Goal: Task Accomplishment & Management: Manage account settings

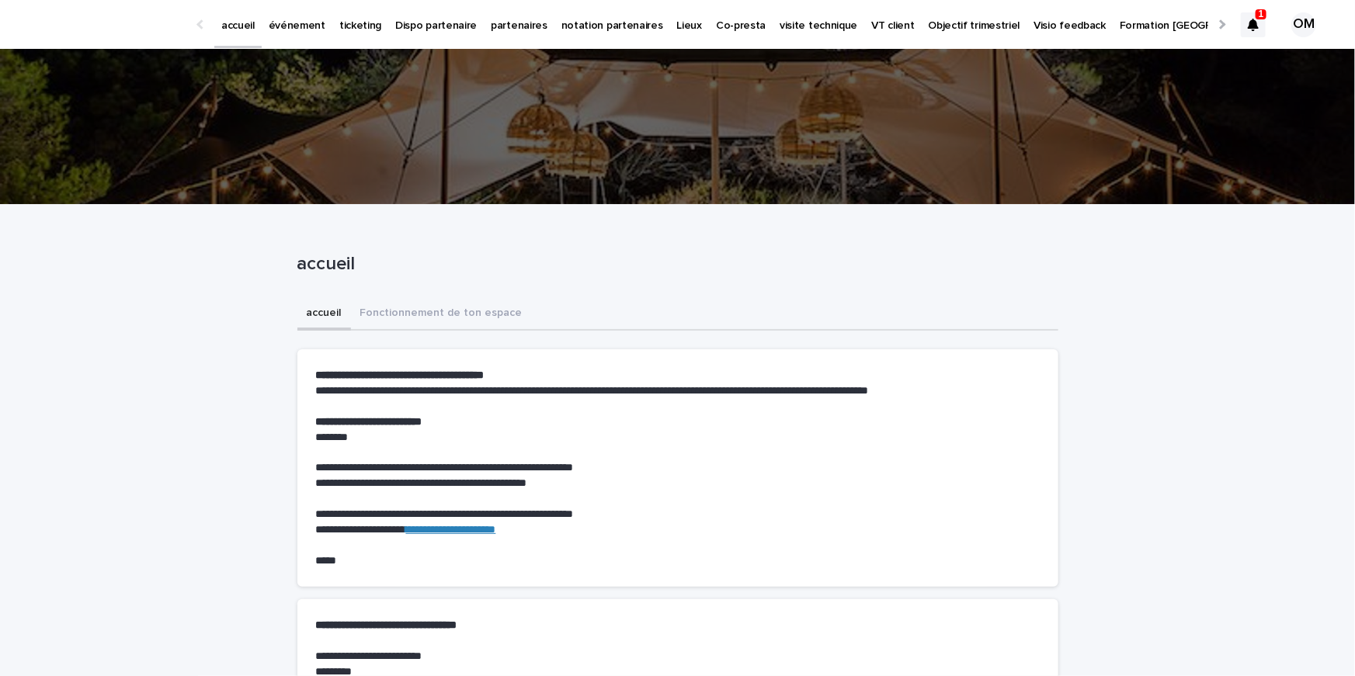
click at [302, 21] on p "événement" at bounding box center [297, 16] width 57 height 33
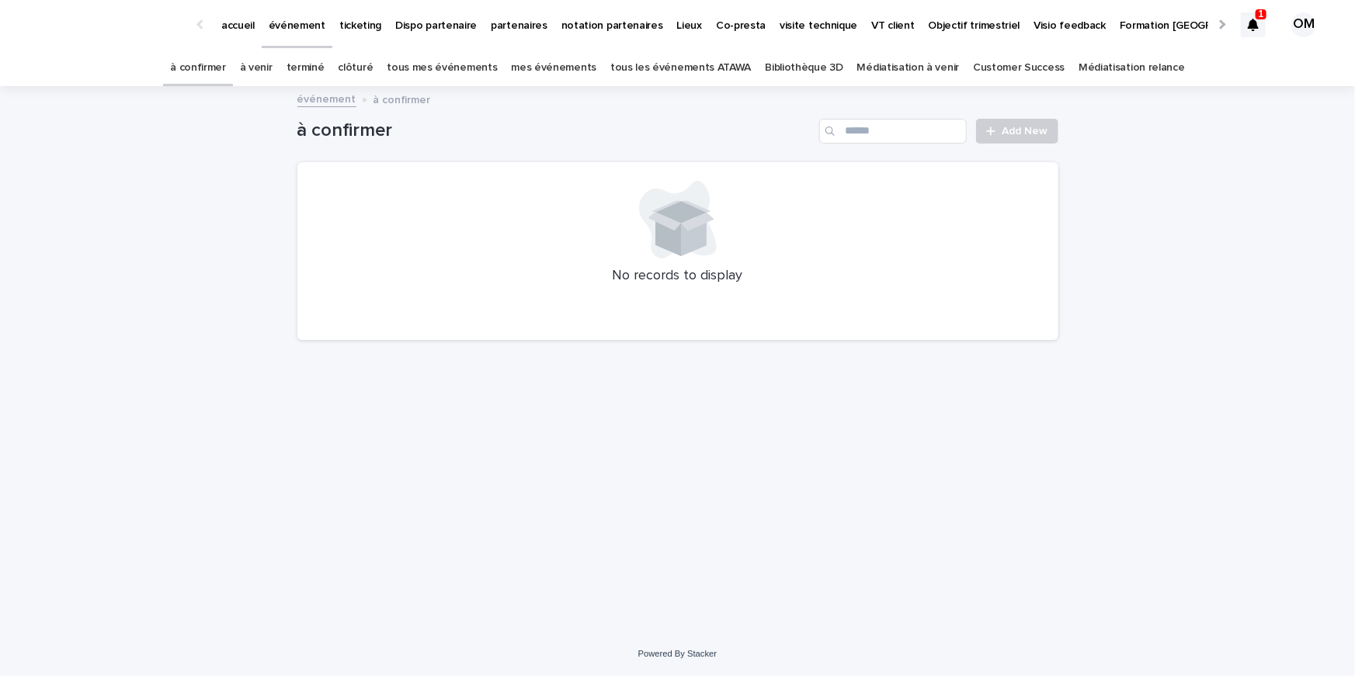
click at [690, 71] on link "tous les événements ATAWA" at bounding box center [680, 68] width 141 height 36
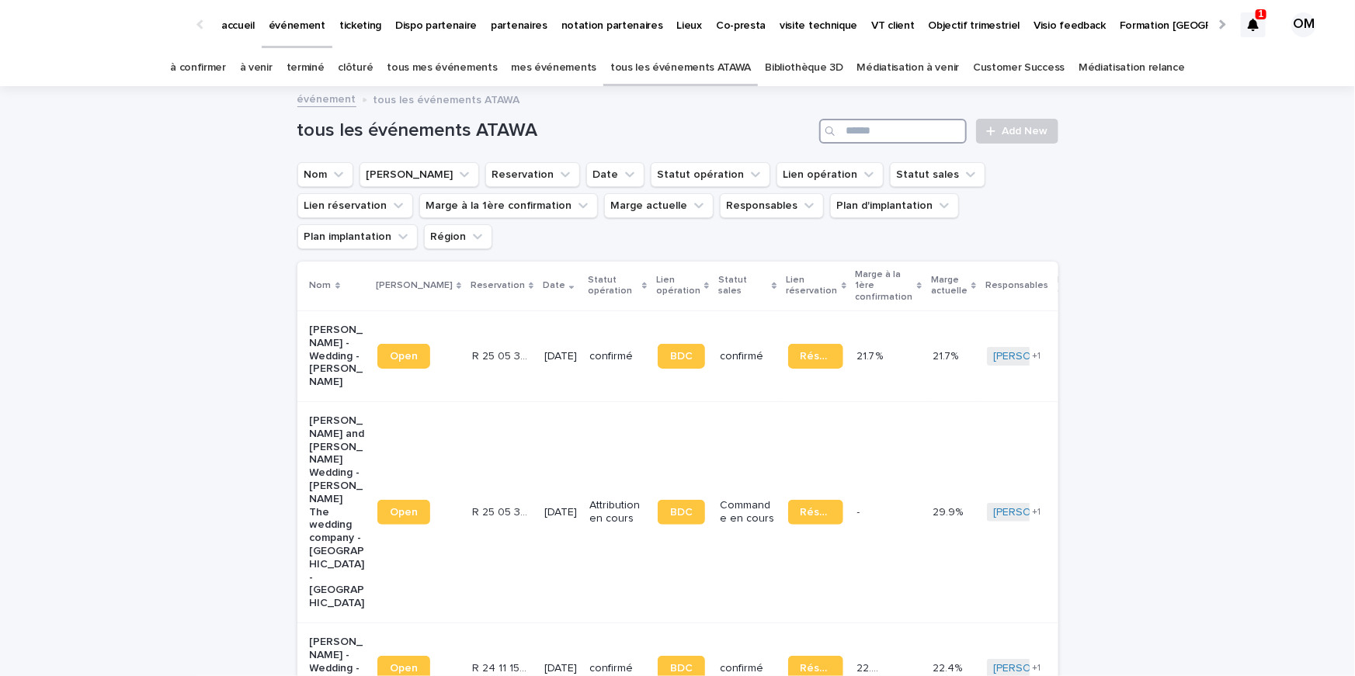
click at [867, 124] on input "Search" at bounding box center [893, 131] width 148 height 25
click at [1255, 26] on icon at bounding box center [1253, 25] width 11 height 12
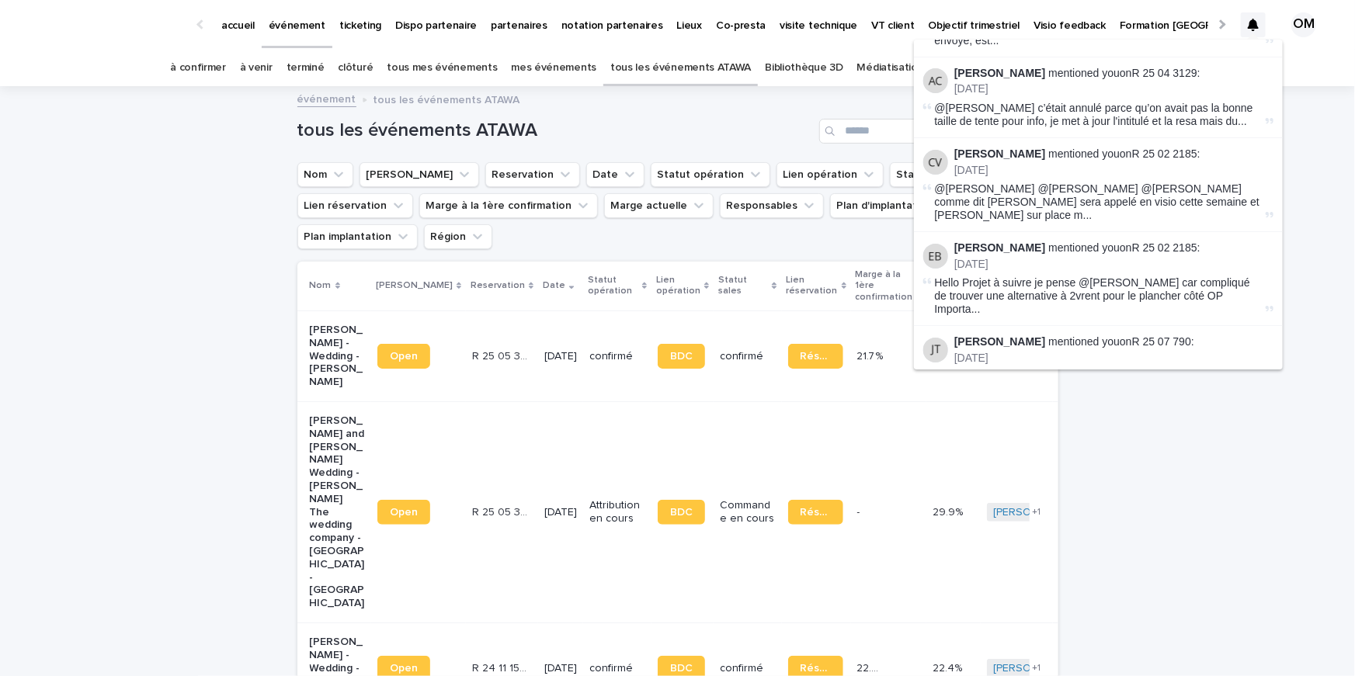
scroll to position [1397, 0]
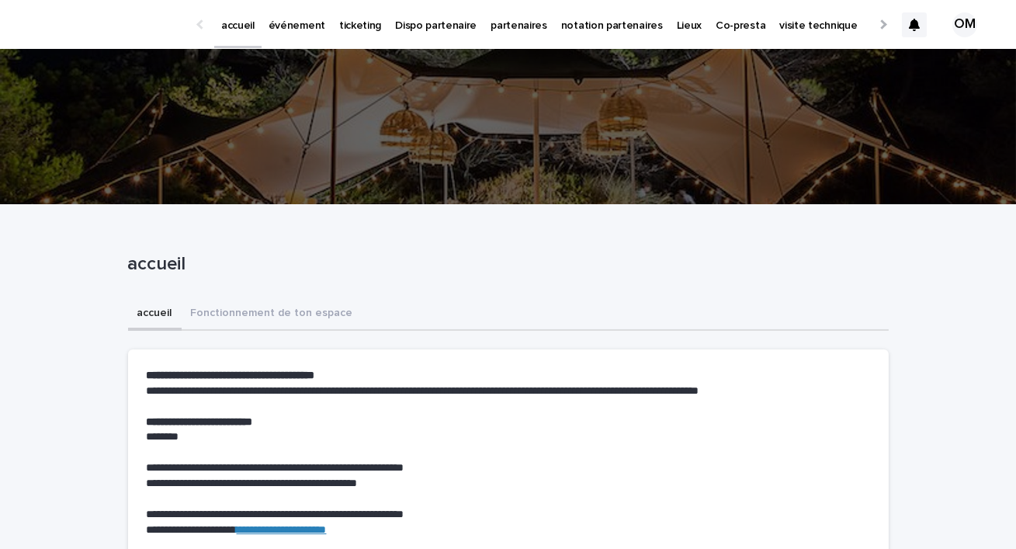
click at [341, 23] on p "ticketing" at bounding box center [360, 16] width 42 height 33
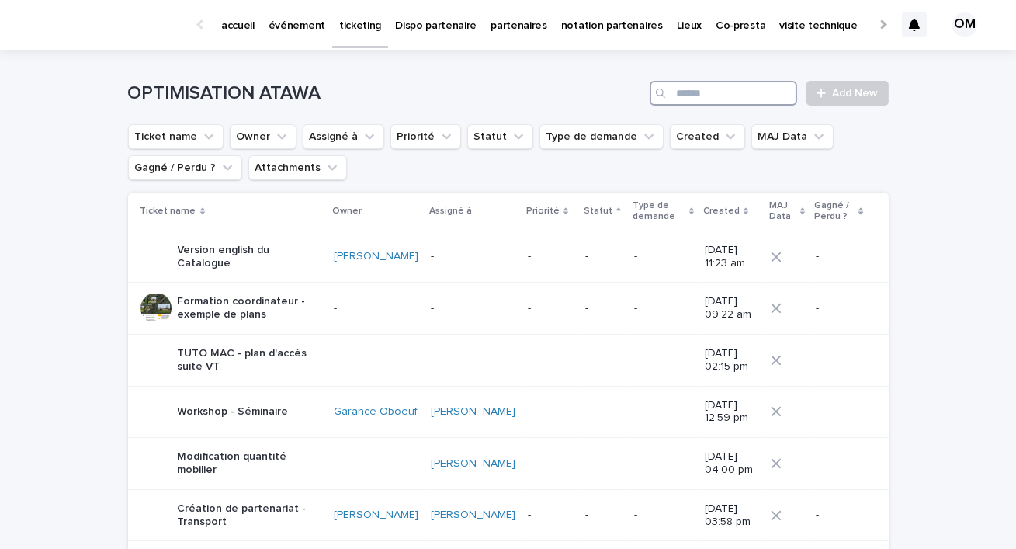
click at [714, 99] on input "Search" at bounding box center [724, 93] width 148 height 25
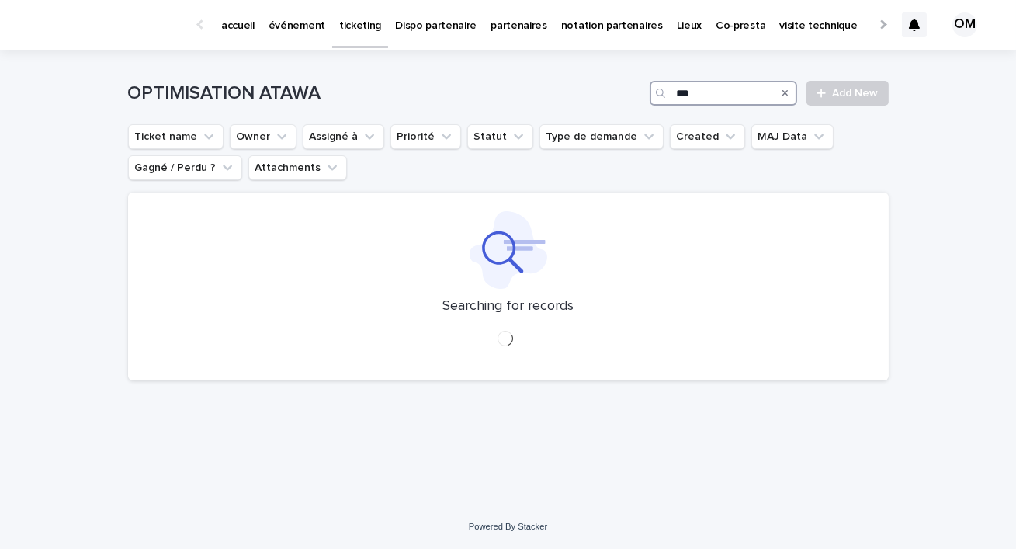
type input "****"
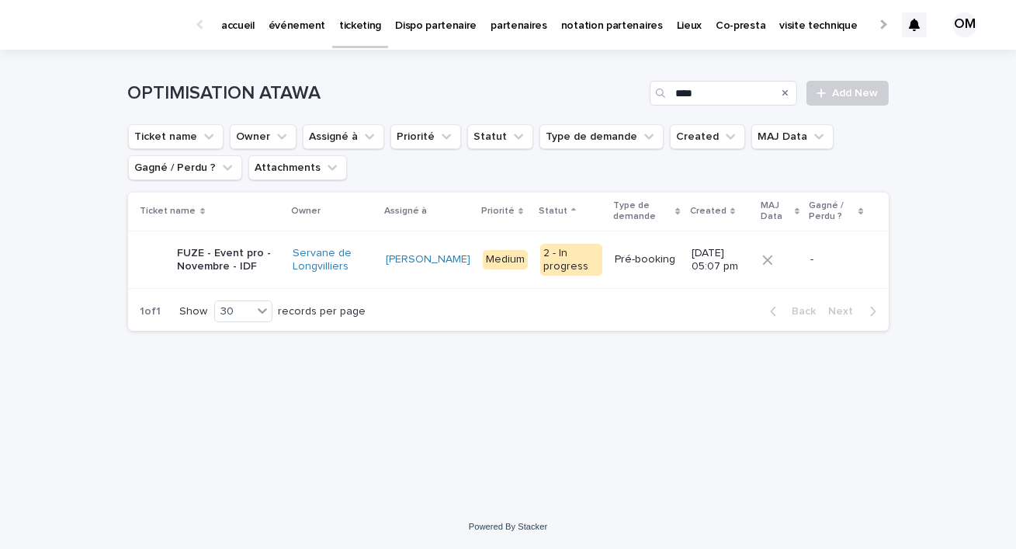
click at [218, 270] on p "FUZE - Event pro - Novembre - IDF" at bounding box center [229, 260] width 102 height 26
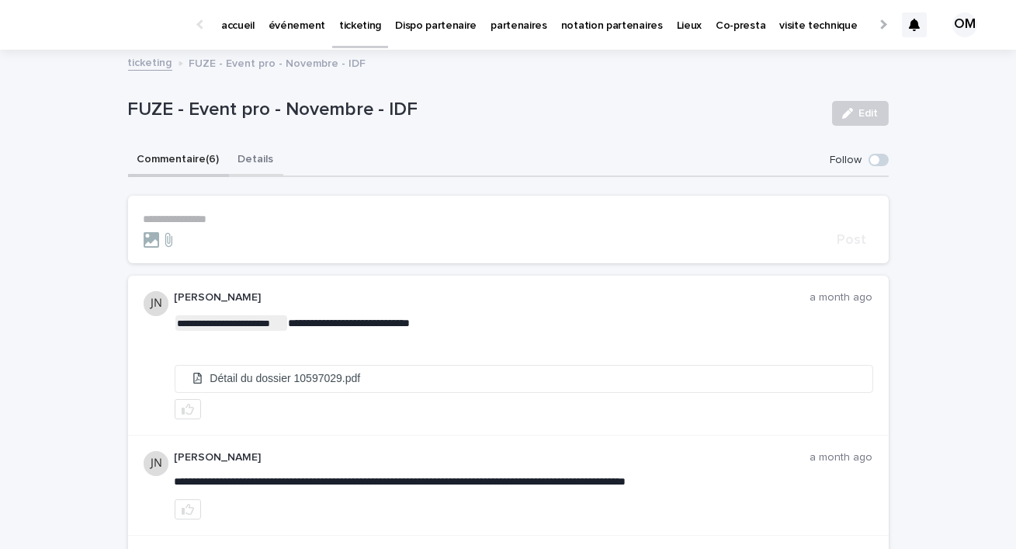
click at [252, 163] on button "Details" at bounding box center [256, 160] width 54 height 33
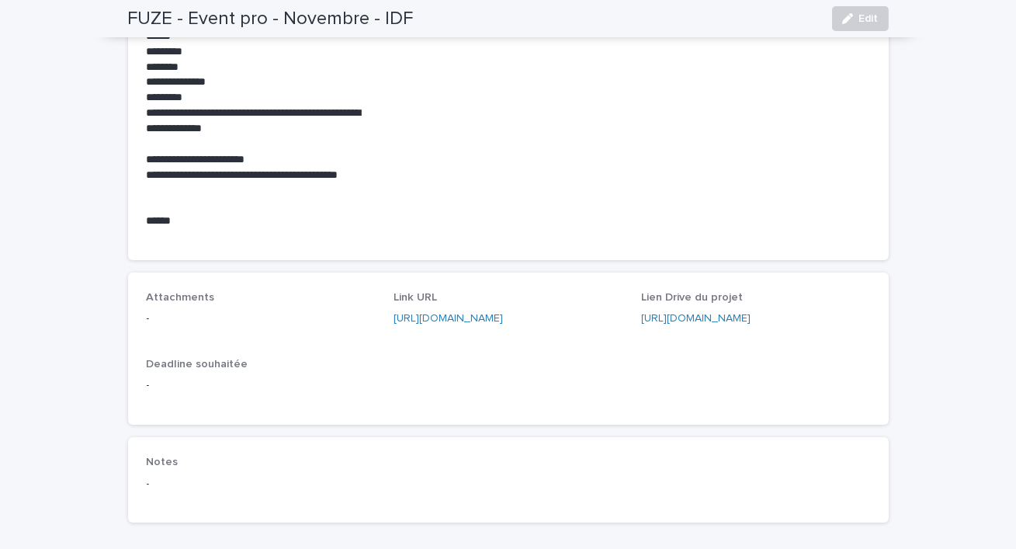
scroll to position [627, 0]
click at [675, 312] on link "https://drive.google.com/drive/folders/1GysDRWmWVI9D550MxKjE2niJuftelCgN?usp=sh…" at bounding box center [695, 317] width 109 height 11
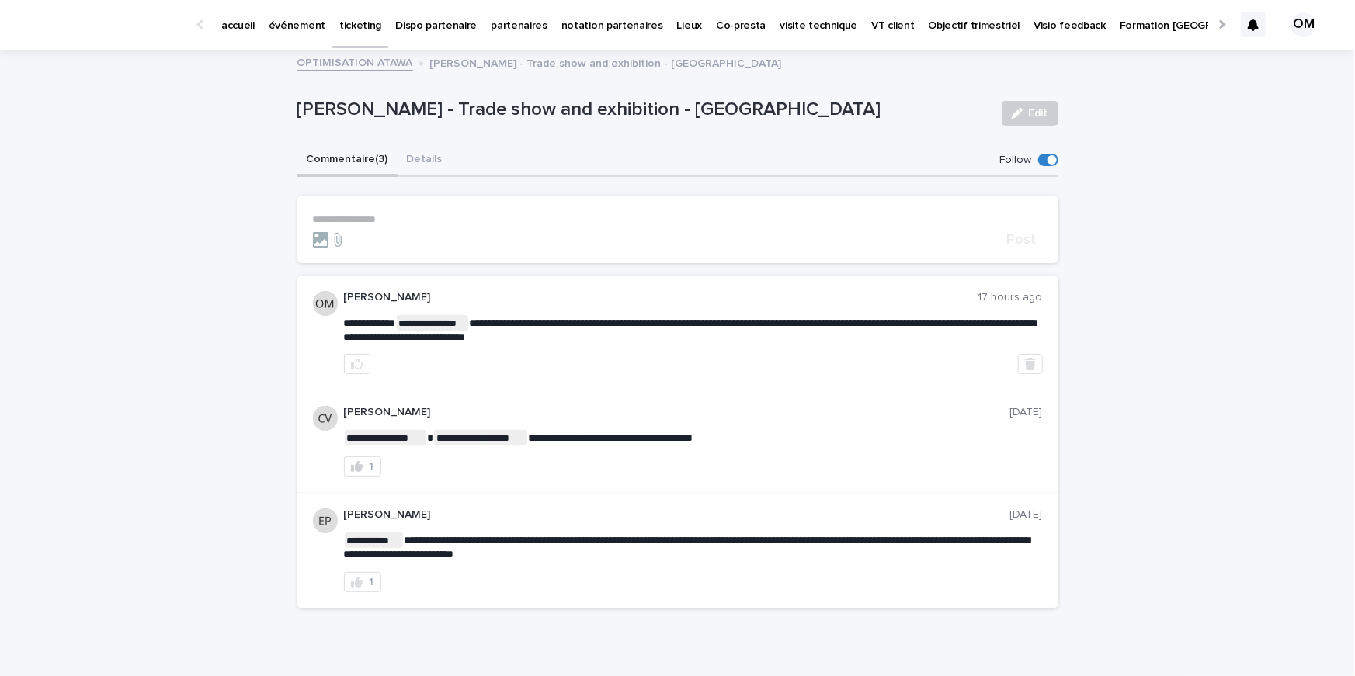
click at [342, 34] on link "ticketing" at bounding box center [360, 23] width 56 height 46
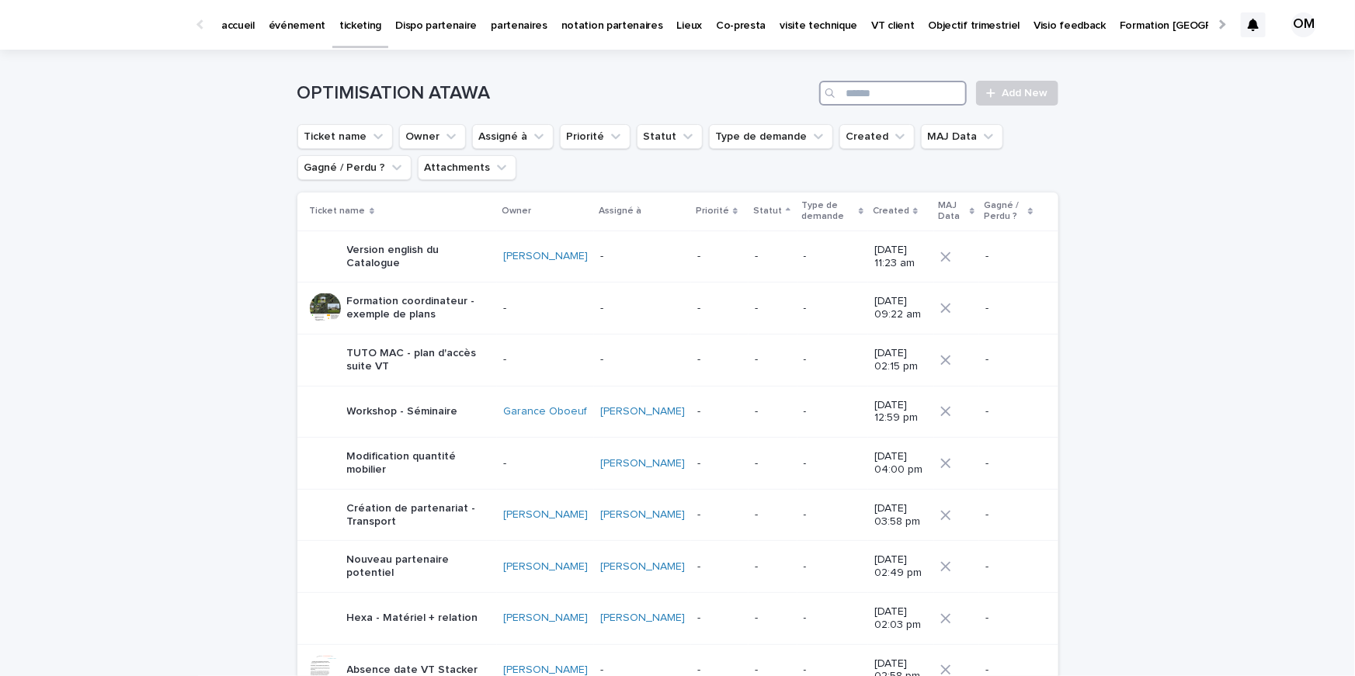
click at [902, 91] on input "Search" at bounding box center [893, 93] width 148 height 25
type input "****"
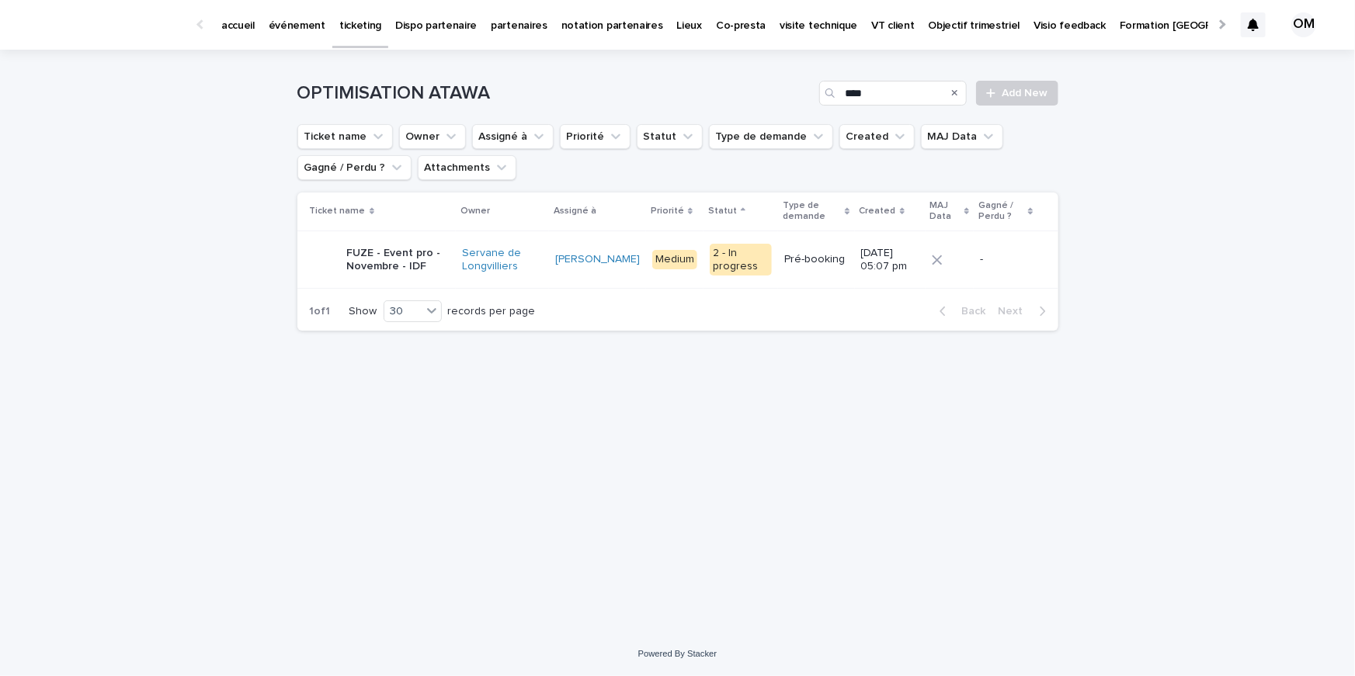
click at [391, 259] on p "FUZE - Event pro - Novembre - IDF" at bounding box center [398, 260] width 102 height 26
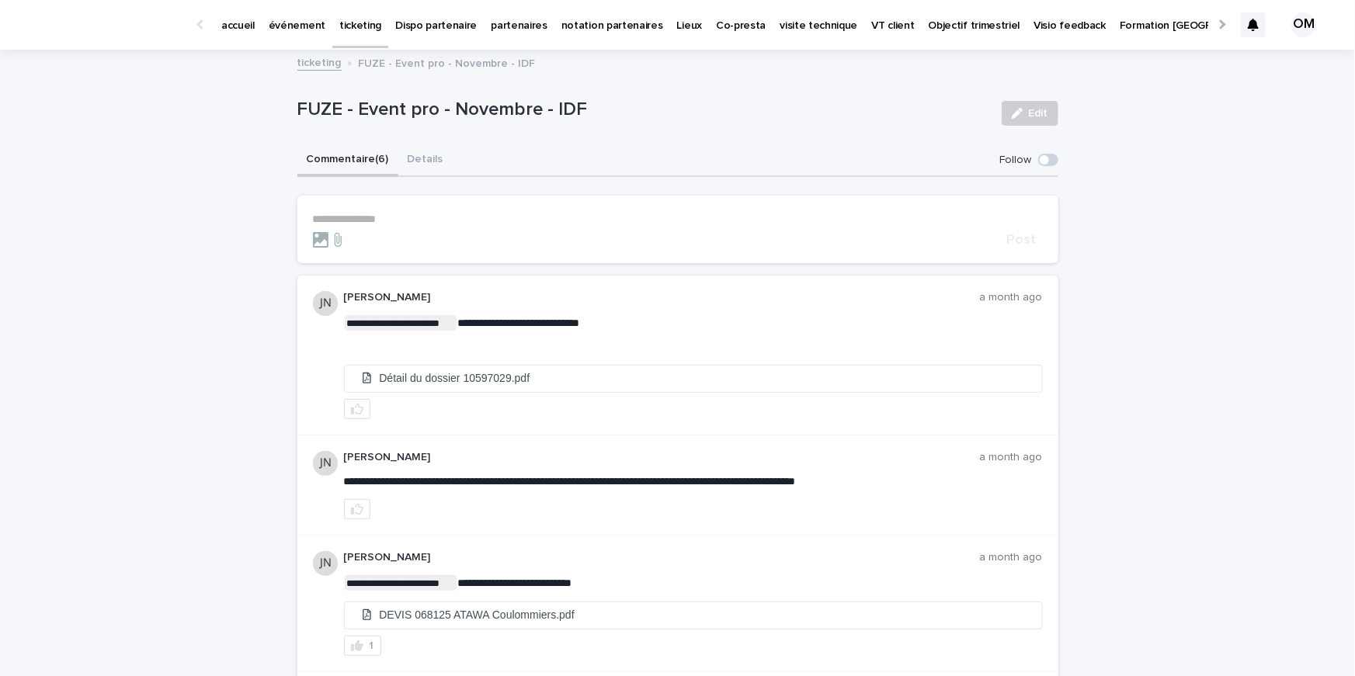
click at [388, 221] on p "**********" at bounding box center [678, 219] width 730 height 13
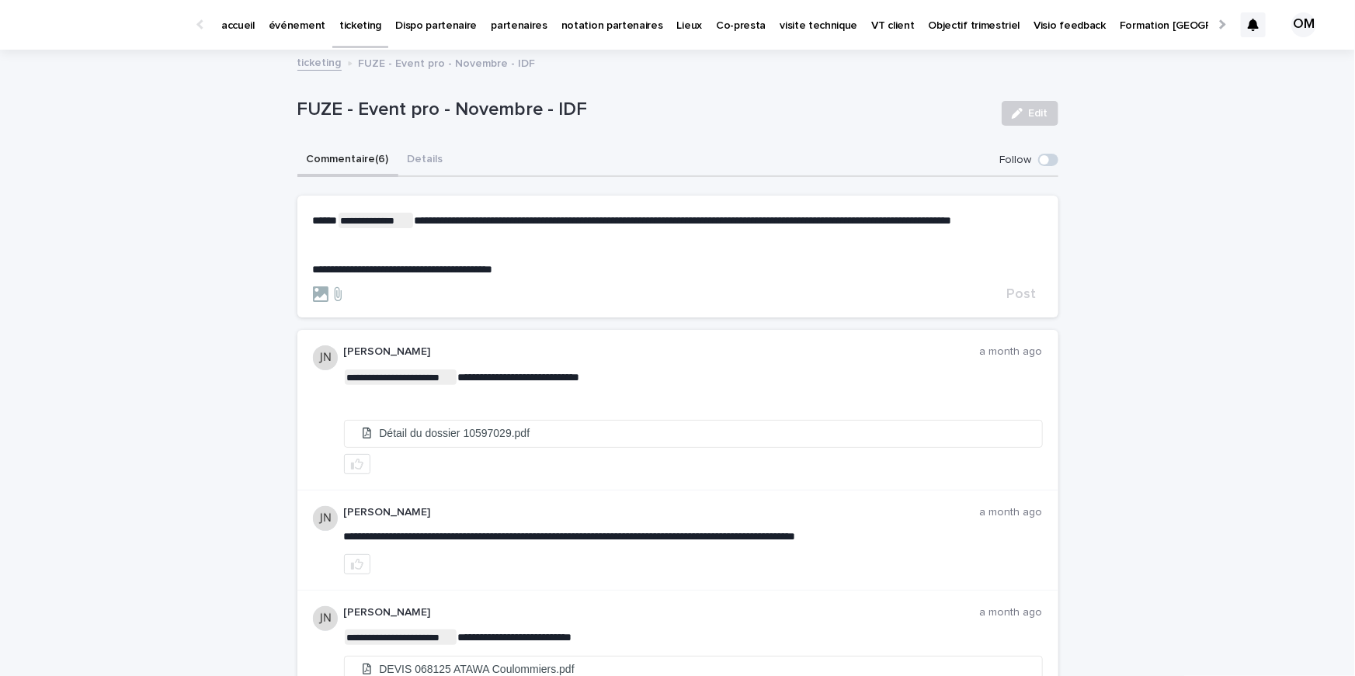
click at [342, 252] on p "﻿" at bounding box center [678, 245] width 730 height 13
click at [314, 275] on span "**********" at bounding box center [403, 269] width 180 height 11
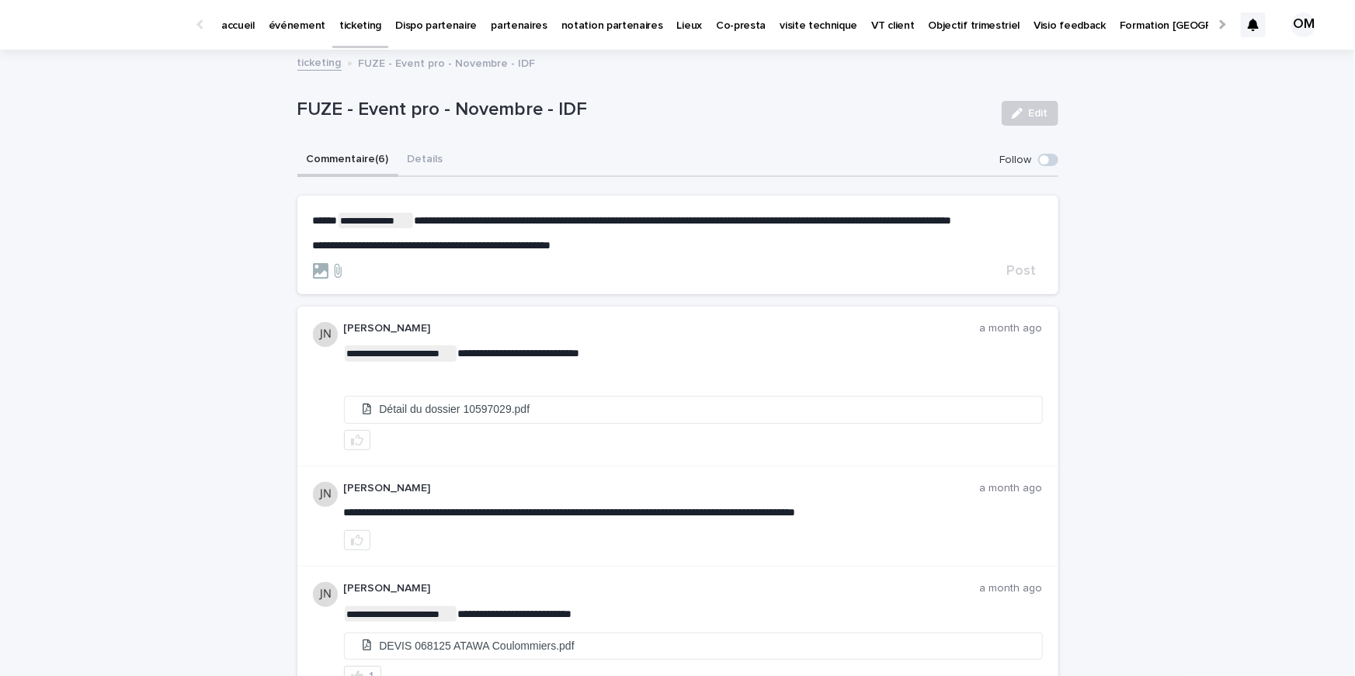
click at [389, 228] on p "**********" at bounding box center [678, 221] width 730 height 16
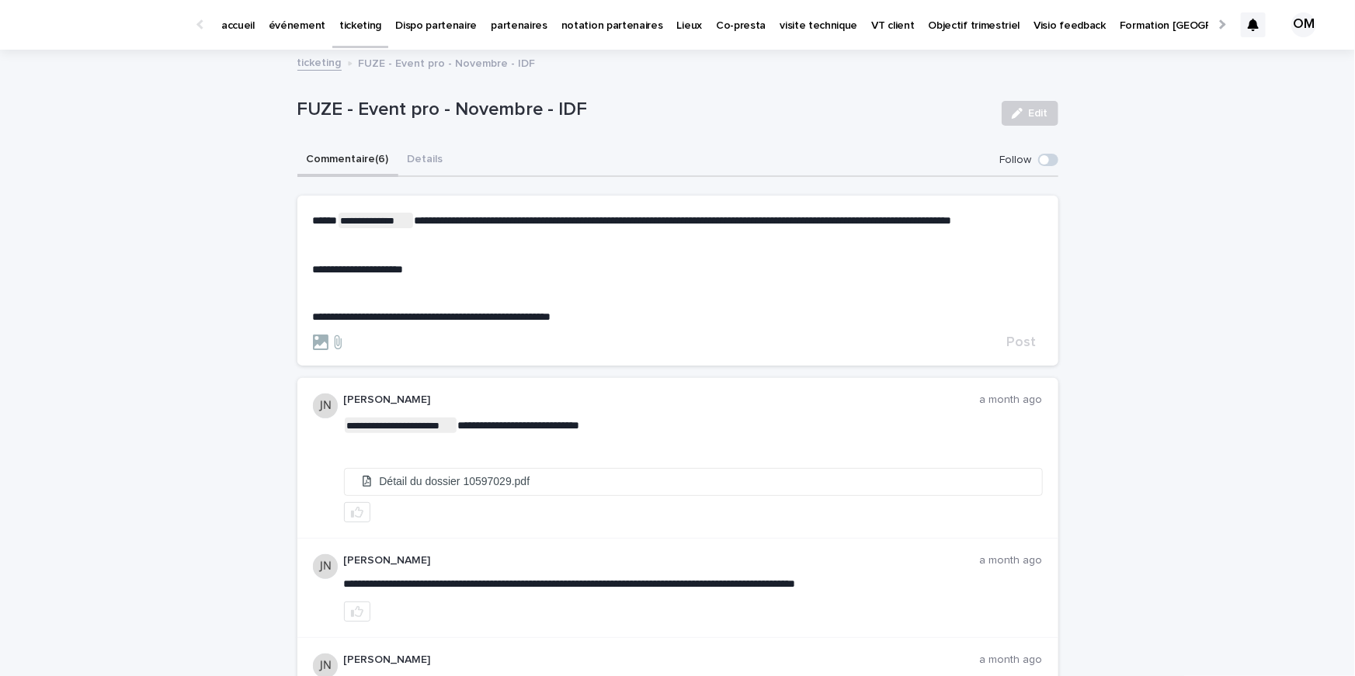
click at [542, 300] on p "﻿" at bounding box center [678, 293] width 730 height 13
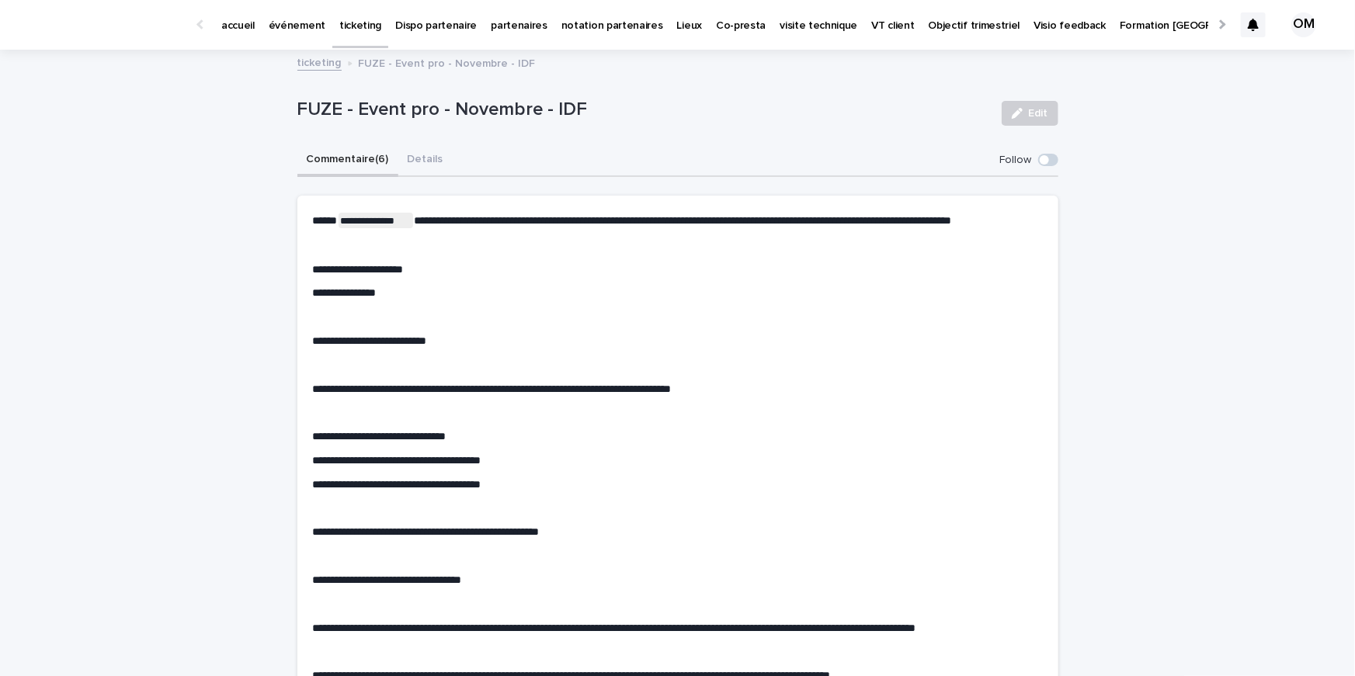
scroll to position [482, 0]
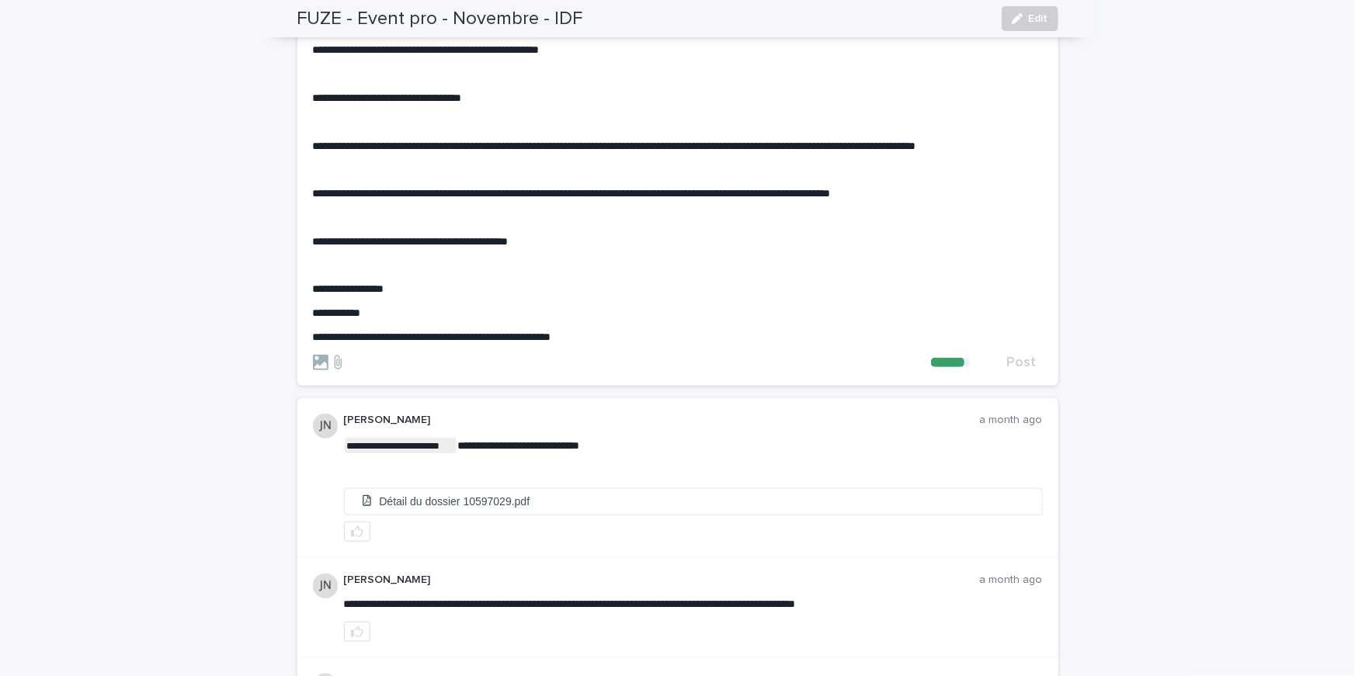
click at [342, 273] on p "﻿" at bounding box center [678, 265] width 730 height 13
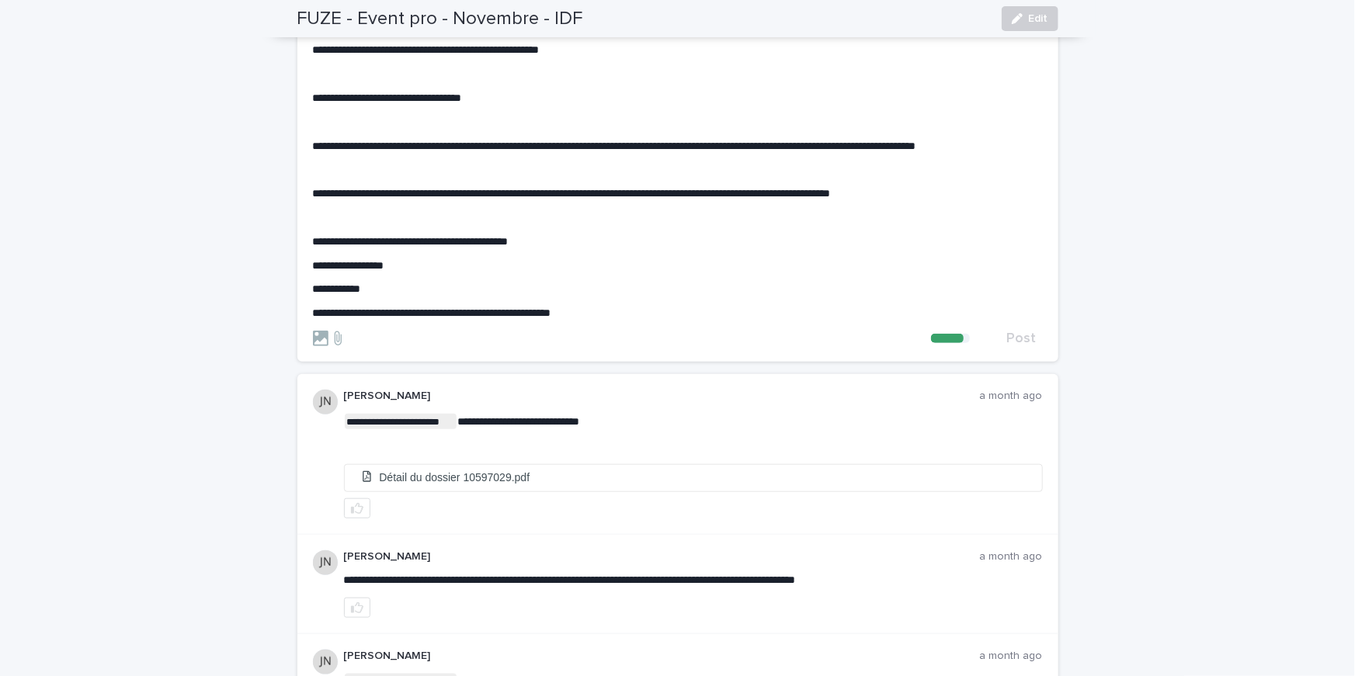
click at [332, 224] on p "﻿" at bounding box center [678, 217] width 730 height 13
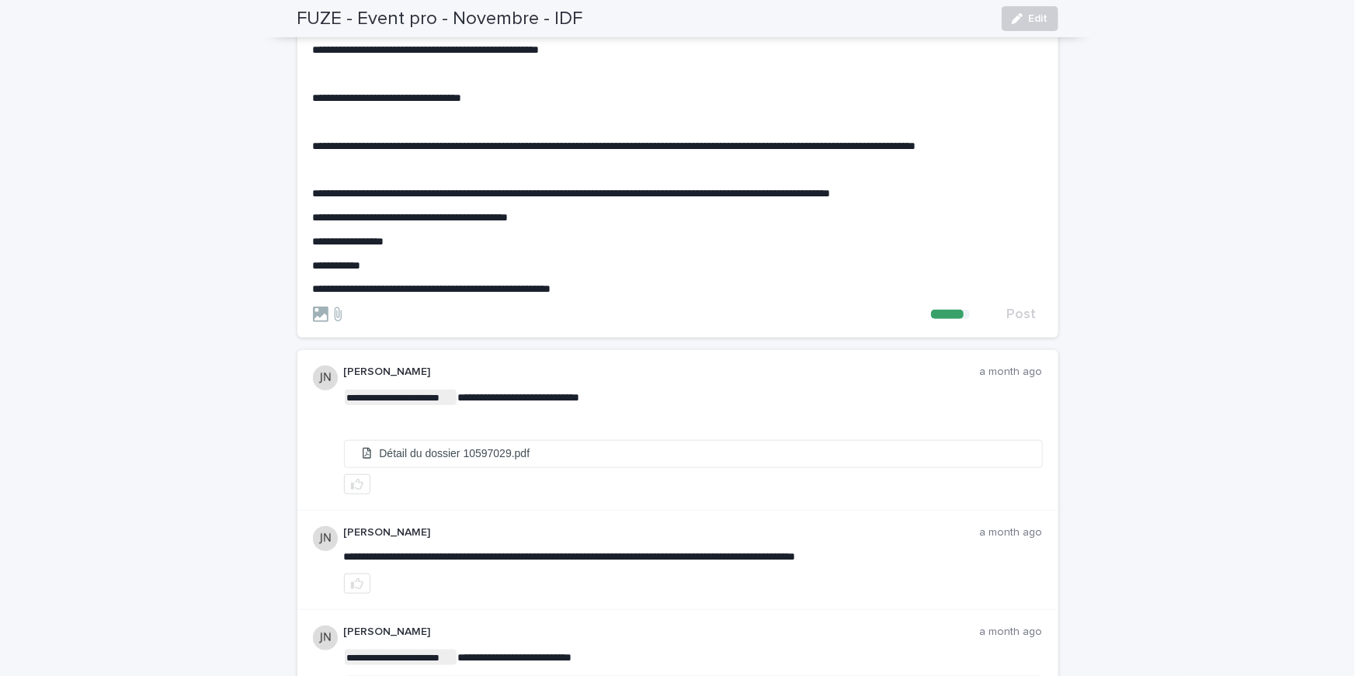
click at [332, 176] on p "﻿" at bounding box center [678, 169] width 730 height 13
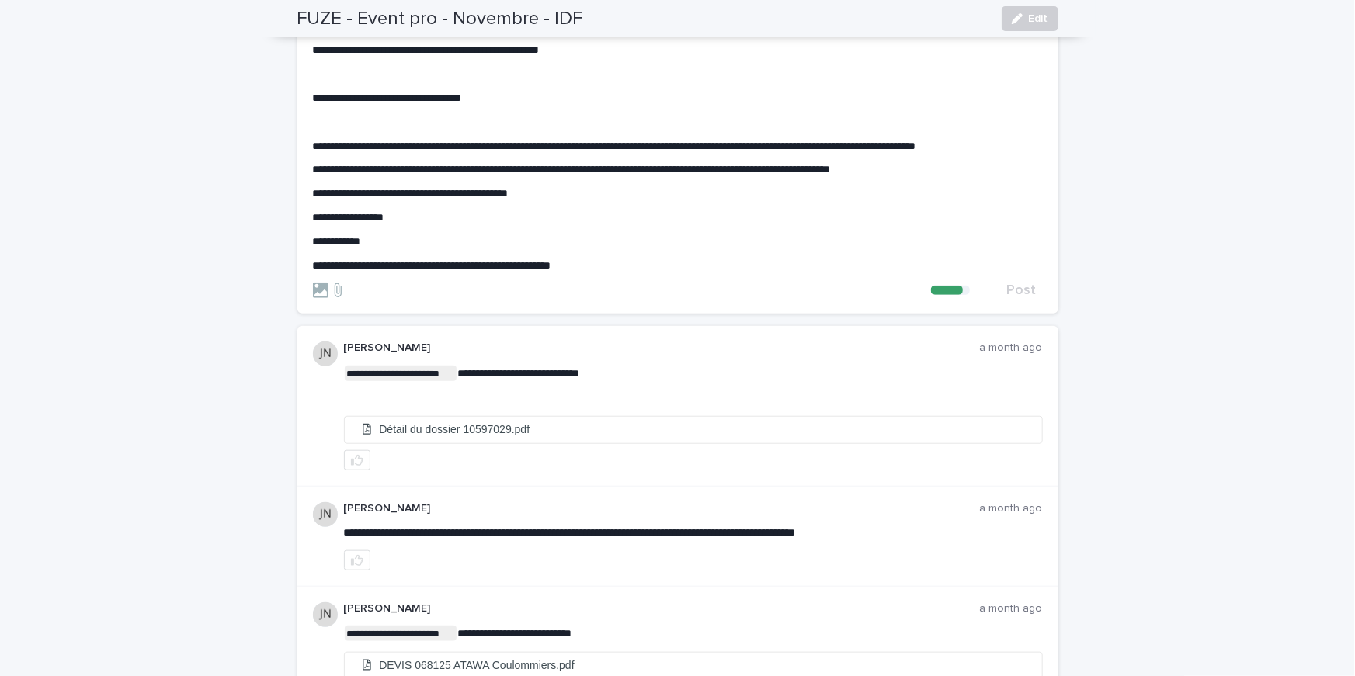
click at [385, 248] on p "**********" at bounding box center [678, 241] width 730 height 13
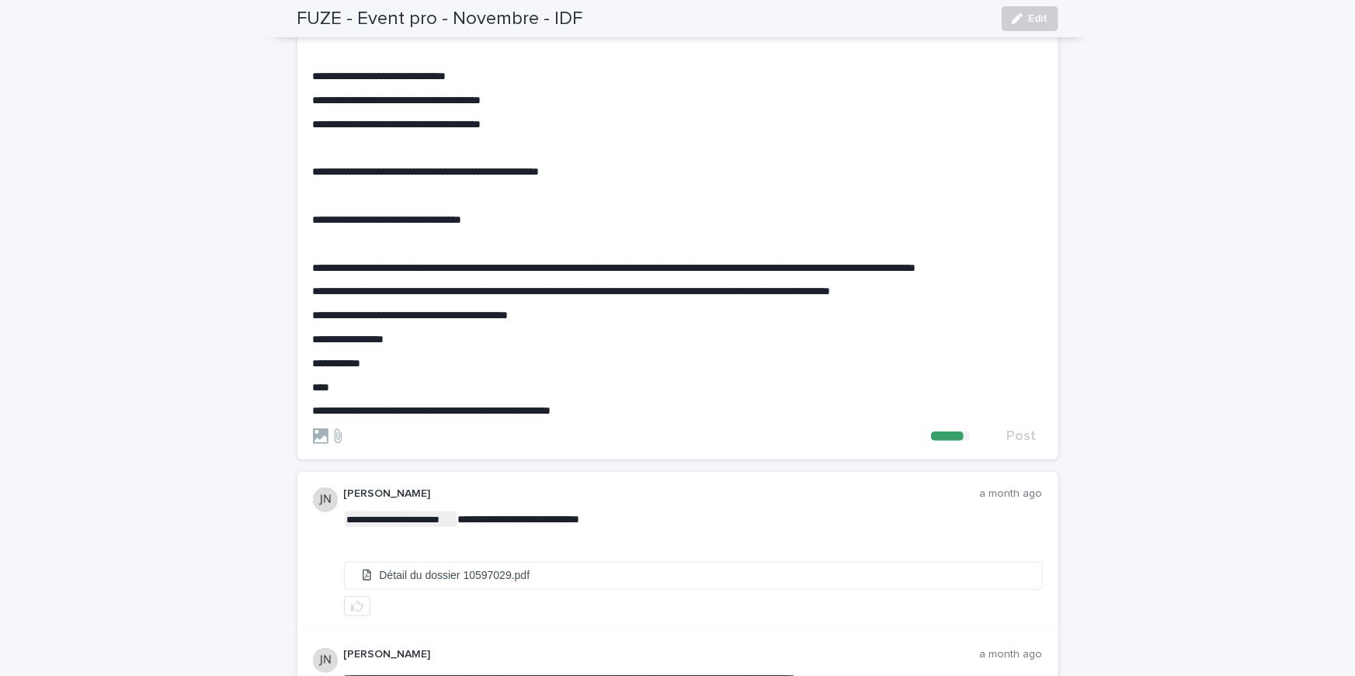
scroll to position [348, 0]
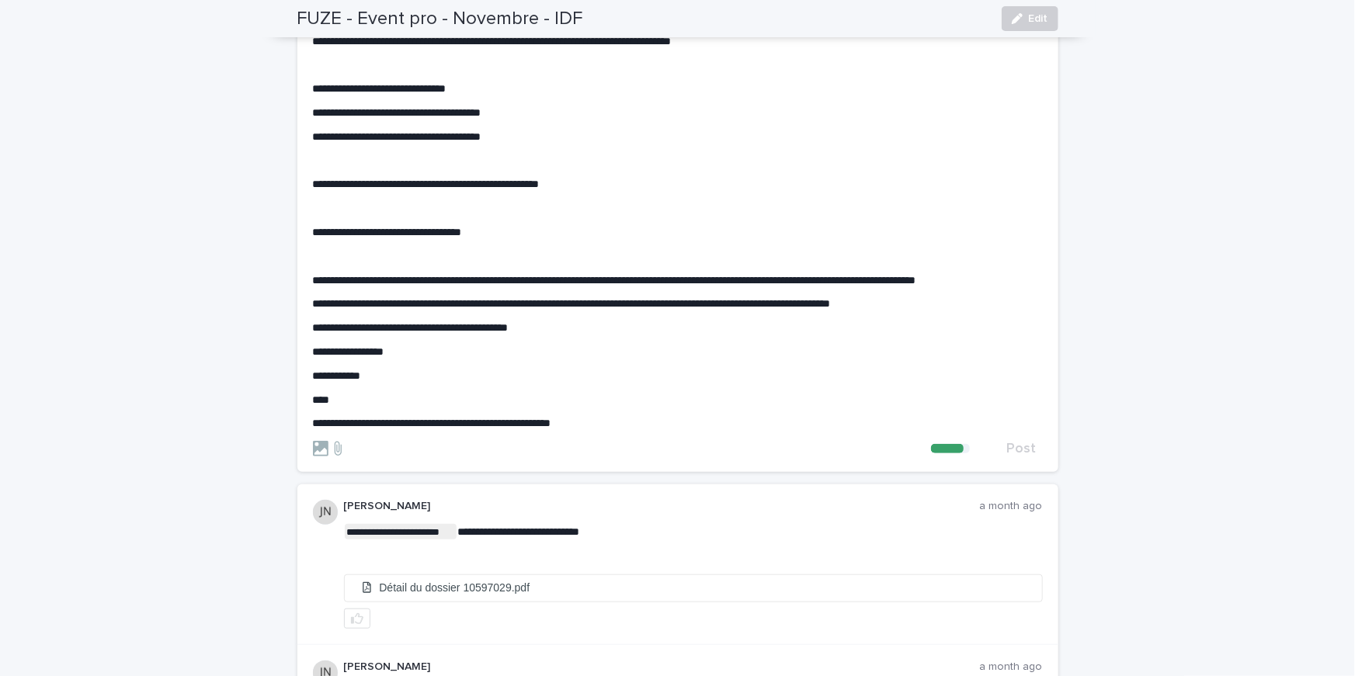
click at [334, 263] on p "﻿" at bounding box center [678, 256] width 730 height 13
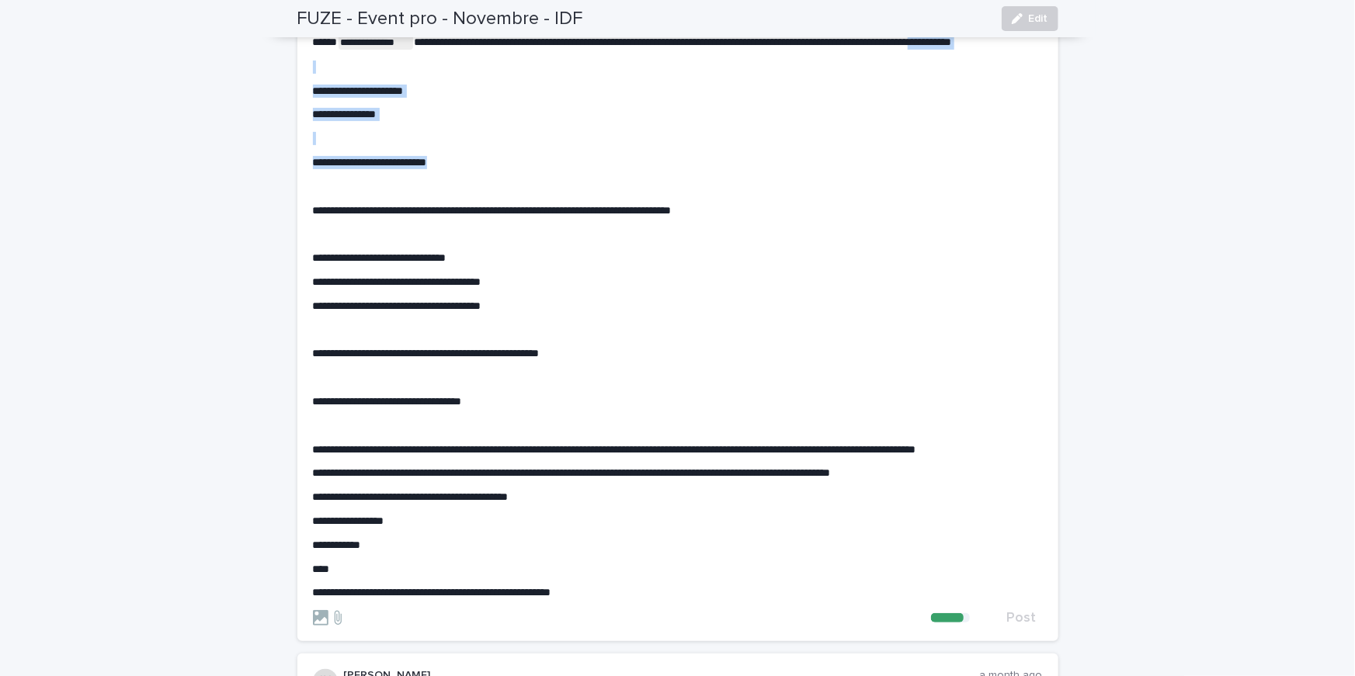
scroll to position [165, 0]
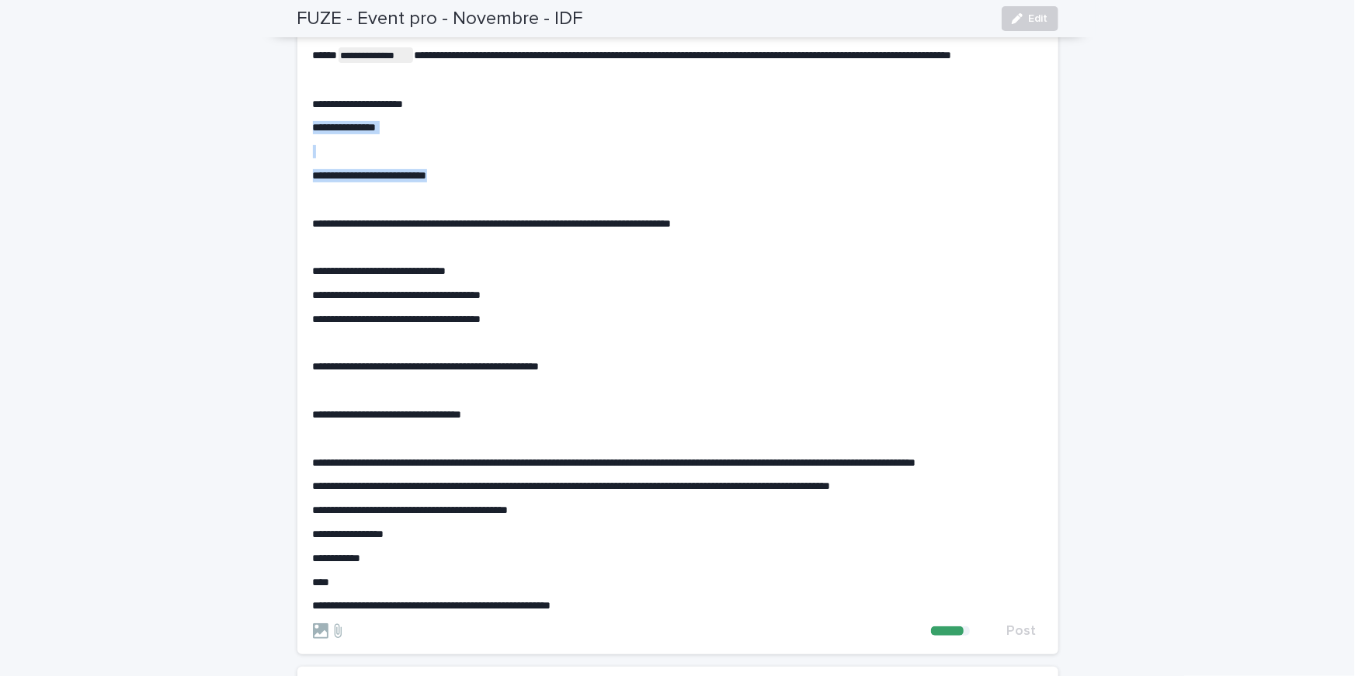
drag, startPoint x: 363, startPoint y: 81, endPoint x: 300, endPoint y: 141, distance: 86.8
click at [300, 141] on section "**********" at bounding box center [677, 342] width 761 height 624
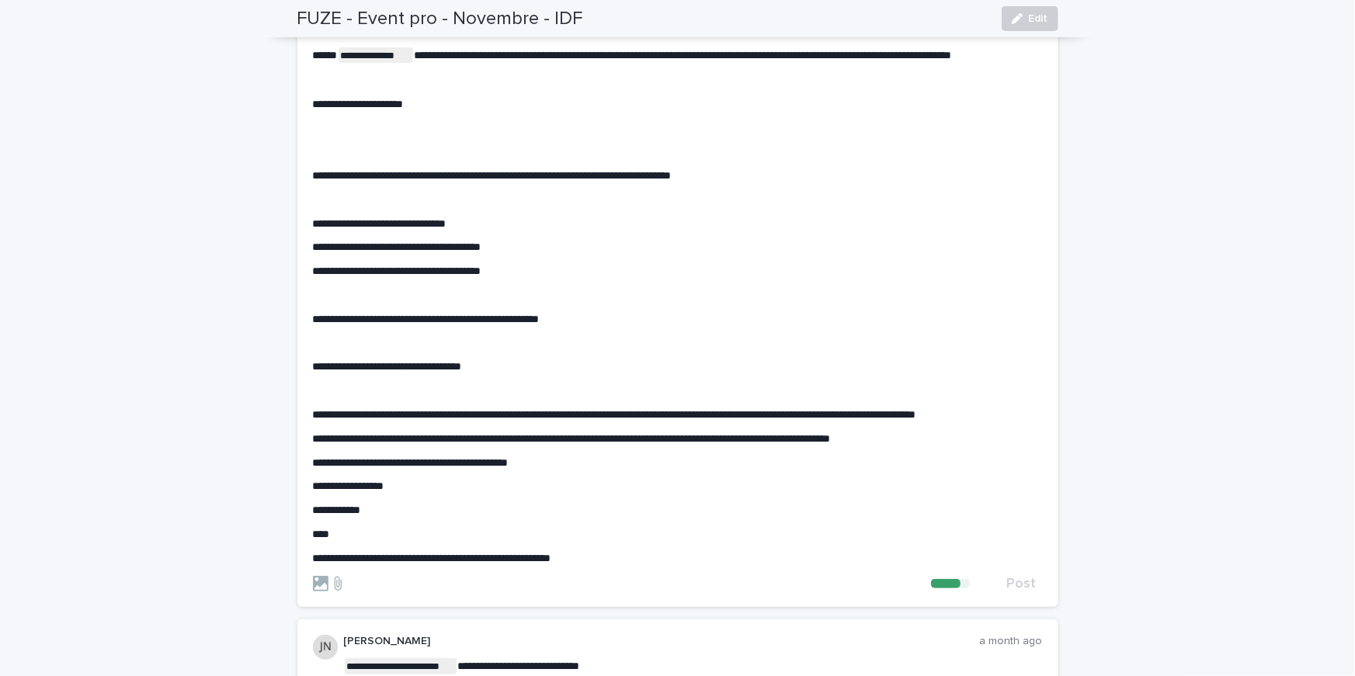
click at [330, 158] on p "﻿" at bounding box center [678, 151] width 730 height 13
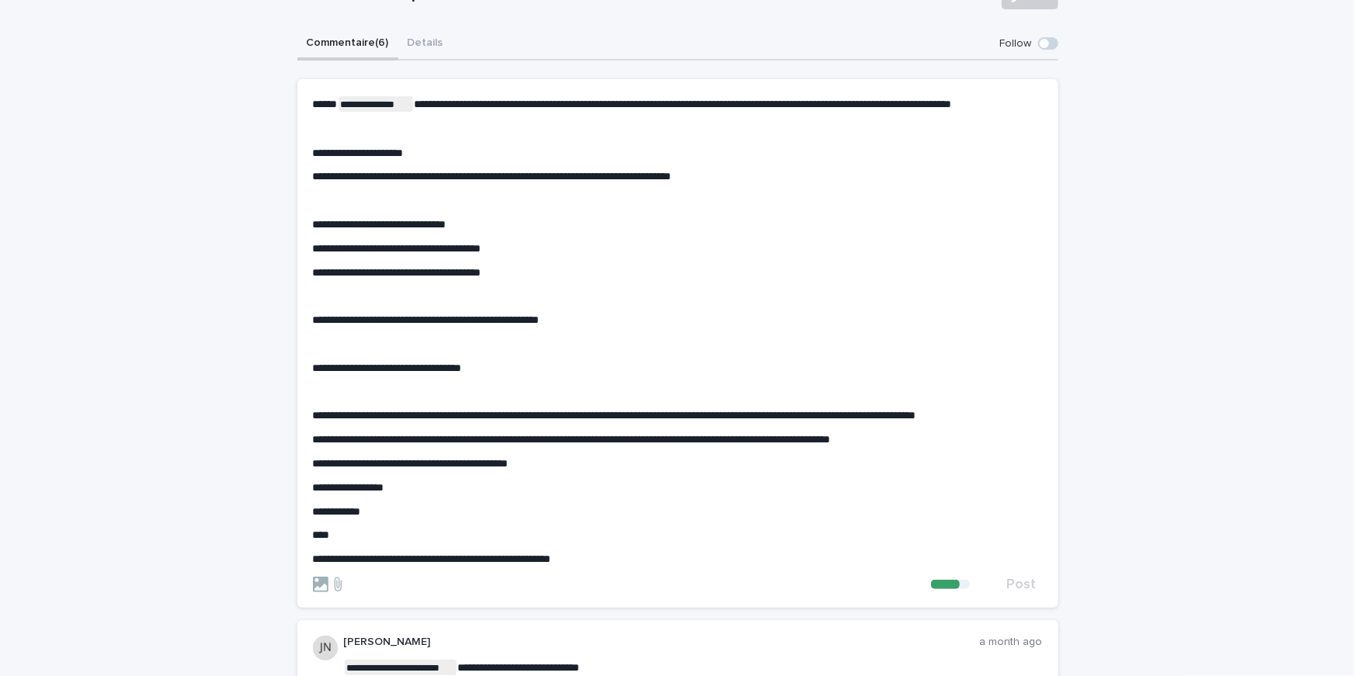
scroll to position [153, 0]
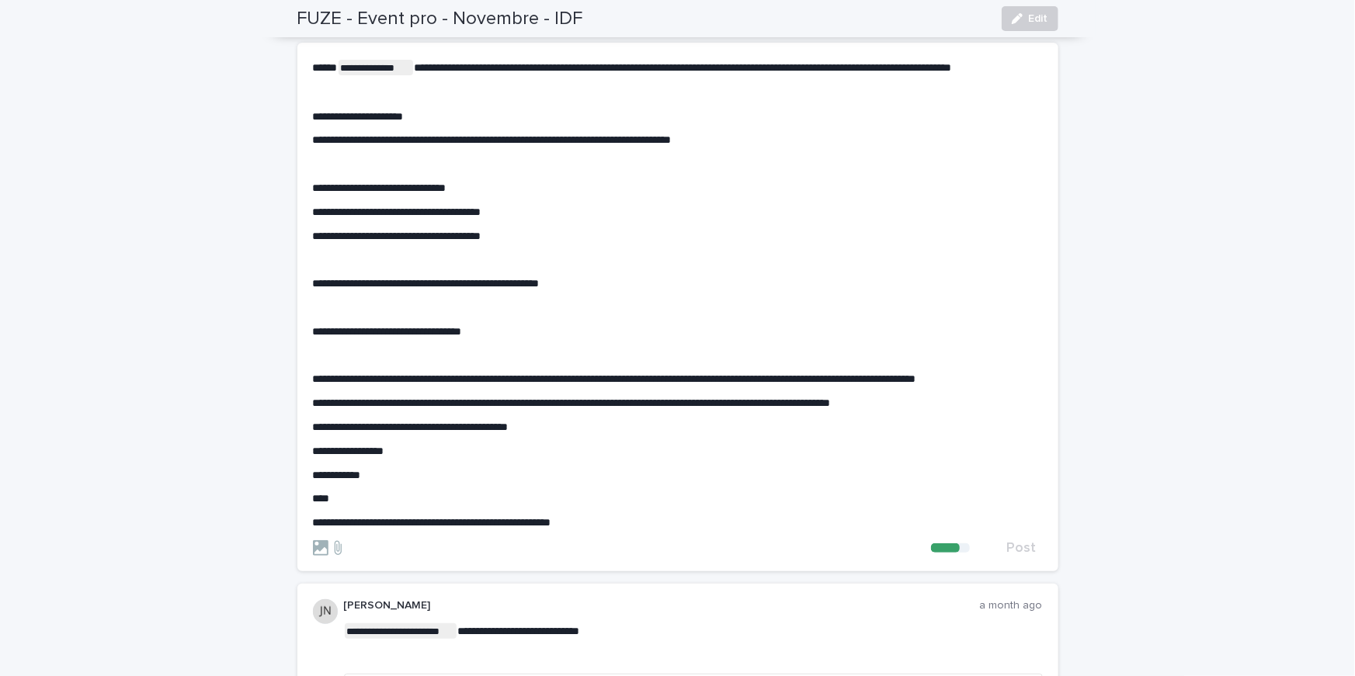
click at [660, 530] on p "**********" at bounding box center [678, 522] width 730 height 13
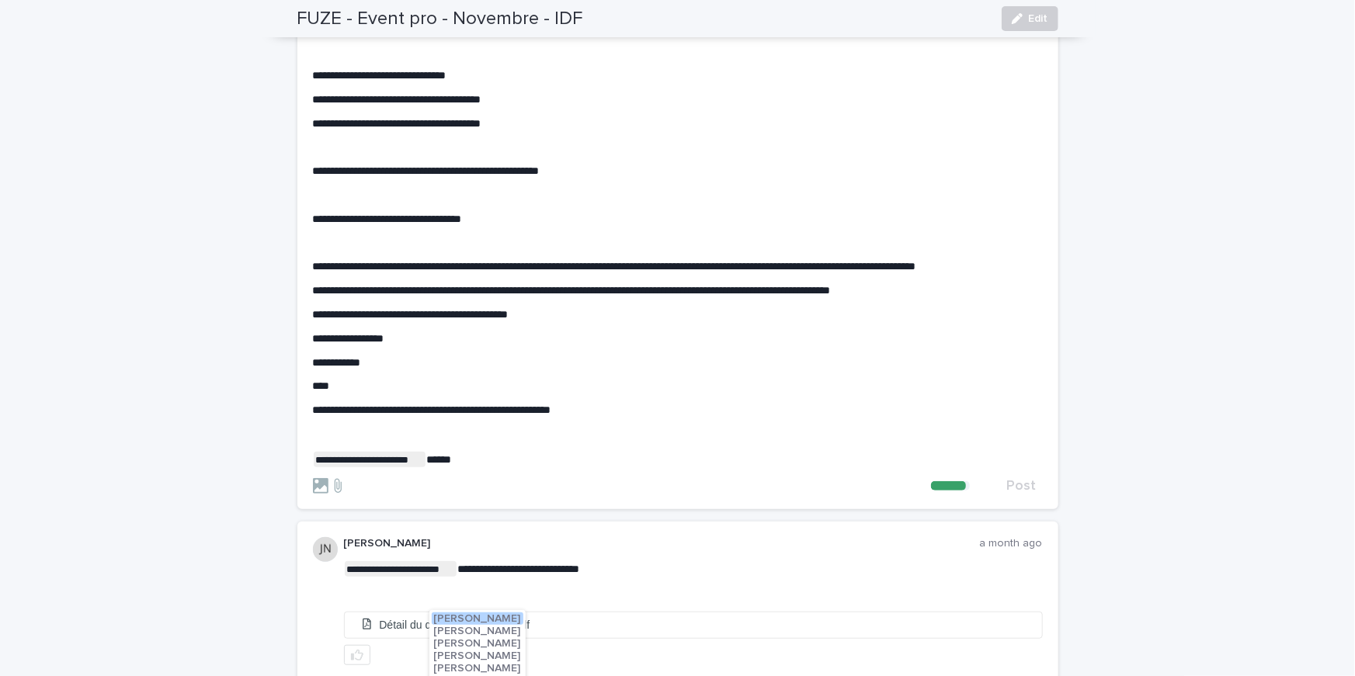
scroll to position [290, 0]
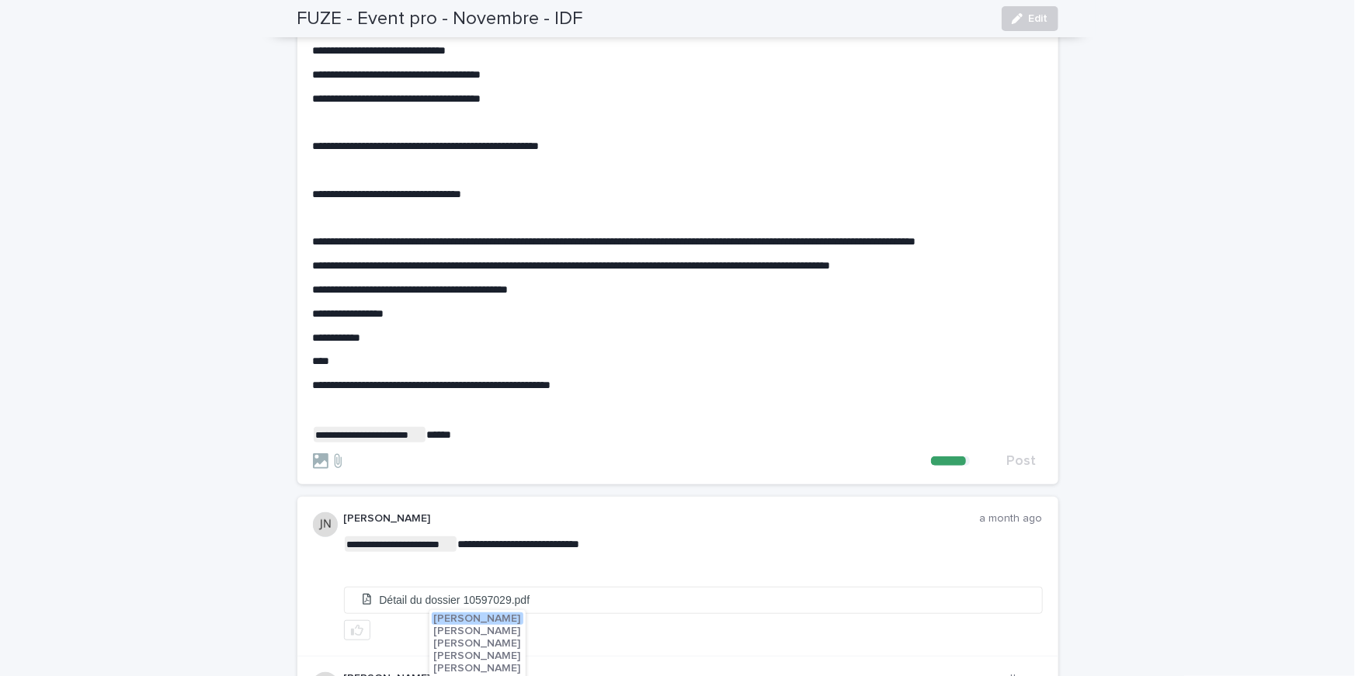
click at [468, 443] on p "**********" at bounding box center [678, 435] width 730 height 16
click at [465, 443] on p "**********" at bounding box center [678, 435] width 730 height 16
click at [462, 479] on span "[PERSON_NAME]" at bounding box center [477, 481] width 87 height 11
click at [604, 443] on p "**********" at bounding box center [678, 435] width 730 height 16
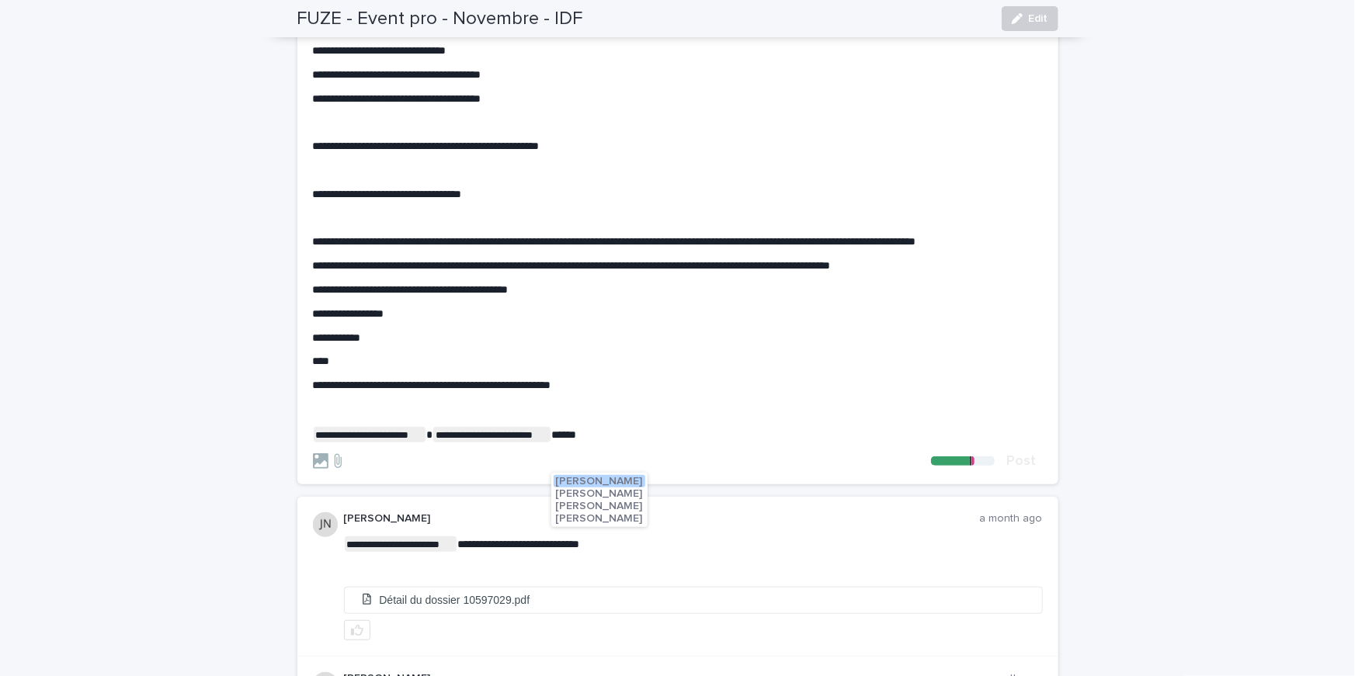
click at [569, 507] on span "[PERSON_NAME]" at bounding box center [599, 506] width 87 height 11
click at [373, 416] on p "﻿" at bounding box center [678, 409] width 730 height 13
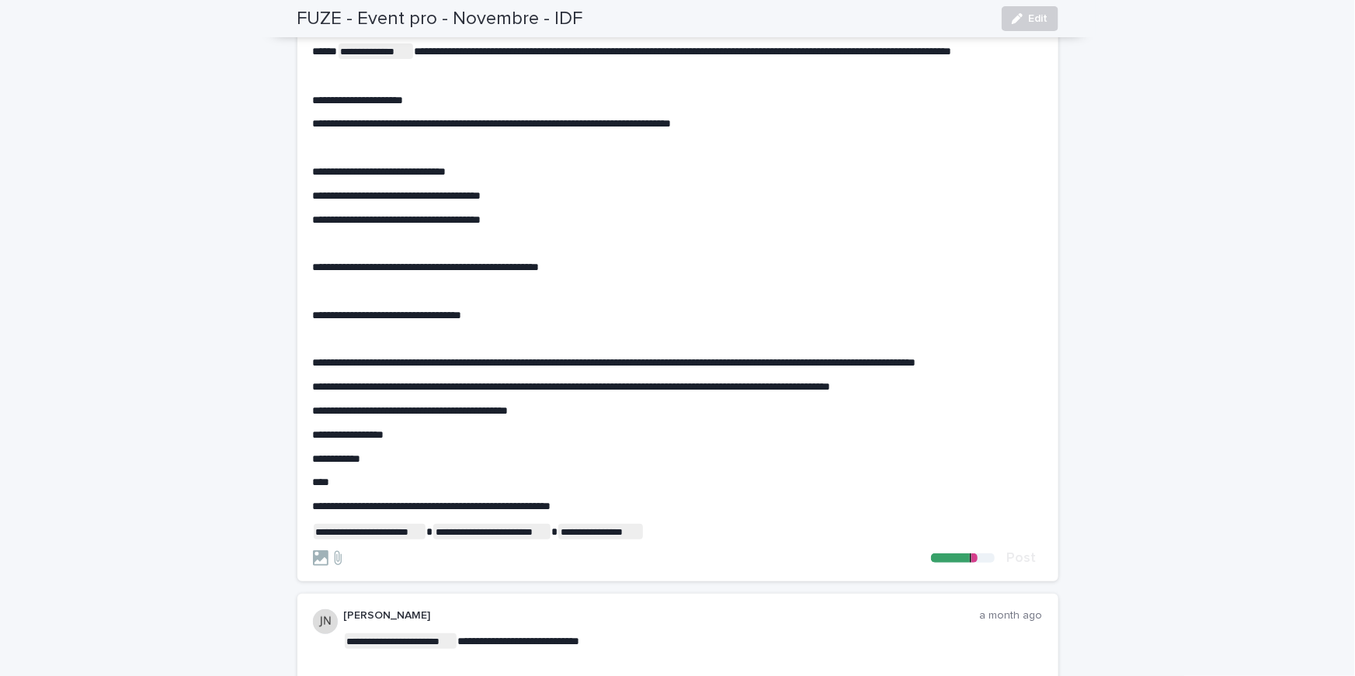
scroll to position [120, 0]
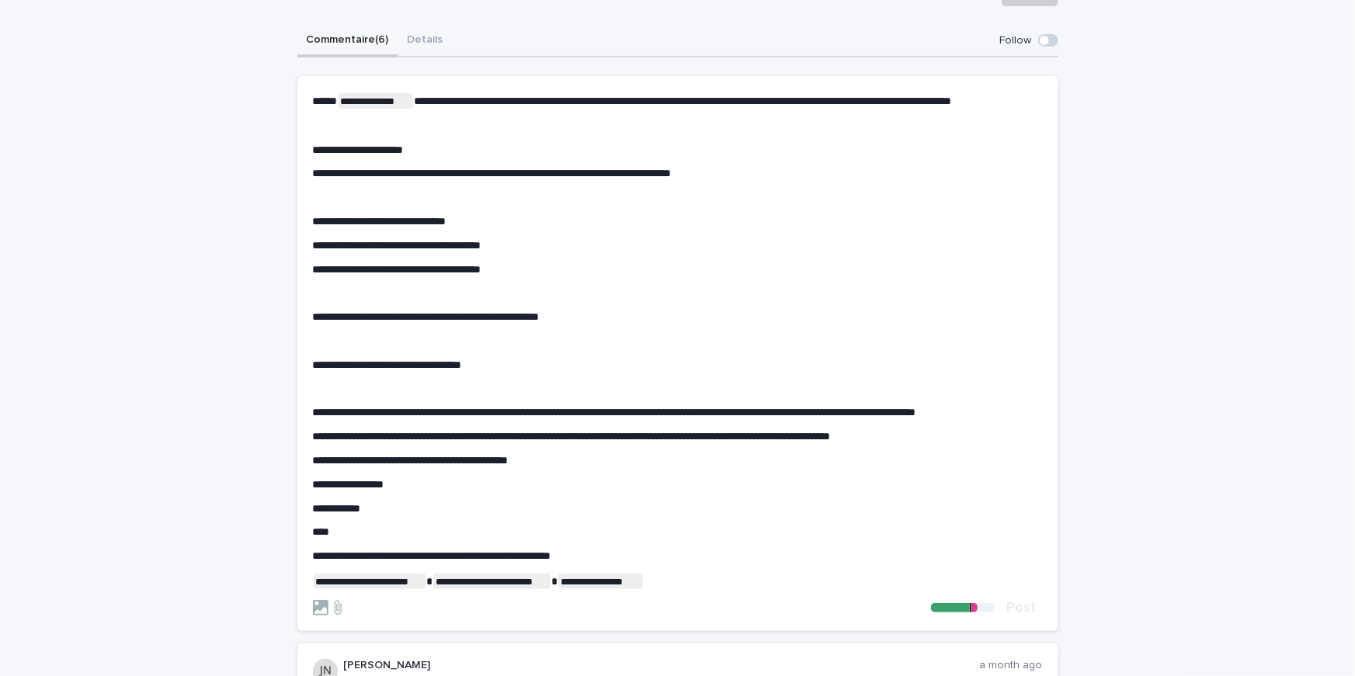
click at [334, 348] on p "﻿" at bounding box center [678, 341] width 730 height 13
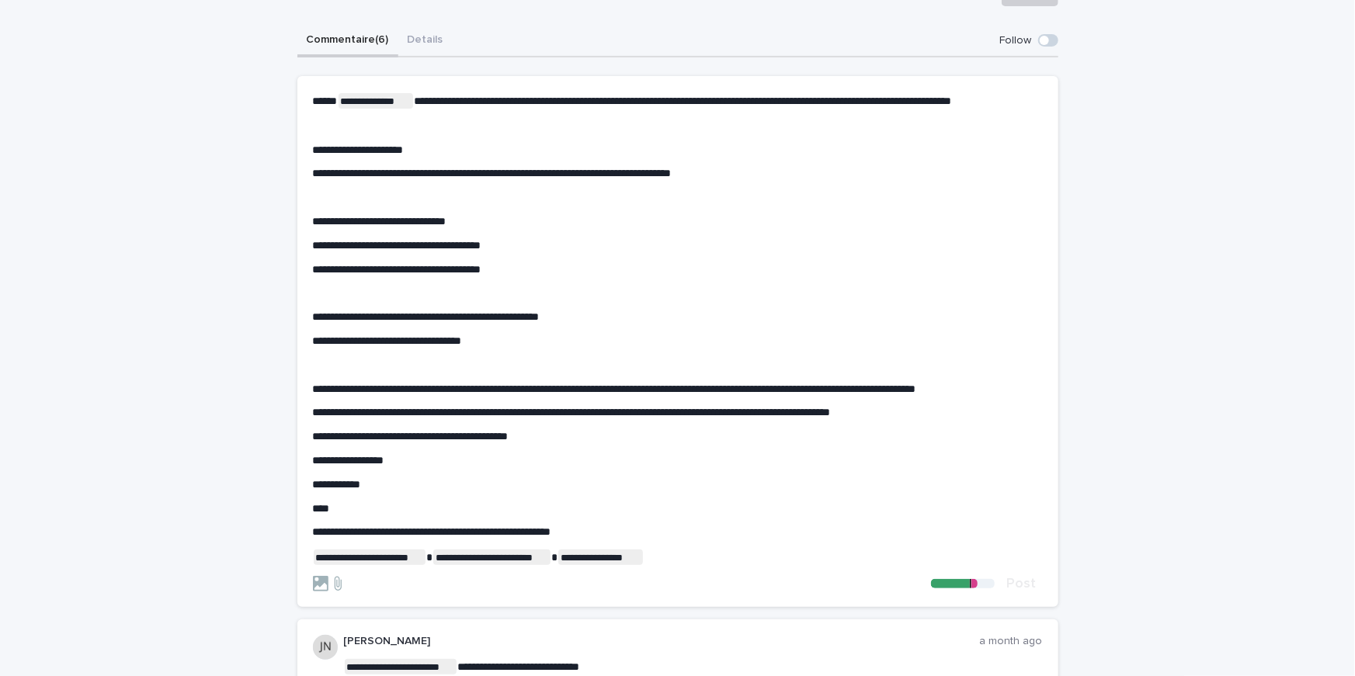
click at [328, 384] on div "**********" at bounding box center [678, 329] width 730 height 473
click at [328, 372] on p "﻿" at bounding box center [678, 365] width 730 height 13
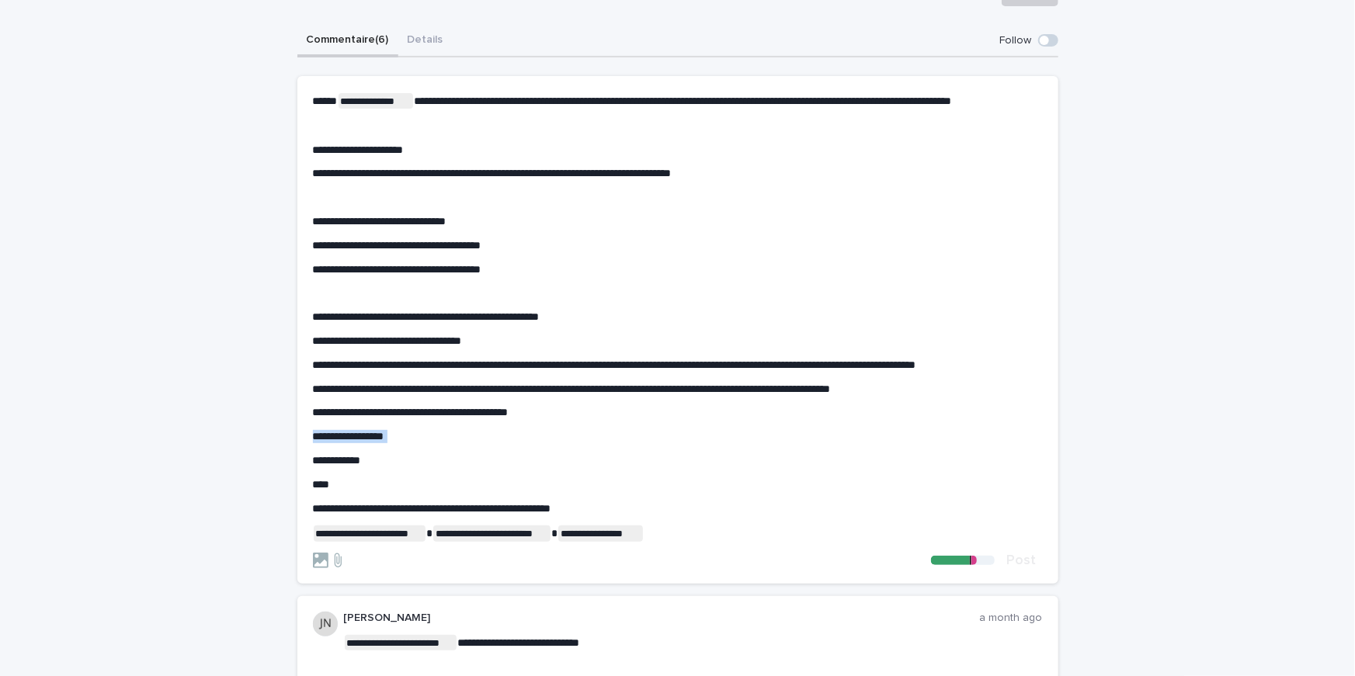
drag, startPoint x: 378, startPoint y: 478, endPoint x: 305, endPoint y: 451, distance: 77.6
click at [305, 451] on section "**********" at bounding box center [677, 330] width 761 height 508
drag, startPoint x: 382, startPoint y: 489, endPoint x: 287, endPoint y: 463, distance: 98.3
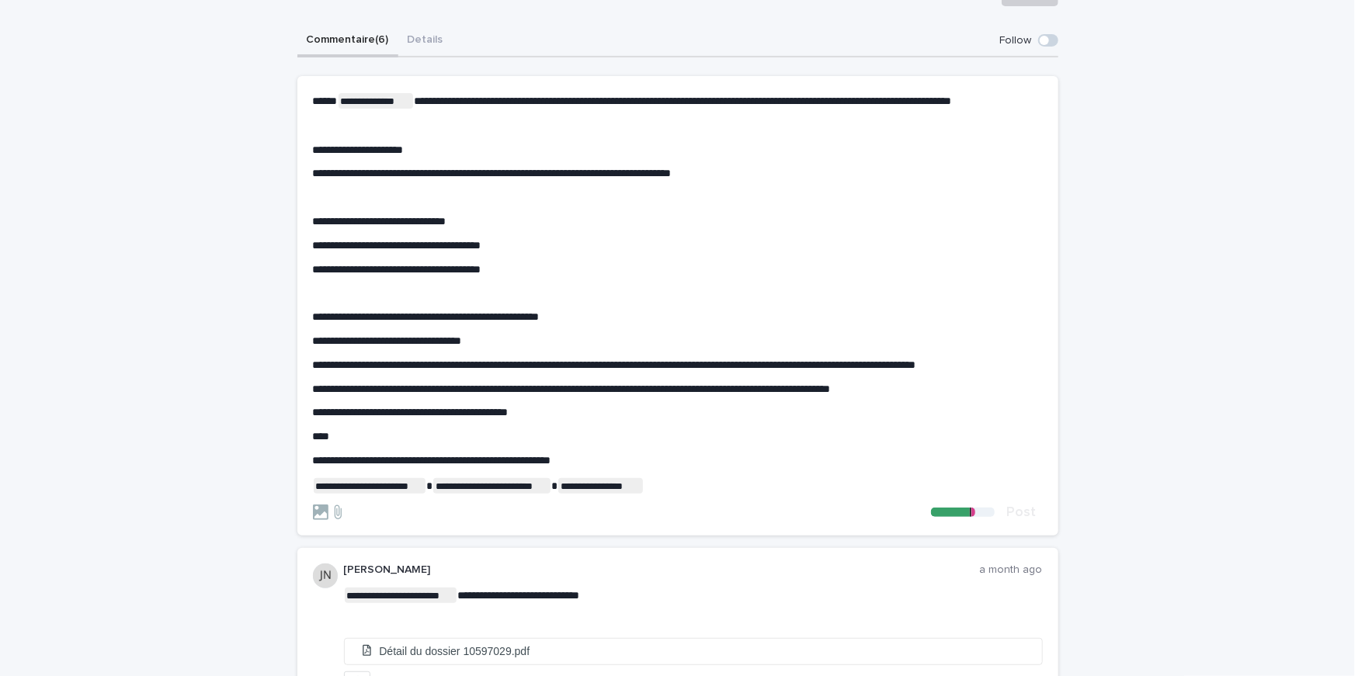
click at [335, 204] on p "﻿" at bounding box center [678, 197] width 730 height 13
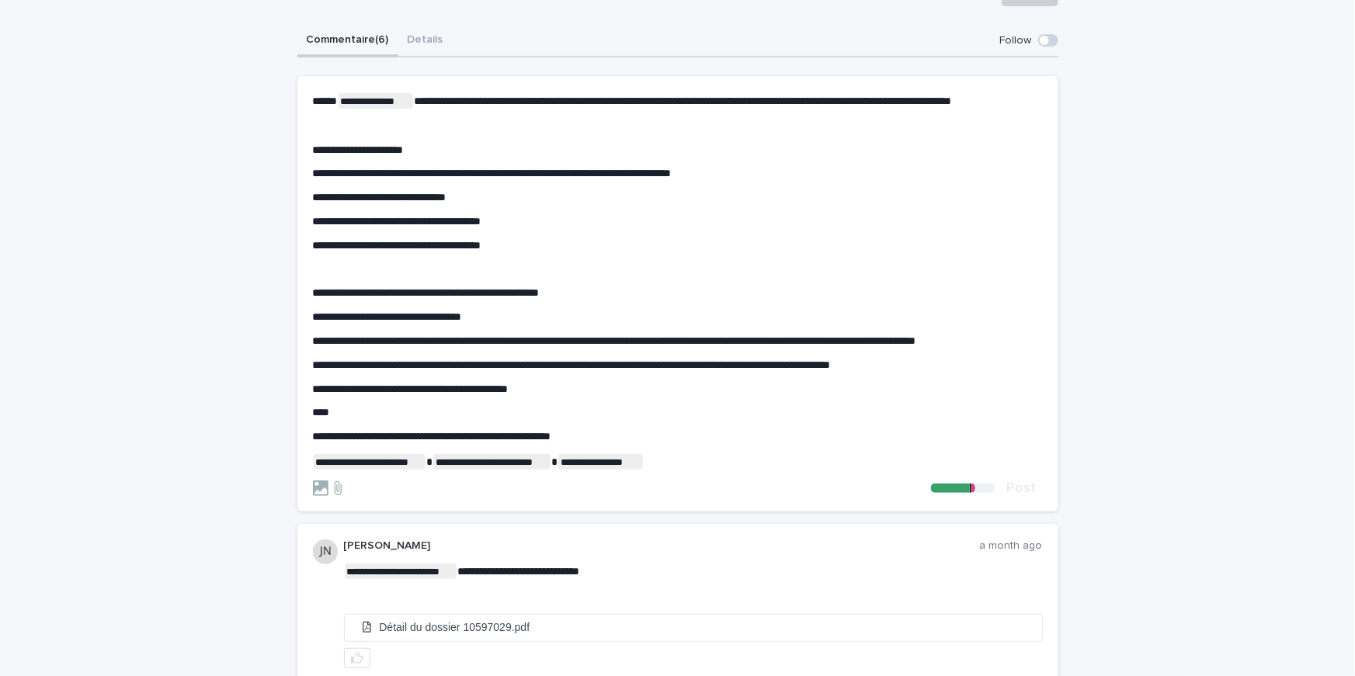
click at [332, 133] on p "﻿" at bounding box center [678, 126] width 730 height 13
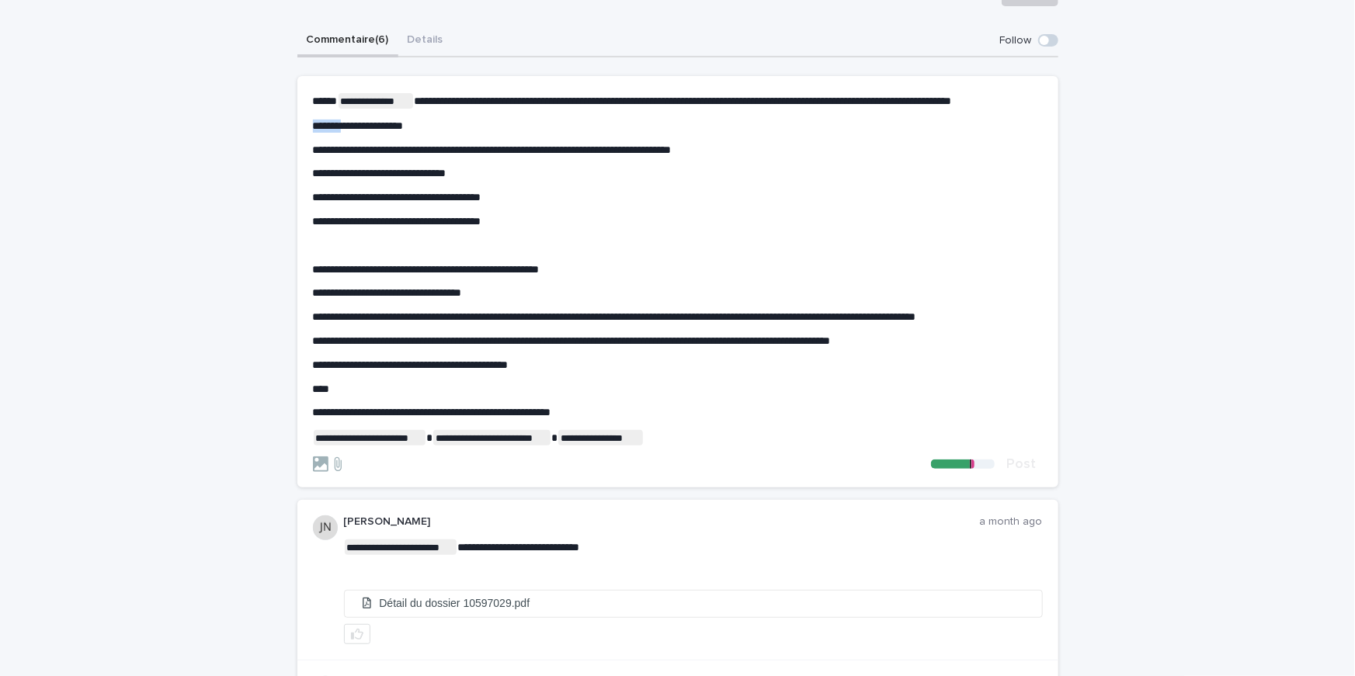
drag, startPoint x: 356, startPoint y: 137, endPoint x: 272, endPoint y: 137, distance: 84.6
click at [272, 137] on div "**********" at bounding box center [677, 647] width 1355 height 1431
click at [345, 252] on p "﻿" at bounding box center [678, 245] width 730 height 13
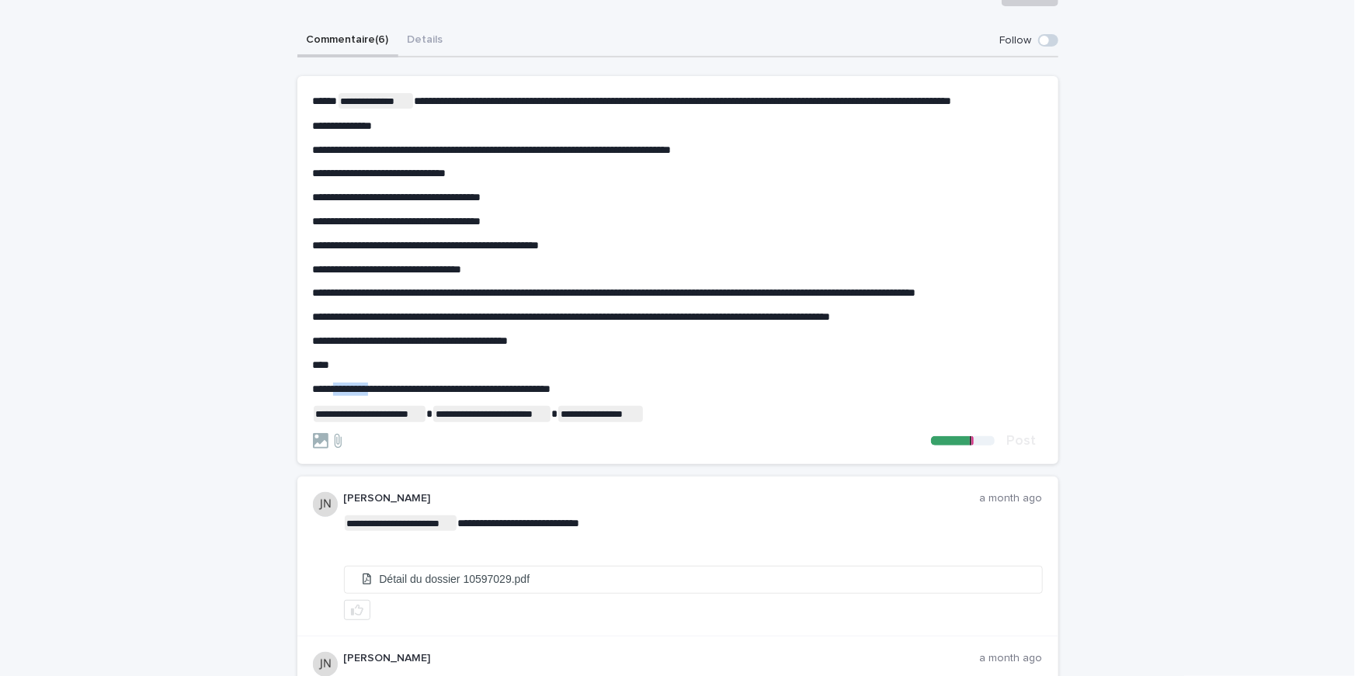
drag, startPoint x: 387, startPoint y: 415, endPoint x: 267, endPoint y: 412, distance: 119.6
click at [273, 412] on div "**********" at bounding box center [677, 635] width 1355 height 1407
drag, startPoint x: 585, startPoint y: 410, endPoint x: 260, endPoint y: 416, distance: 324.6
click at [260, 416] on div "**********" at bounding box center [677, 635] width 1355 height 1407
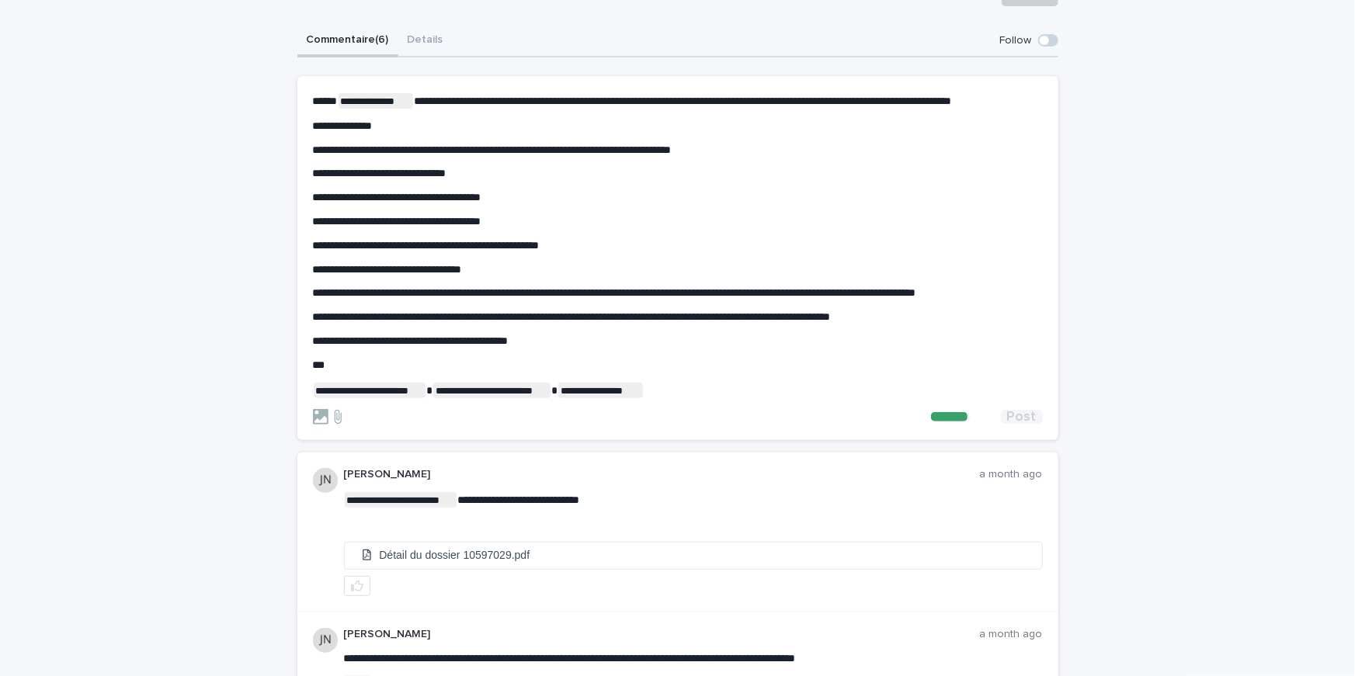
click at [1035, 424] on span "Post" at bounding box center [1022, 417] width 30 height 14
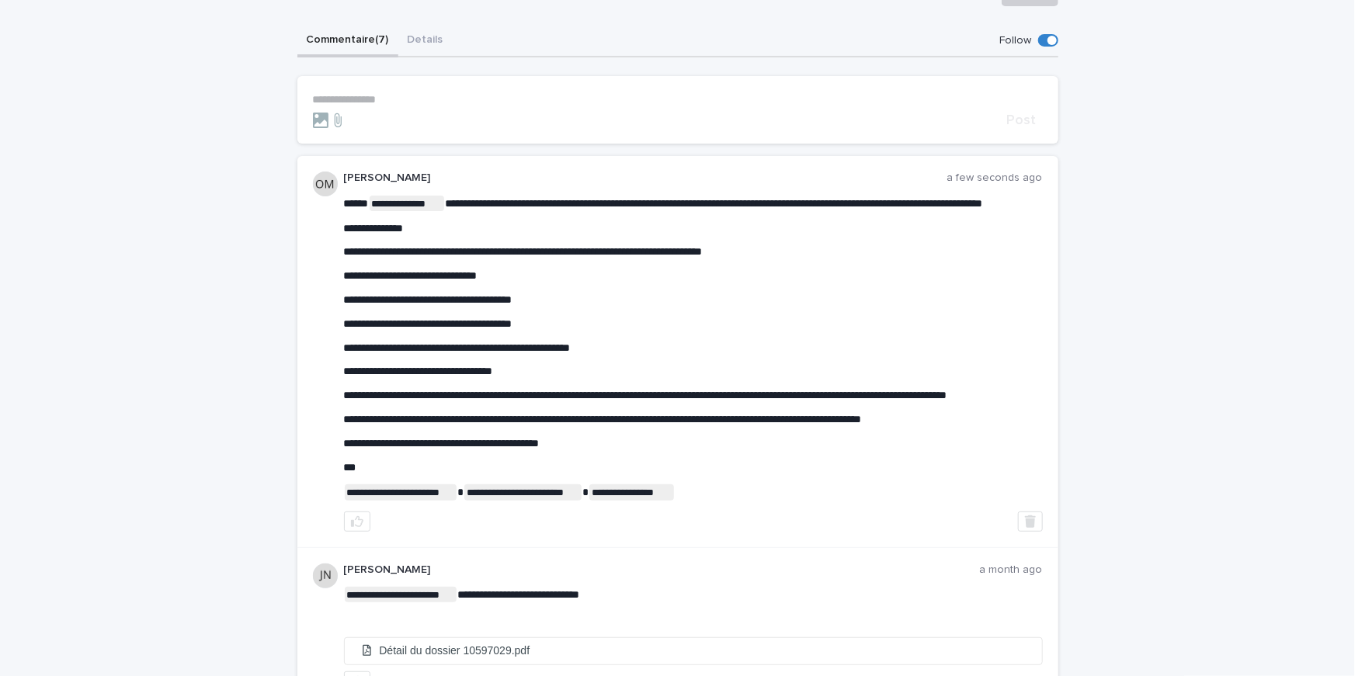
scroll to position [0, 0]
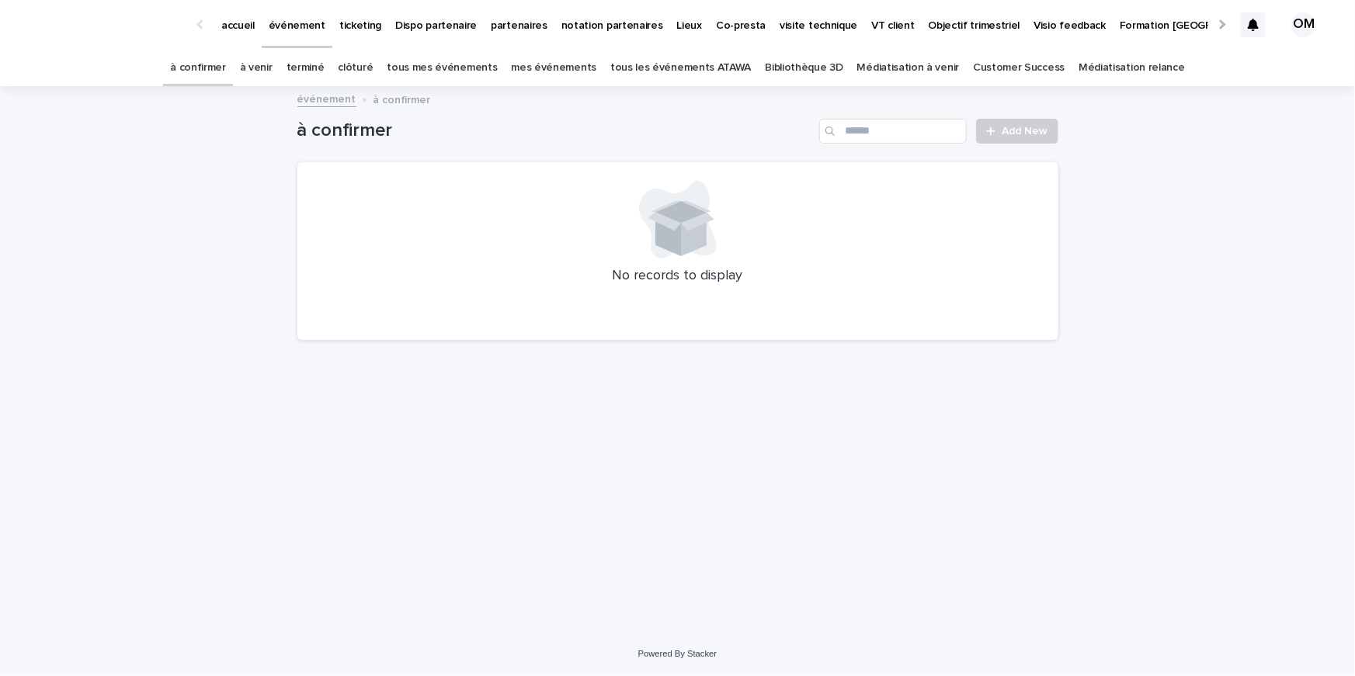
click at [660, 68] on link "tous les événements ATAWA" at bounding box center [680, 68] width 141 height 36
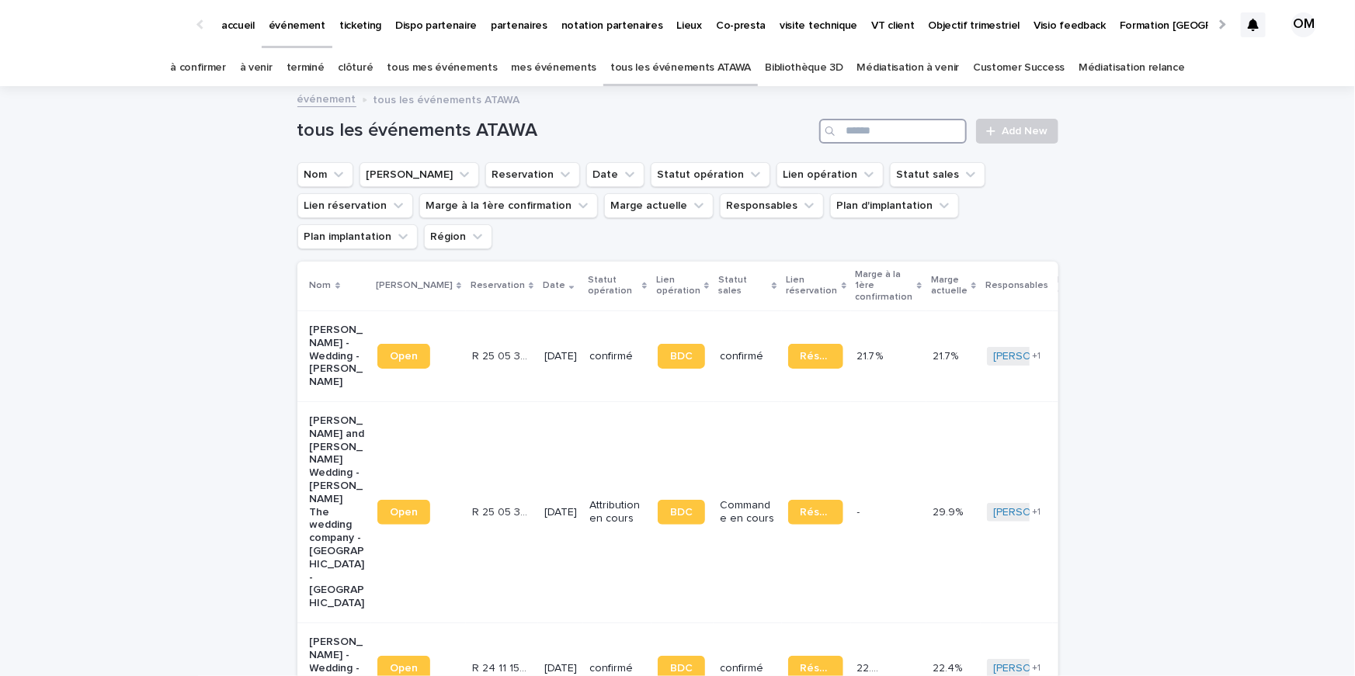
click at [898, 127] on input "Search" at bounding box center [893, 131] width 148 height 25
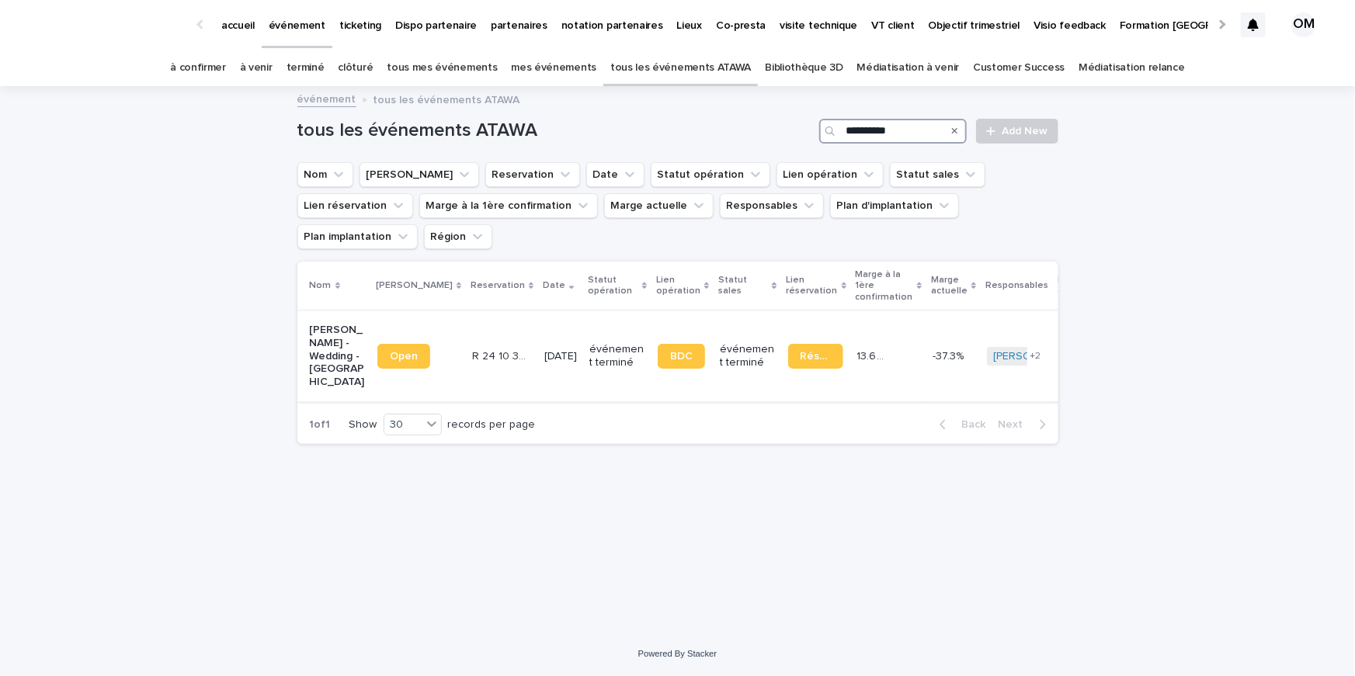
type input "**********"
click at [538, 351] on td "12/7/2025" at bounding box center [560, 356] width 45 height 91
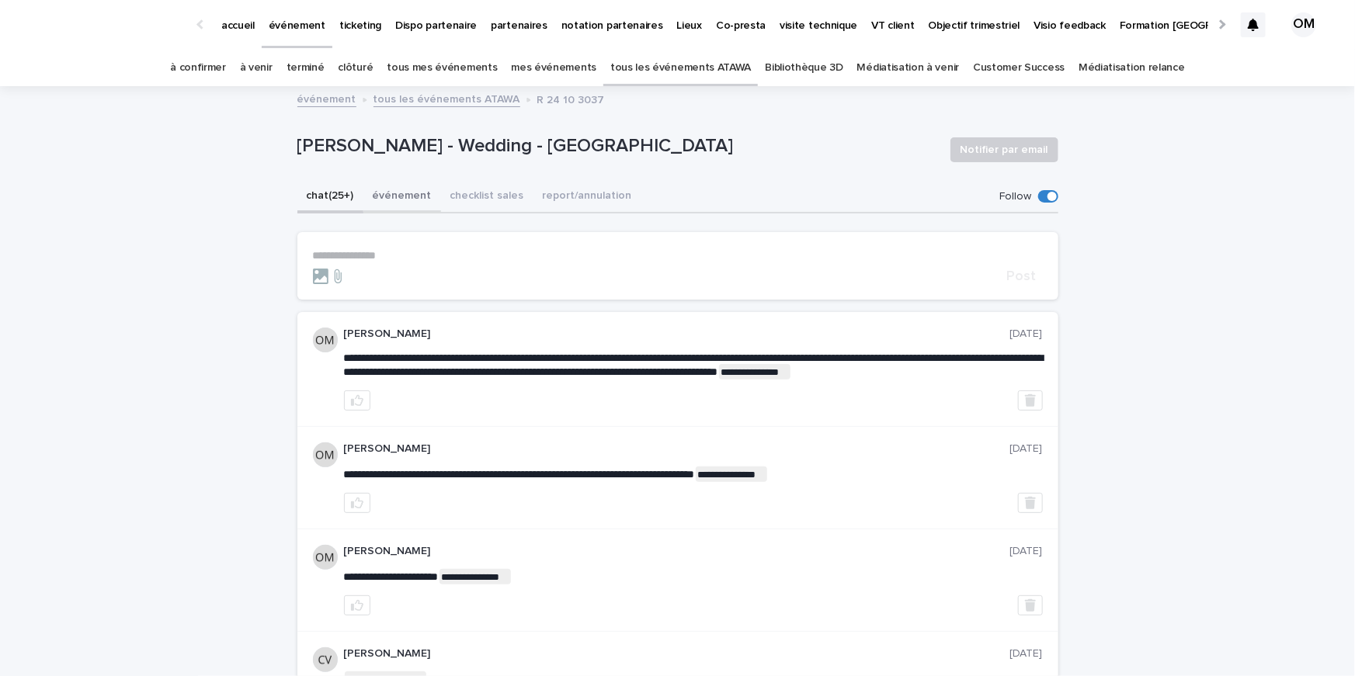
click at [365, 196] on button "événement" at bounding box center [402, 197] width 78 height 33
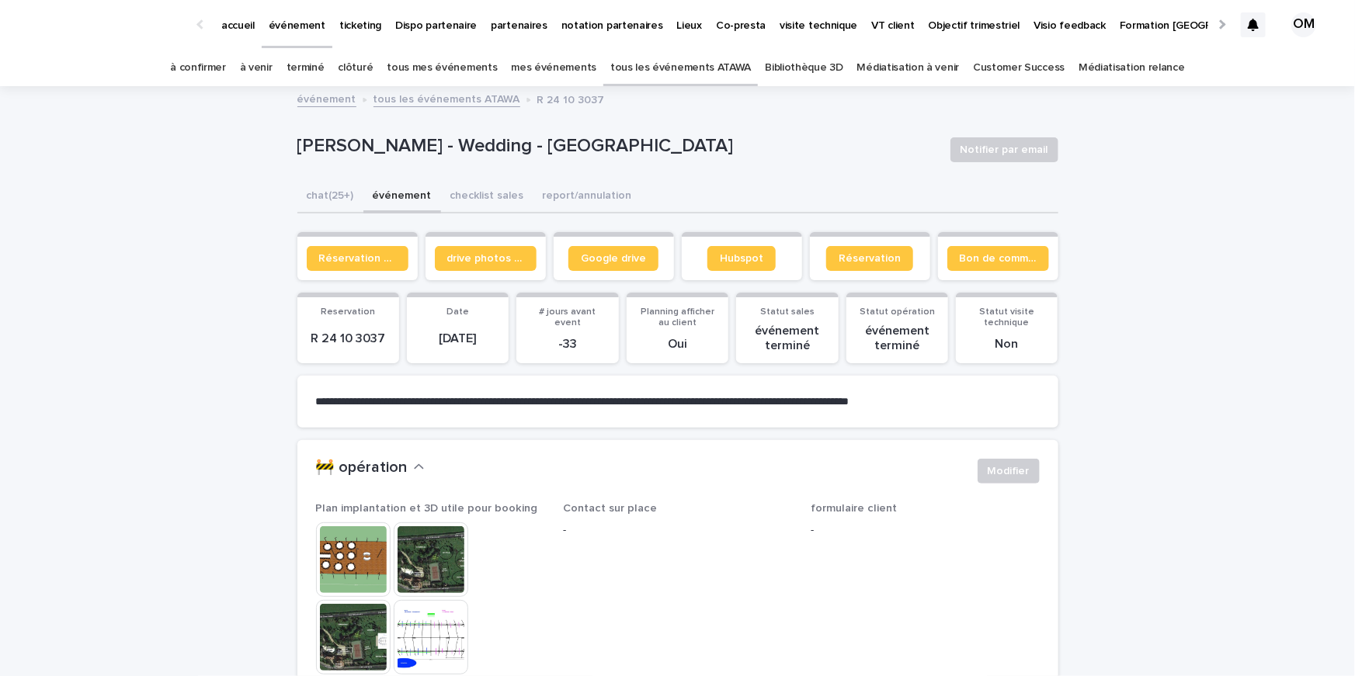
click at [390, 196] on button "événement" at bounding box center [402, 197] width 78 height 33
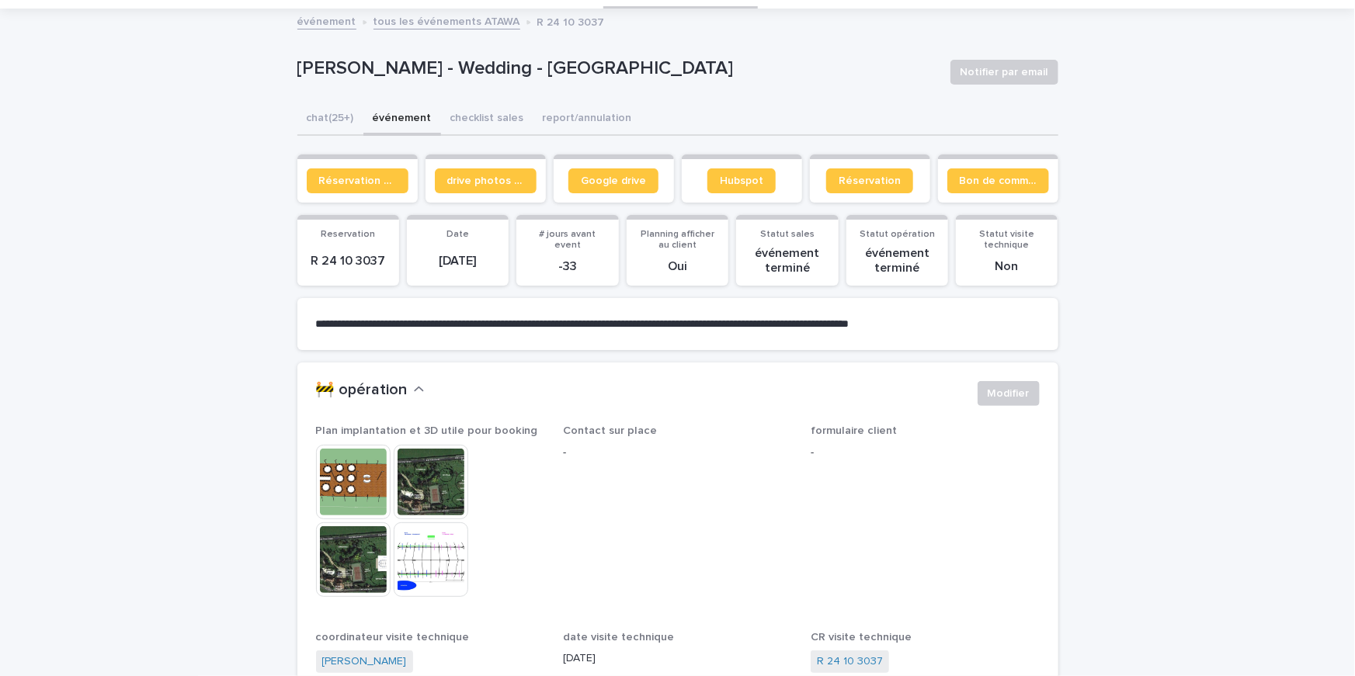
scroll to position [101, 0]
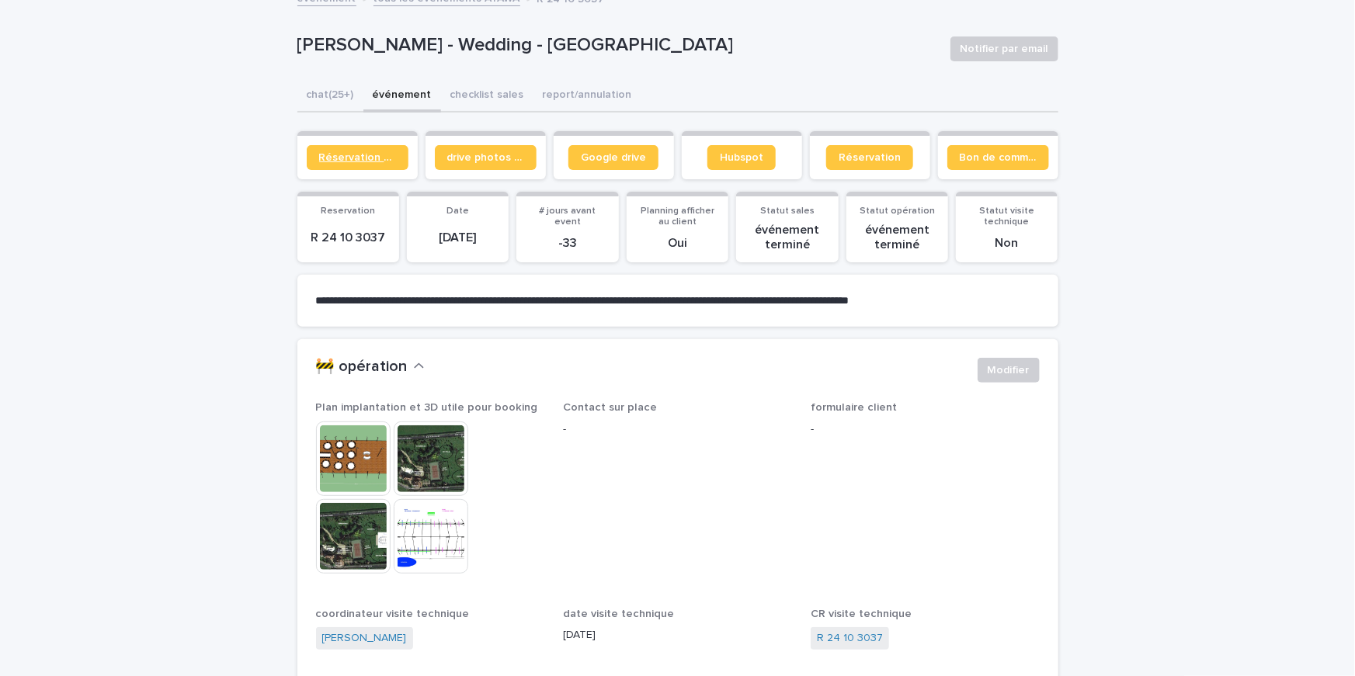
click at [342, 148] on link "Réservation client" at bounding box center [358, 157] width 102 height 25
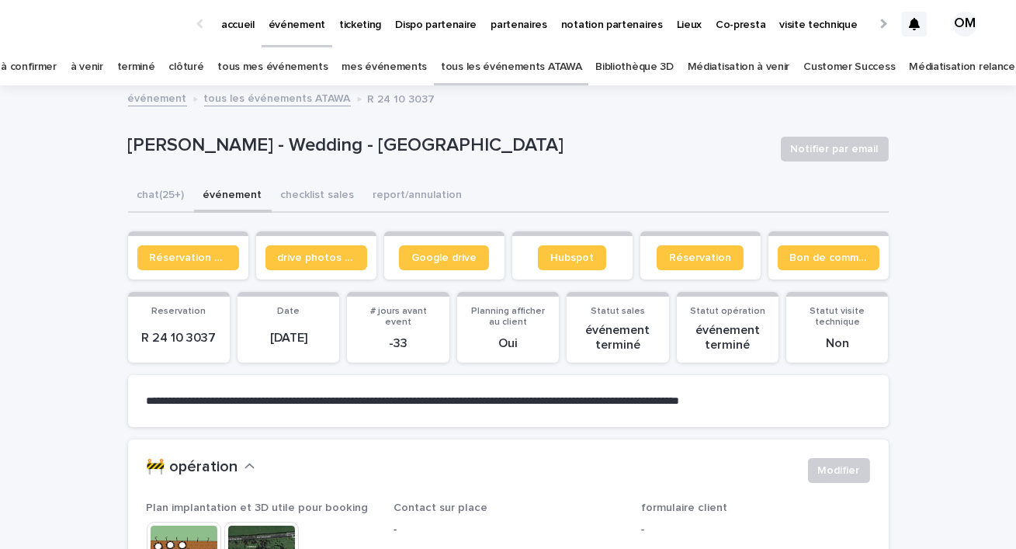
scroll to position [0, 0]
click at [103, 68] on link "à venir" at bounding box center [87, 68] width 33 height 36
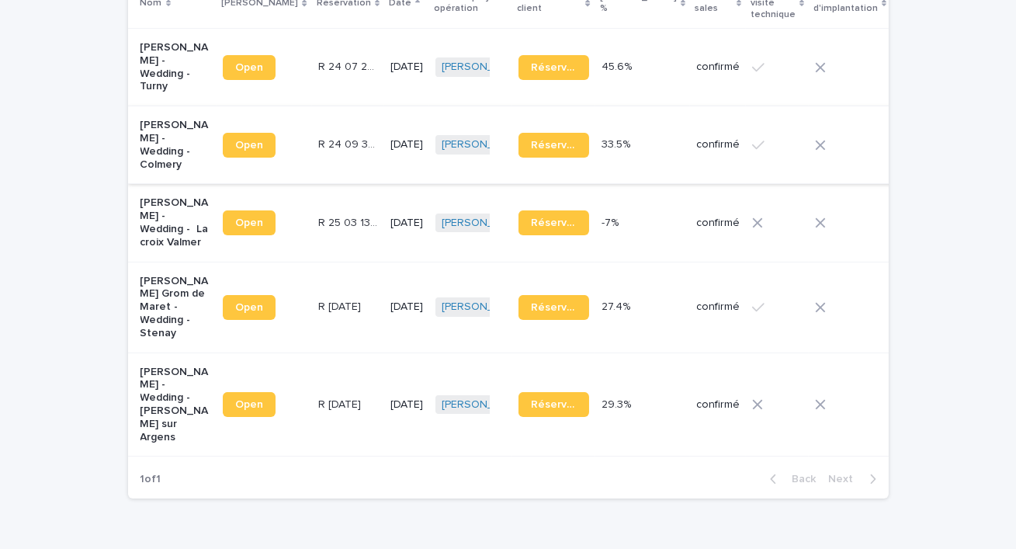
scroll to position [255, 0]
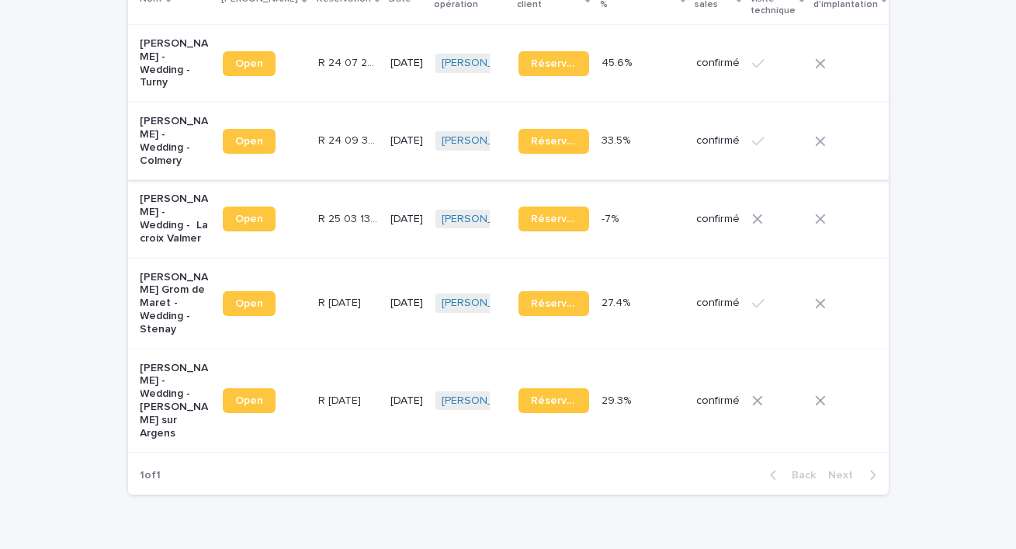
click at [141, 229] on p "[PERSON_NAME] - Wedding - La croix Valmer" at bounding box center [176, 219] width 71 height 52
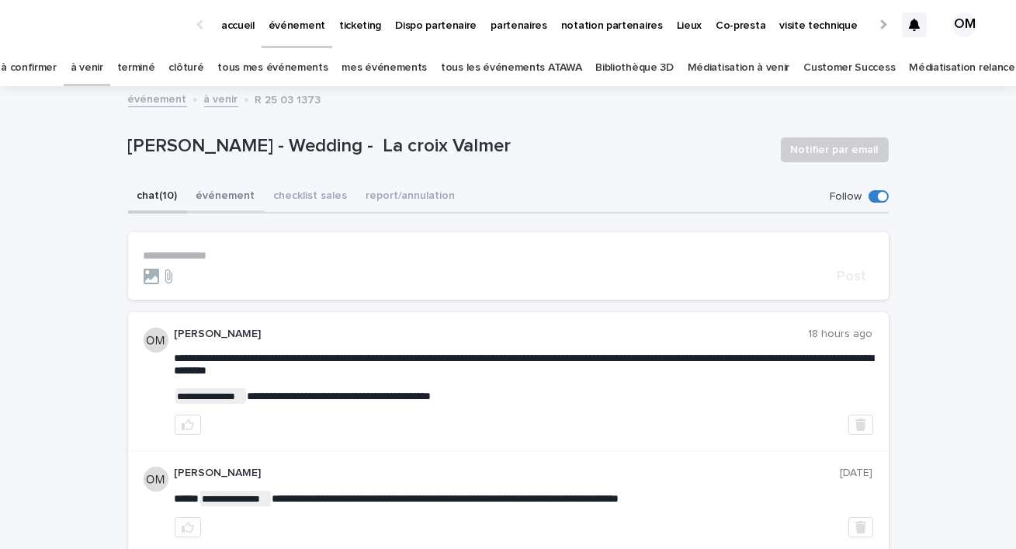
click at [217, 196] on button "événement" at bounding box center [226, 197] width 78 height 33
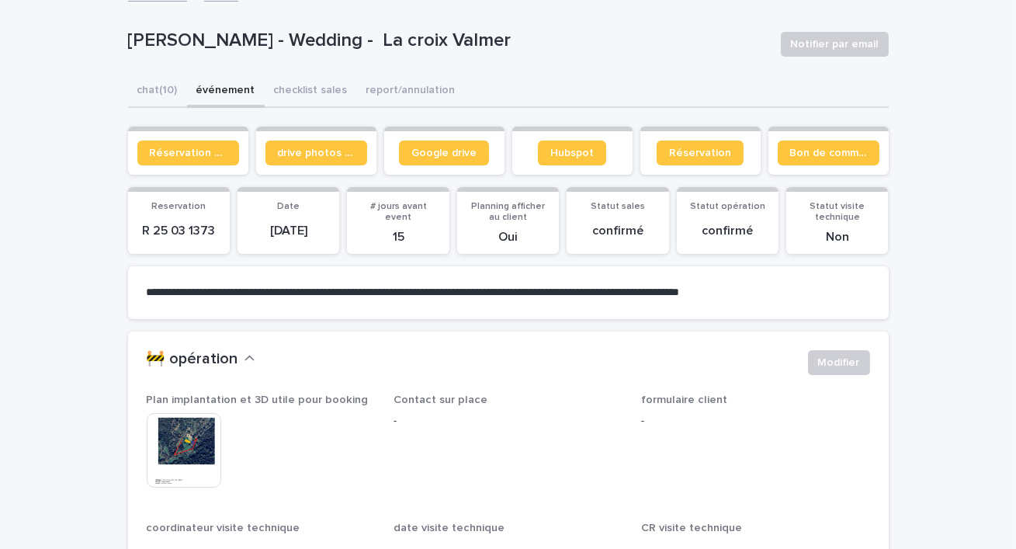
scroll to position [151, 0]
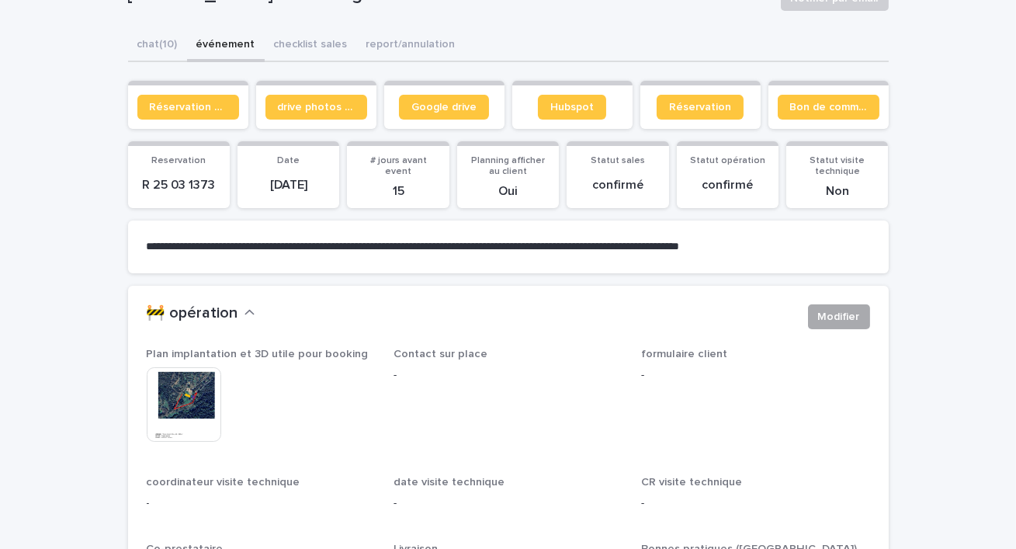
click at [849, 311] on span "Modifier" at bounding box center [839, 317] width 42 height 16
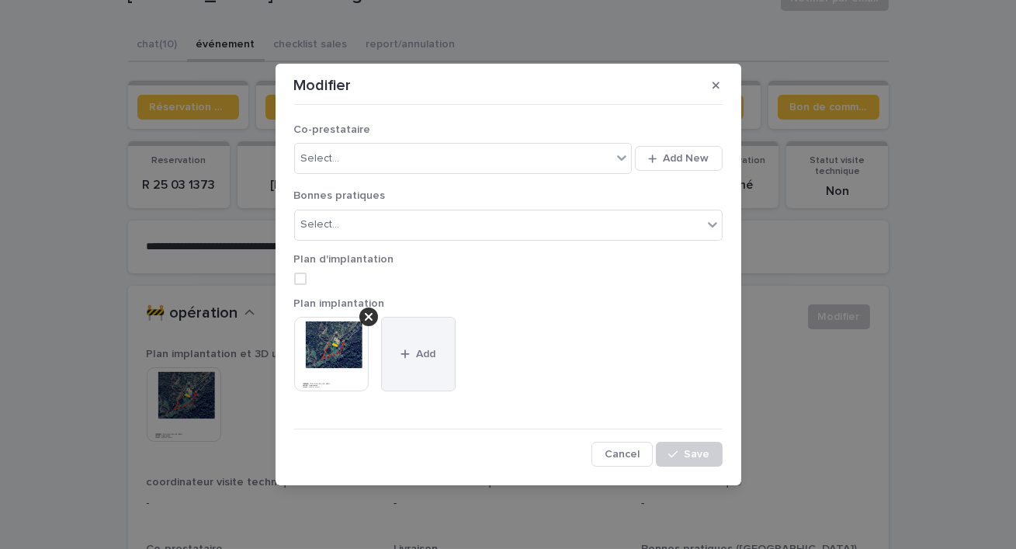
click at [447, 362] on button "Add" at bounding box center [418, 354] width 75 height 75
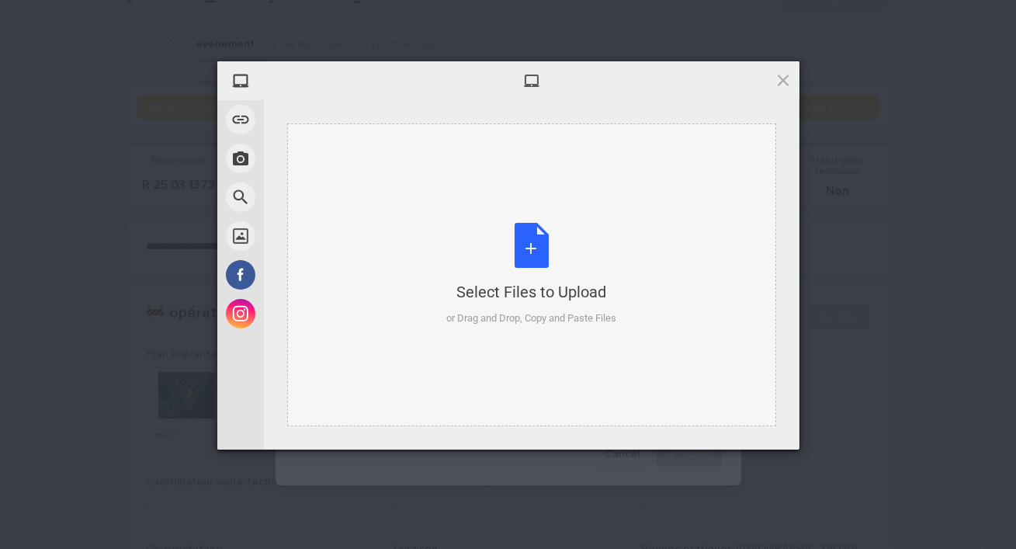
click at [498, 248] on div "Select Files to Upload or Drag and Drop, Copy and Paste Files" at bounding box center [531, 274] width 170 height 103
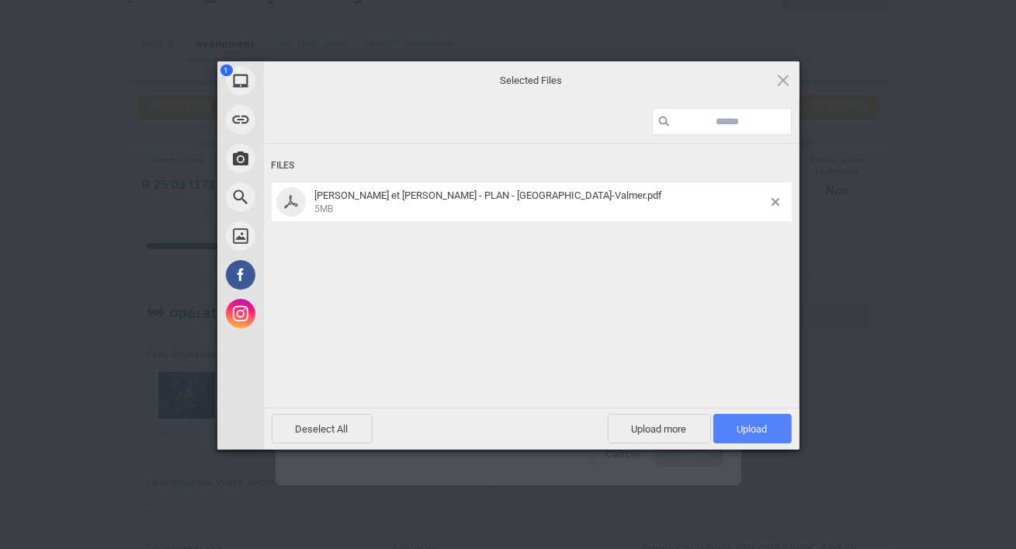
click at [732, 425] on span "Upload 1" at bounding box center [753, 429] width 78 height 30
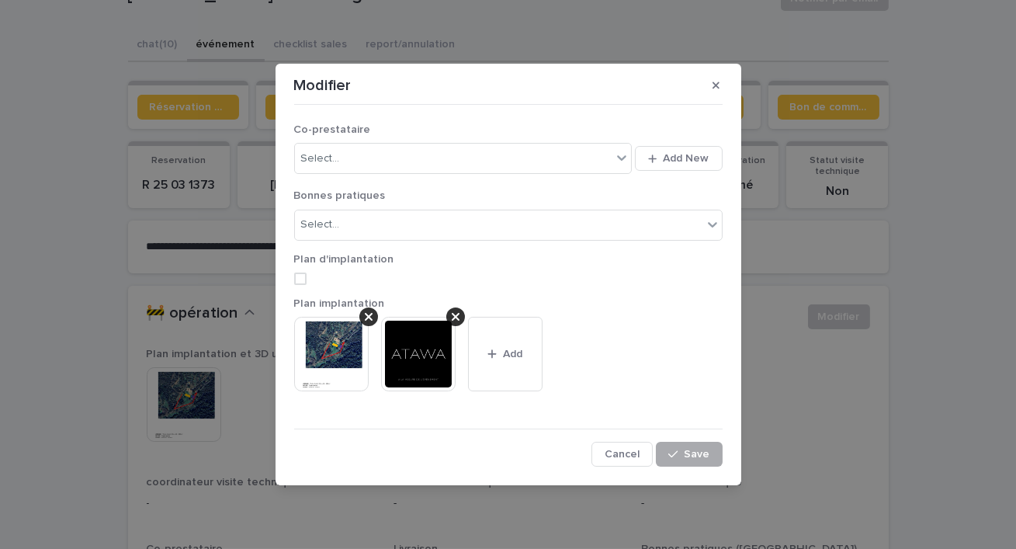
click at [691, 455] on span "Save" at bounding box center [698, 454] width 26 height 11
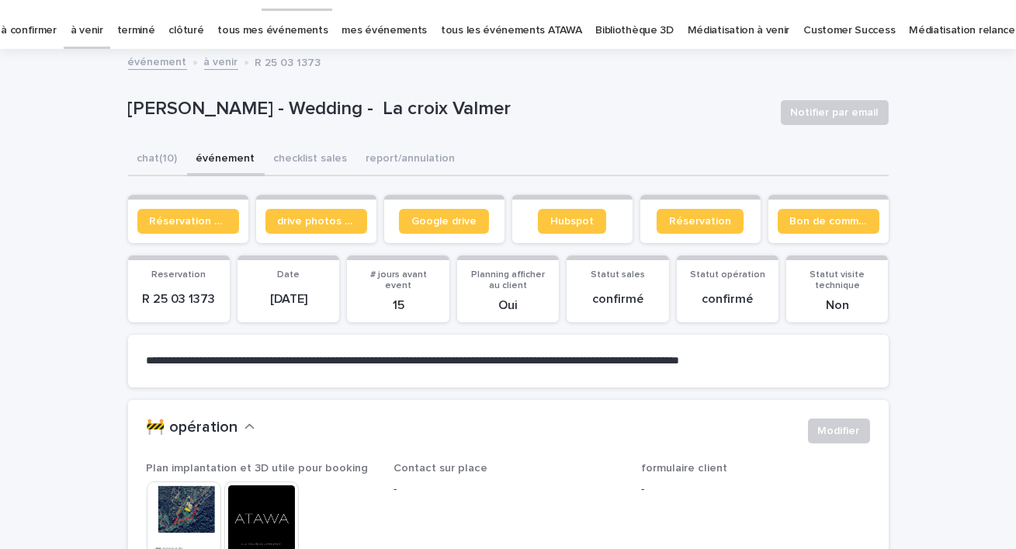
scroll to position [0, 0]
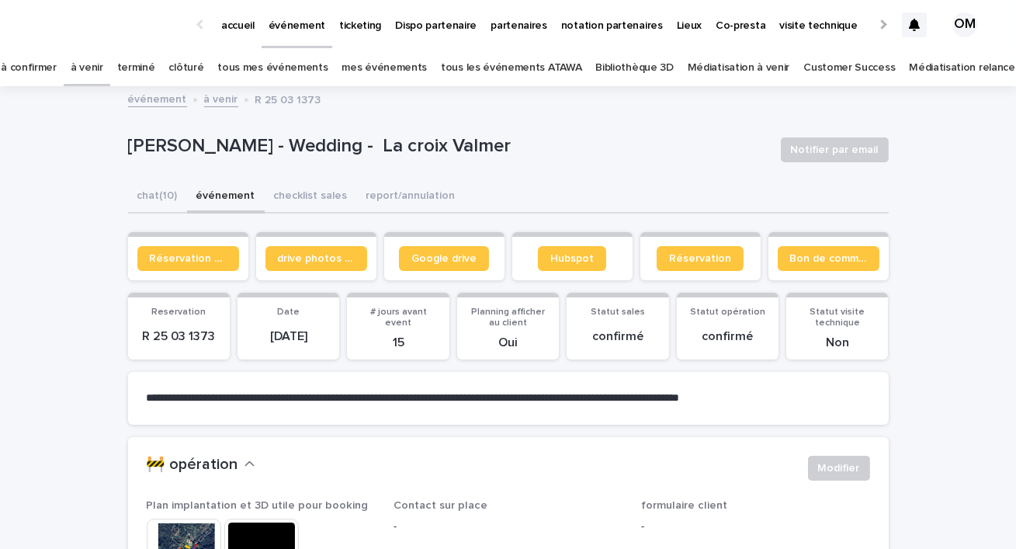
click at [914, 30] on div at bounding box center [914, 24] width 25 height 25
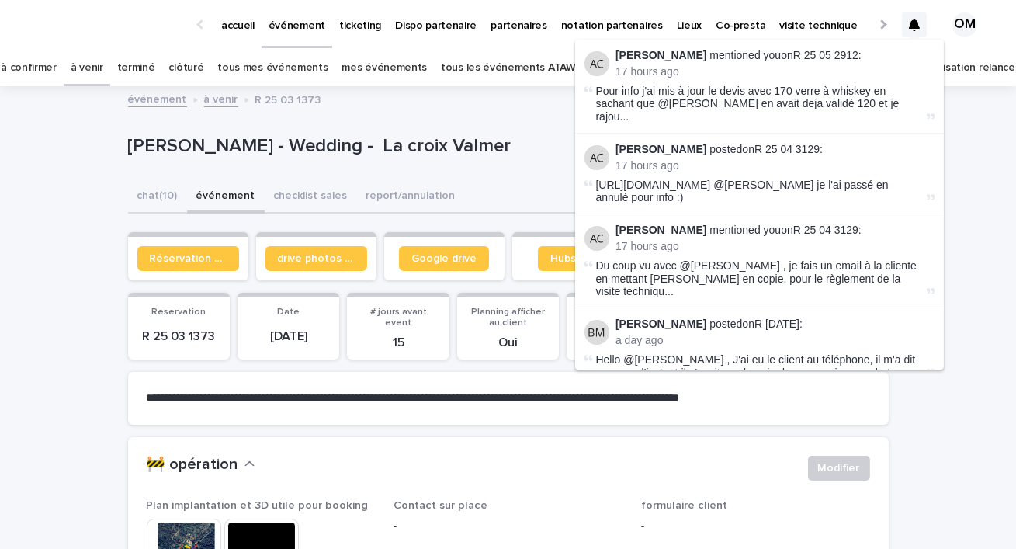
click at [683, 183] on span "[URL][DOMAIN_NAME] @[PERSON_NAME] je l'ai passé en annulé pour info :)" at bounding box center [742, 192] width 293 height 26
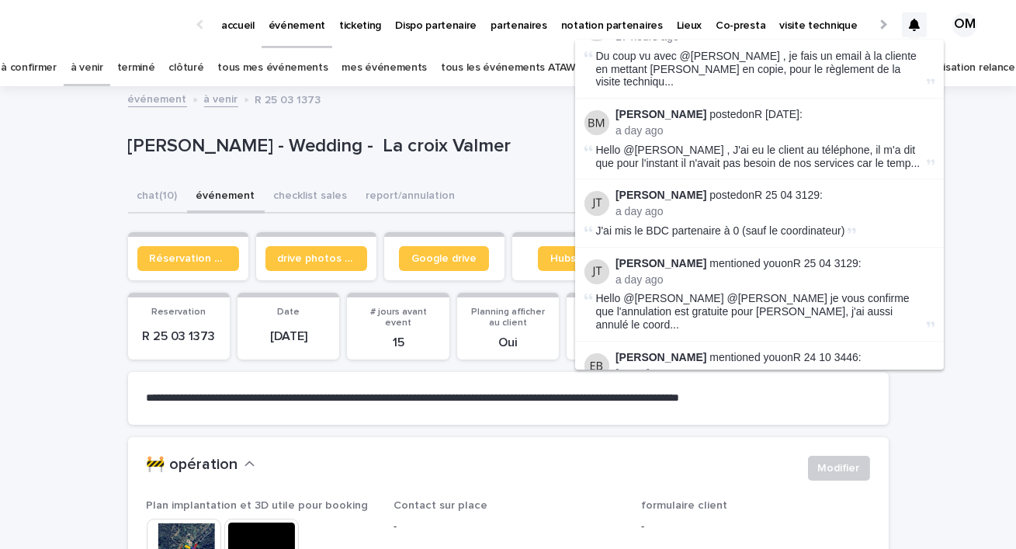
scroll to position [210, 0]
click at [408, 132] on div "[PERSON_NAME] - Wedding - La croix Valmer" at bounding box center [448, 145] width 641 height 26
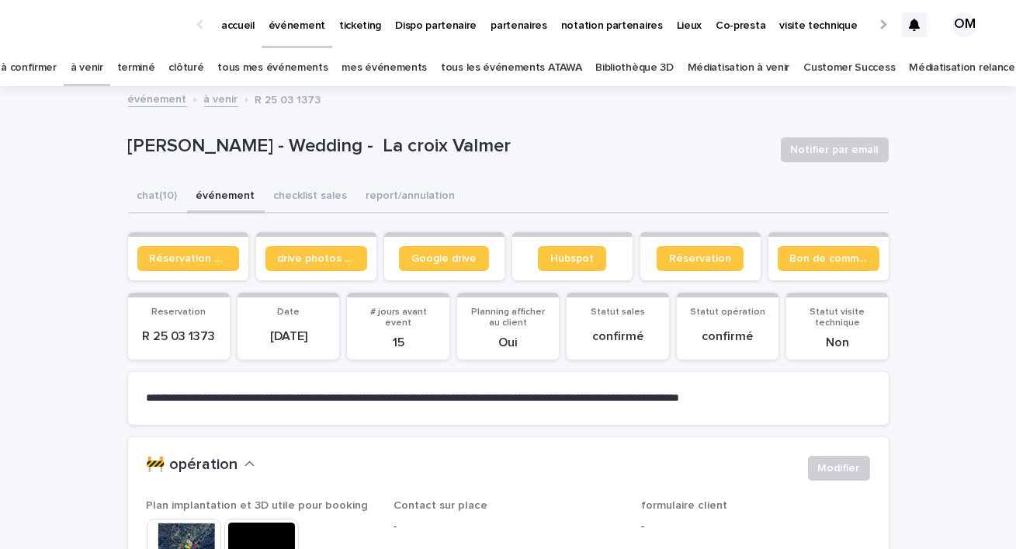
click at [242, 30] on p "accueil" at bounding box center [237, 16] width 33 height 33
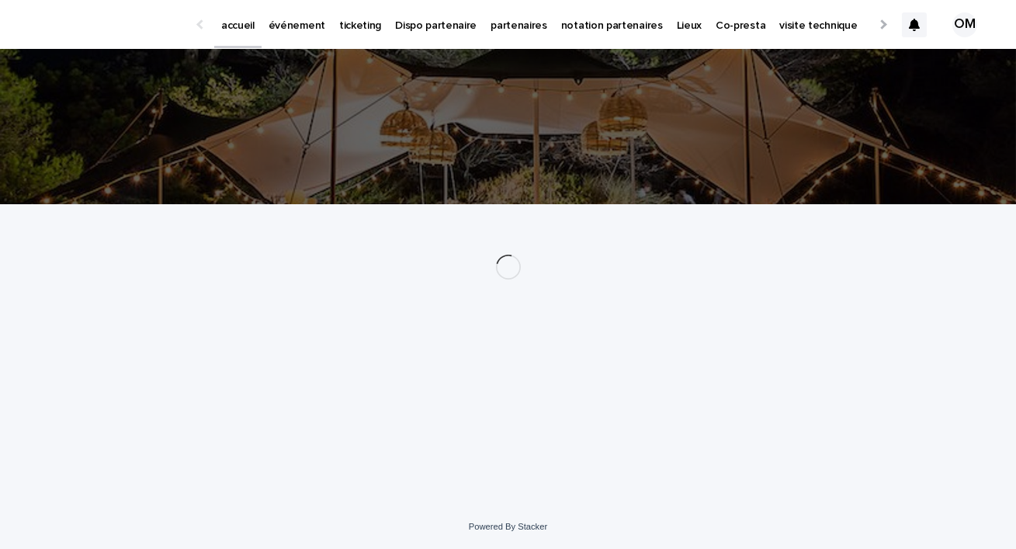
click at [280, 28] on p "événement" at bounding box center [297, 16] width 57 height 33
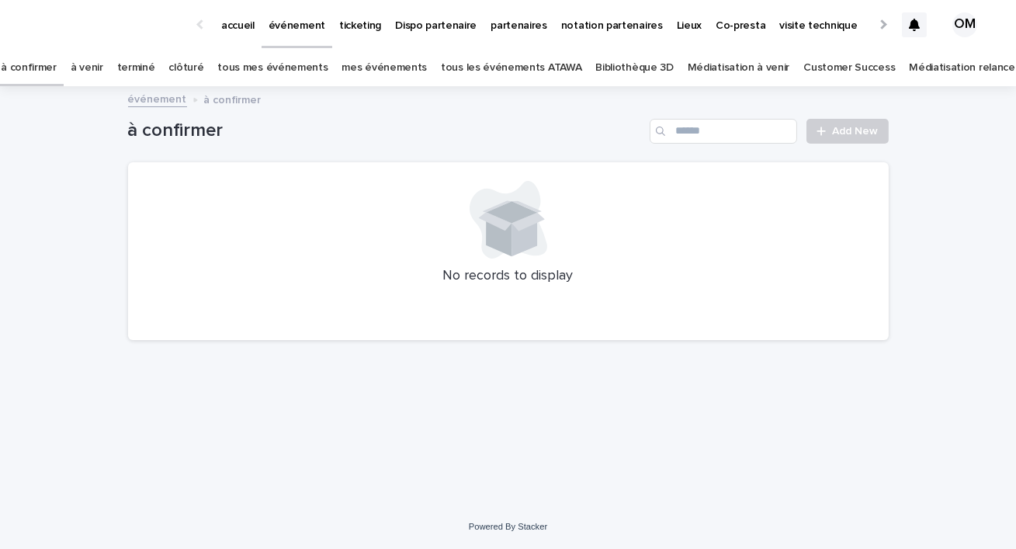
click at [487, 66] on link "tous les événements ATAWA" at bounding box center [511, 68] width 141 height 36
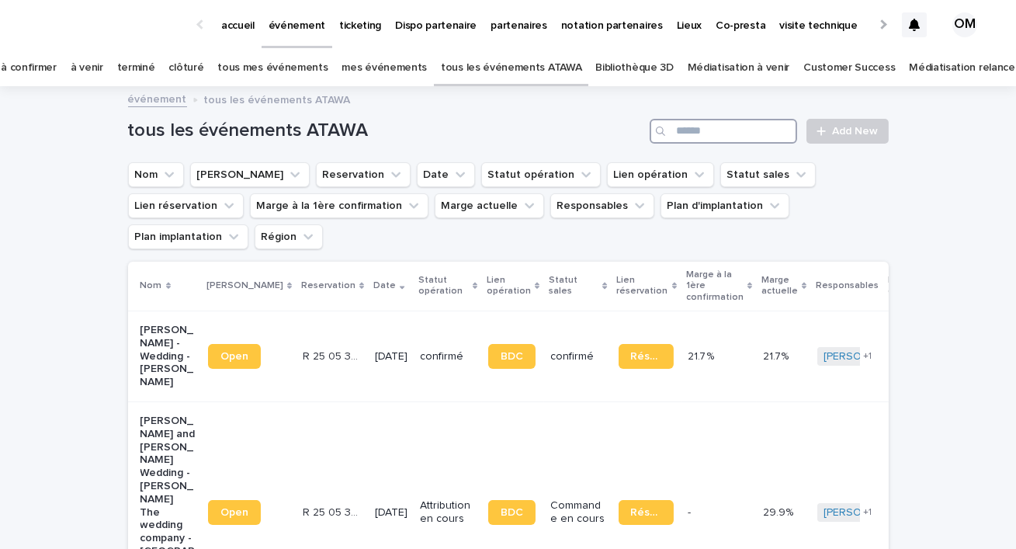
click at [680, 127] on input "Search" at bounding box center [724, 131] width 148 height 25
type input "****"
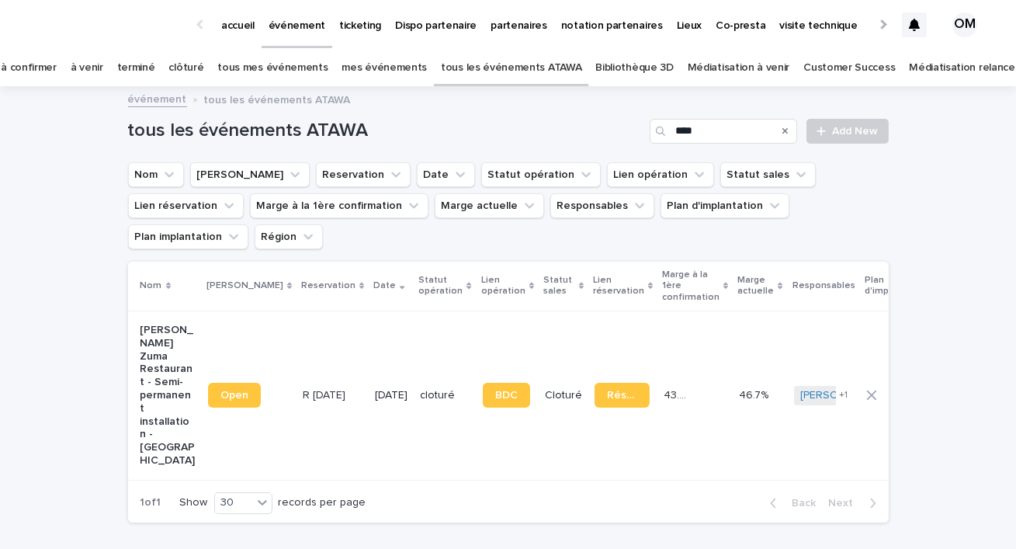
click at [436, 332] on td "cloturé" at bounding box center [445, 395] width 62 height 169
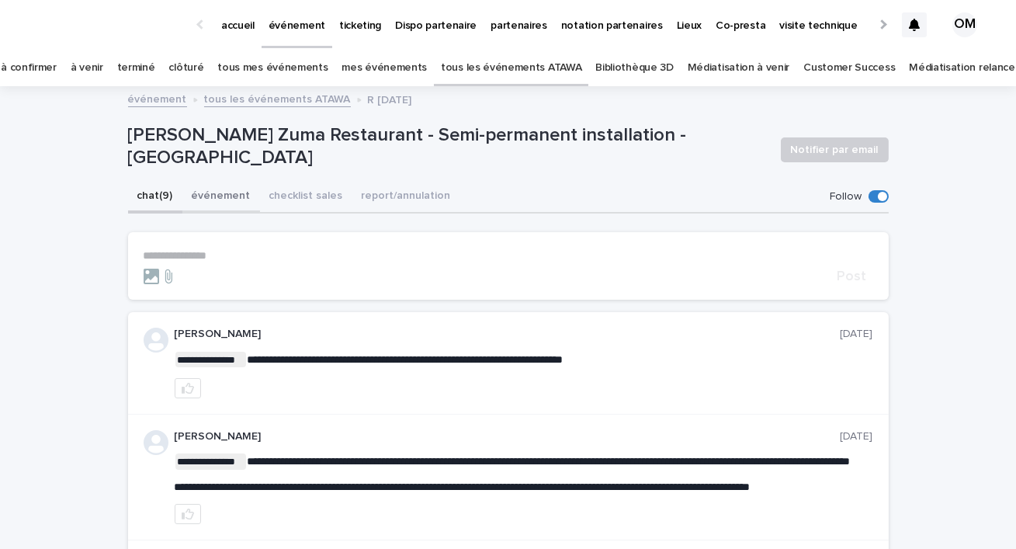
click at [206, 195] on button "événement" at bounding box center [221, 197] width 78 height 33
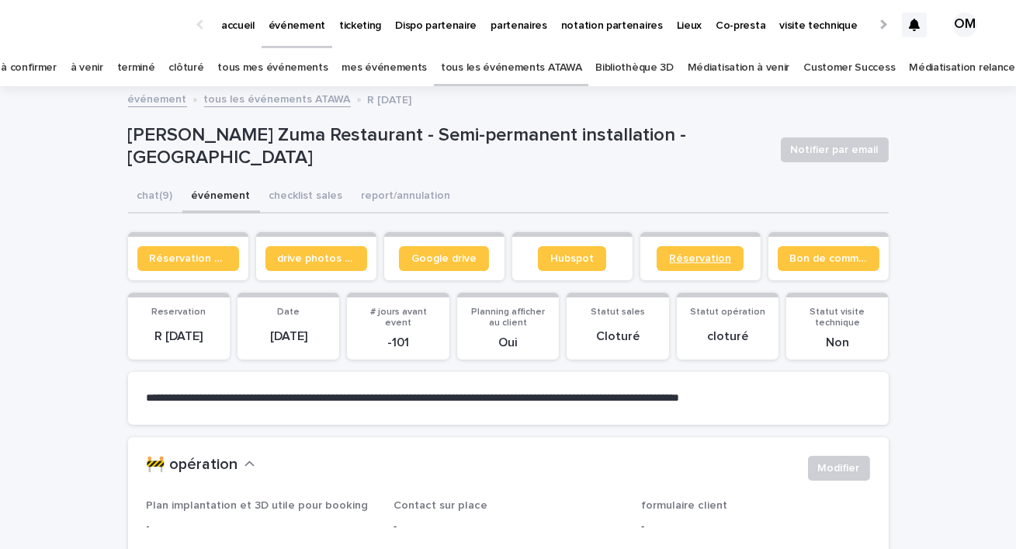
click at [686, 260] on span "Réservation" at bounding box center [700, 258] width 62 height 11
click at [103, 68] on link "à venir" at bounding box center [87, 68] width 33 height 36
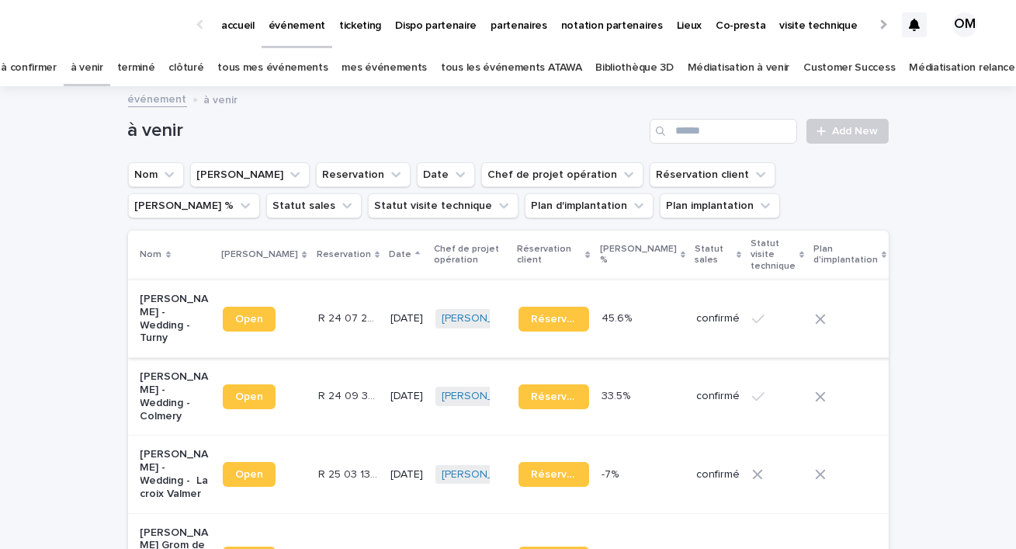
scroll to position [335, 0]
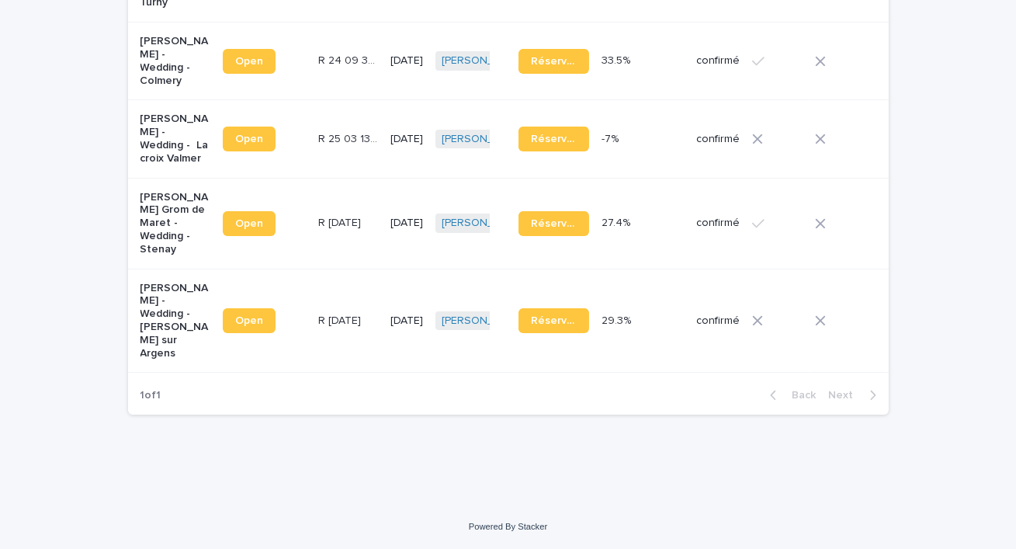
click at [169, 303] on p "[PERSON_NAME] - Wedding - [PERSON_NAME] sur Argens" at bounding box center [176, 321] width 71 height 78
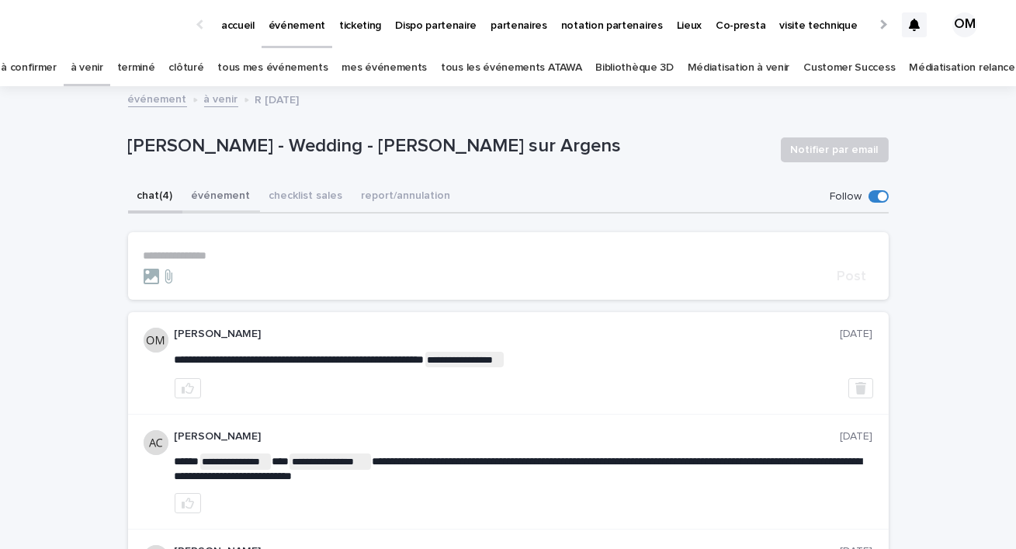
click at [214, 197] on button "événement" at bounding box center [221, 197] width 78 height 33
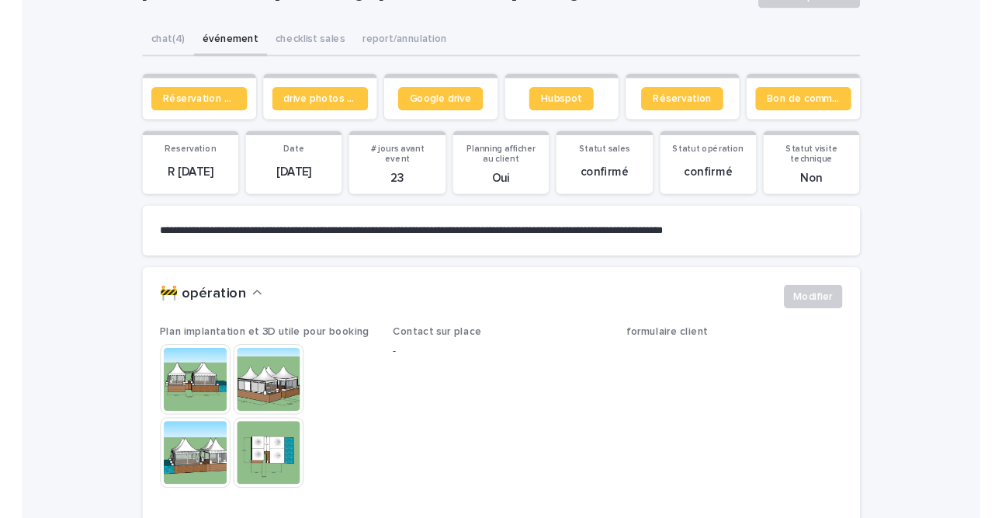
scroll to position [213, 0]
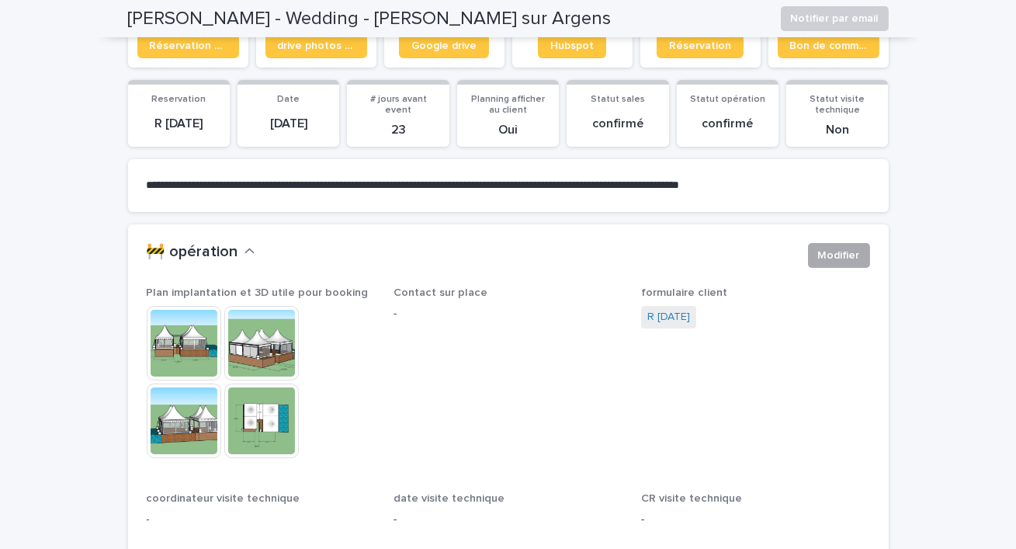
click at [832, 251] on span "Modifier" at bounding box center [839, 256] width 42 height 16
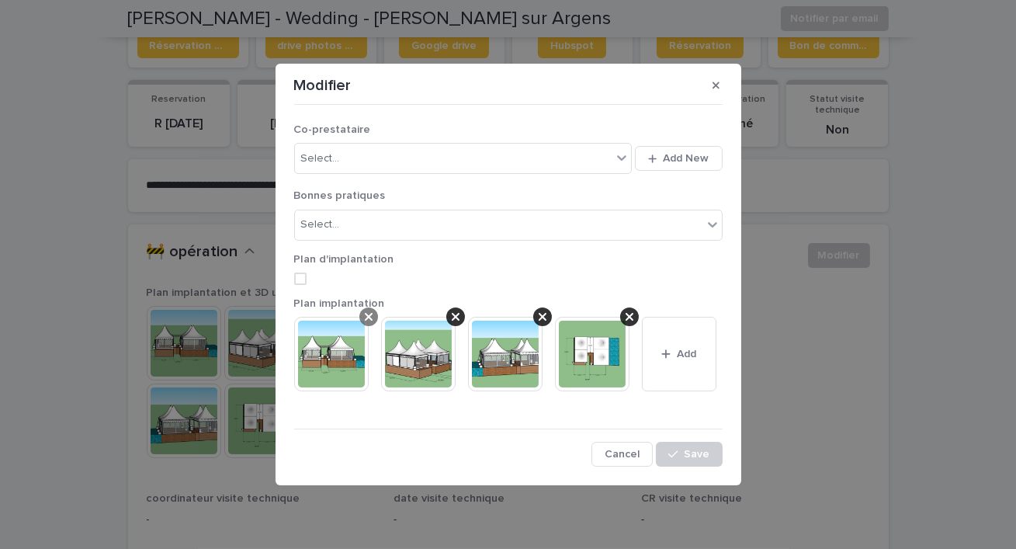
click at [365, 318] on icon at bounding box center [369, 317] width 8 height 12
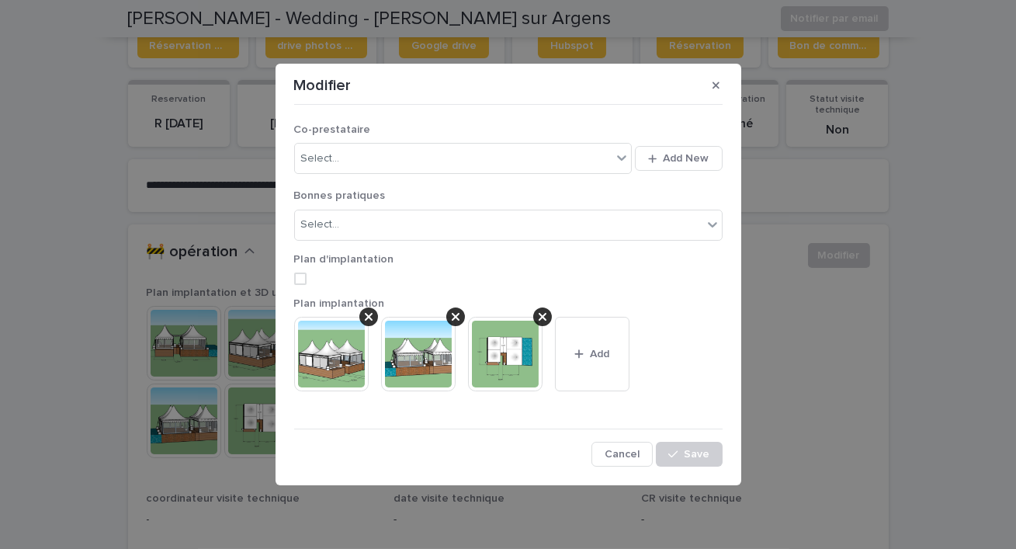
click at [365, 318] on icon at bounding box center [369, 317] width 8 height 12
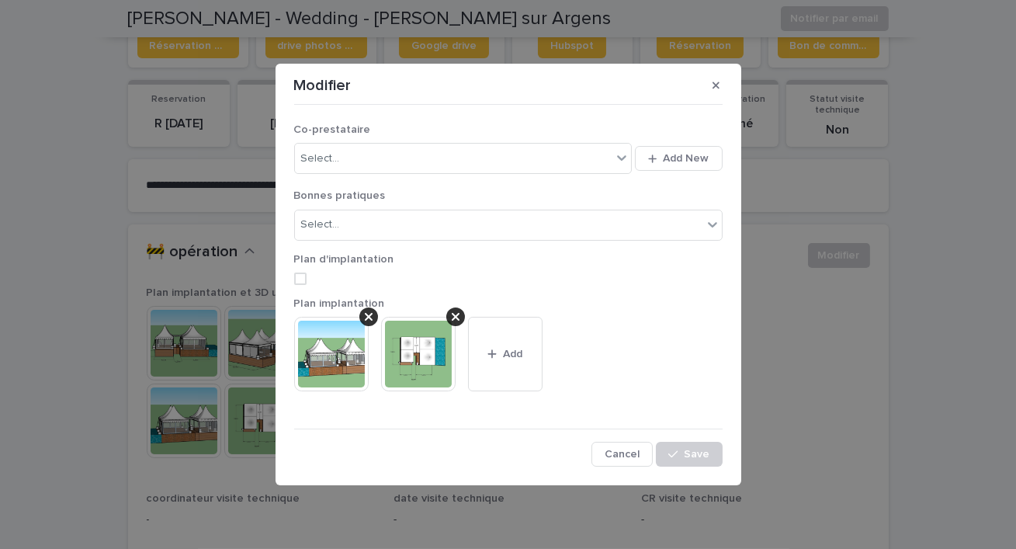
click at [365, 318] on icon at bounding box center [369, 317] width 8 height 12
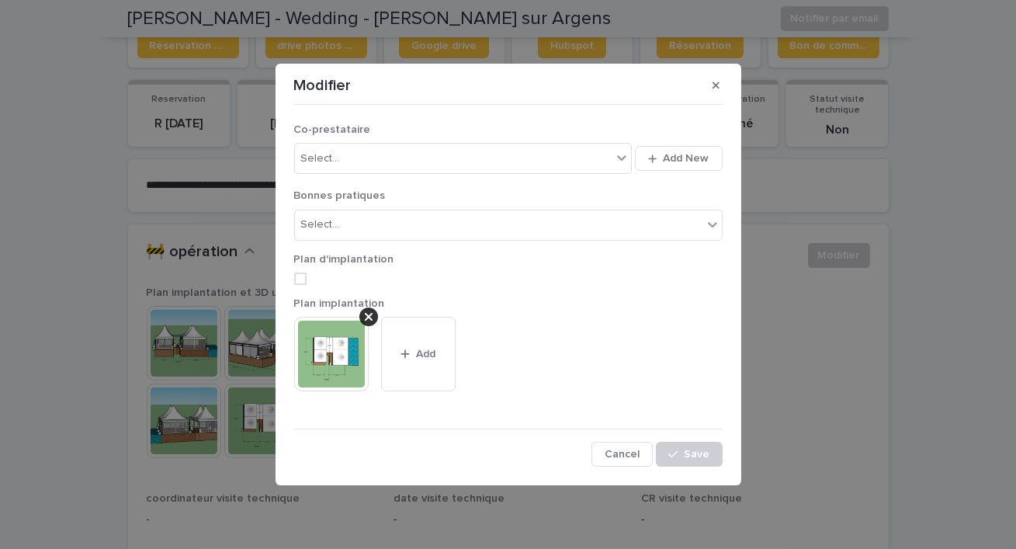
click at [365, 318] on icon at bounding box center [369, 317] width 8 height 12
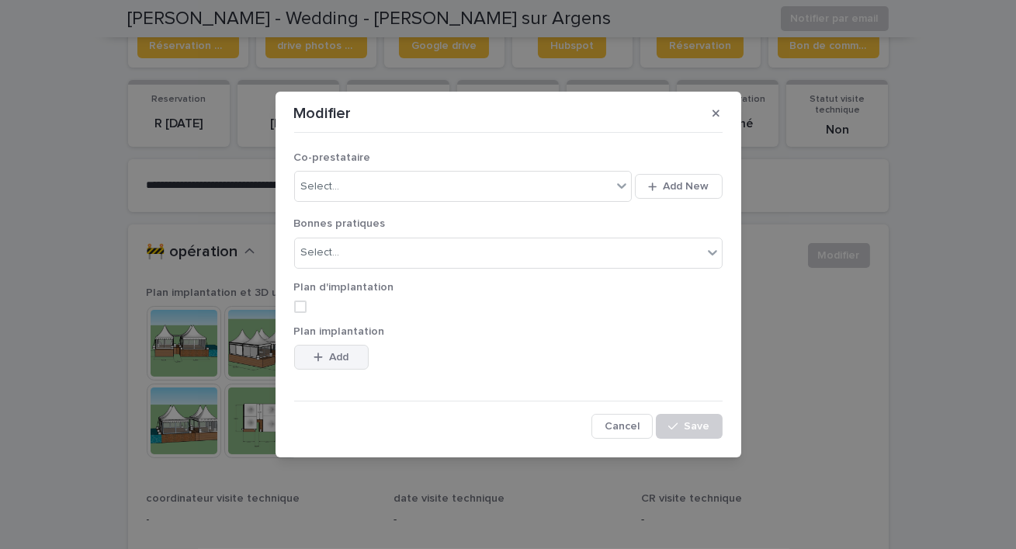
click at [334, 349] on button "Add" at bounding box center [331, 357] width 75 height 25
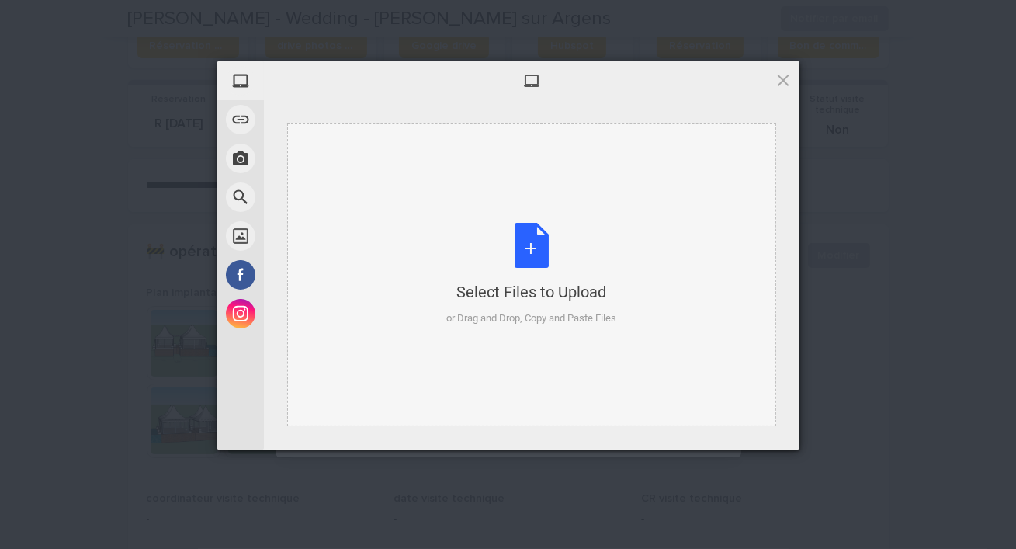
click at [464, 251] on div "Select Files to Upload or Drag and Drop, Copy and Paste Files" at bounding box center [531, 274] width 170 height 103
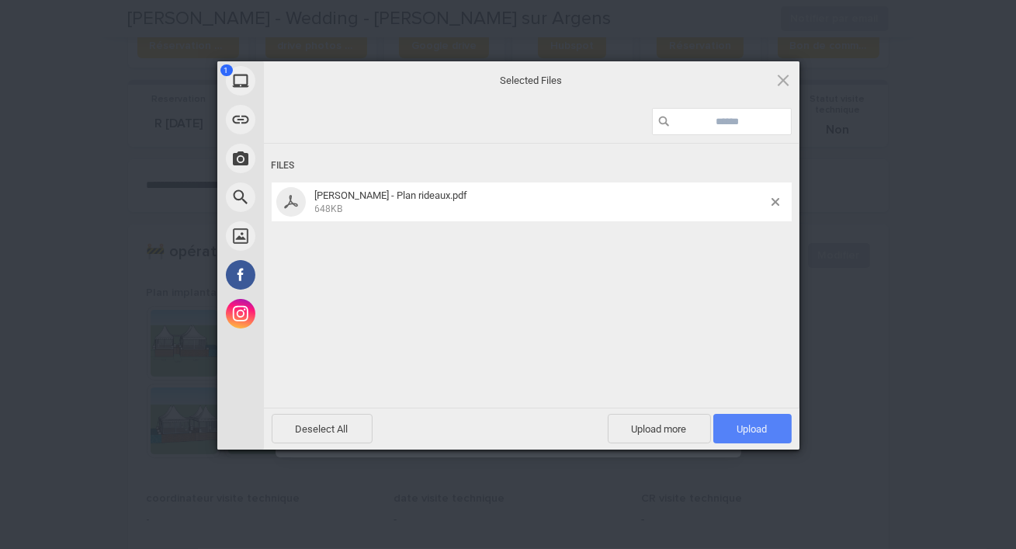
click at [733, 431] on span "Upload 1" at bounding box center [753, 429] width 78 height 30
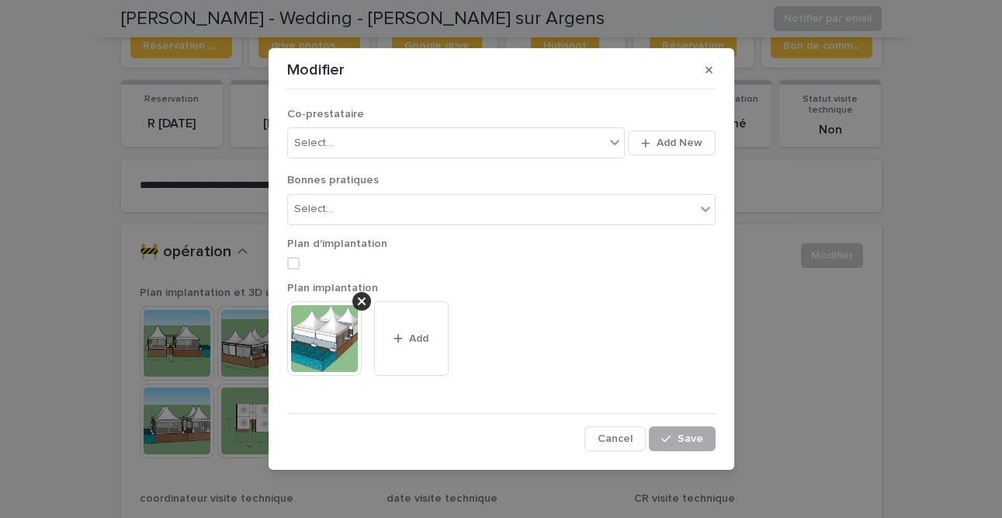
click at [690, 438] on span "Save" at bounding box center [691, 438] width 26 height 11
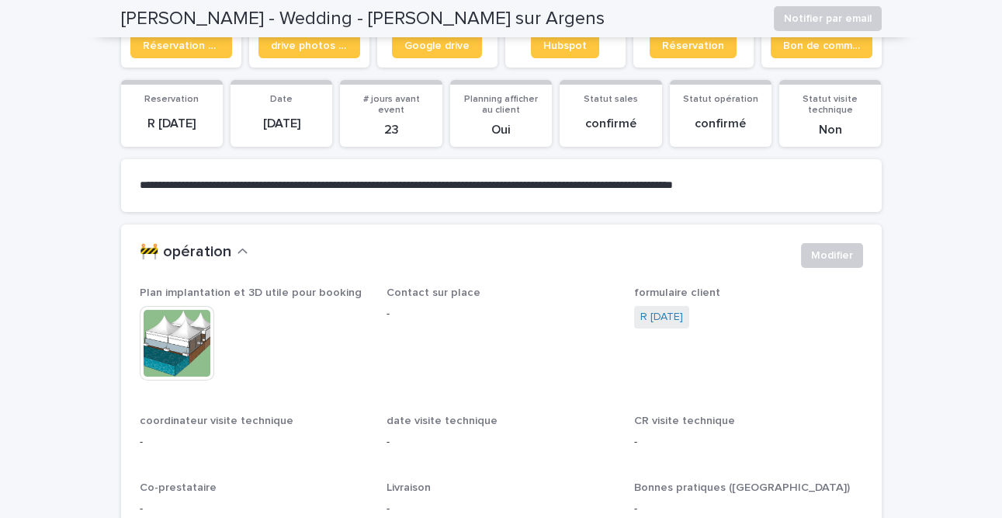
scroll to position [0, 0]
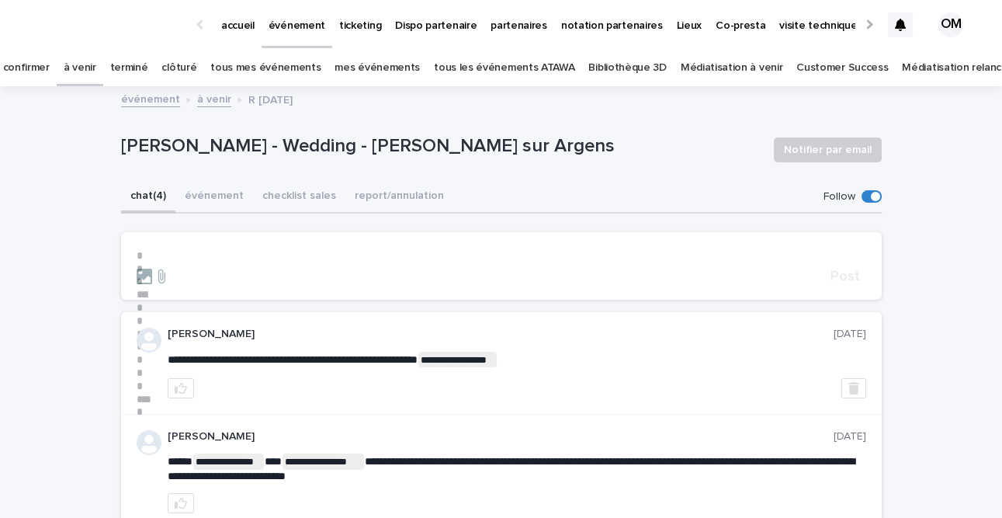
click at [147, 188] on button "chat (4)" at bounding box center [148, 197] width 54 height 33
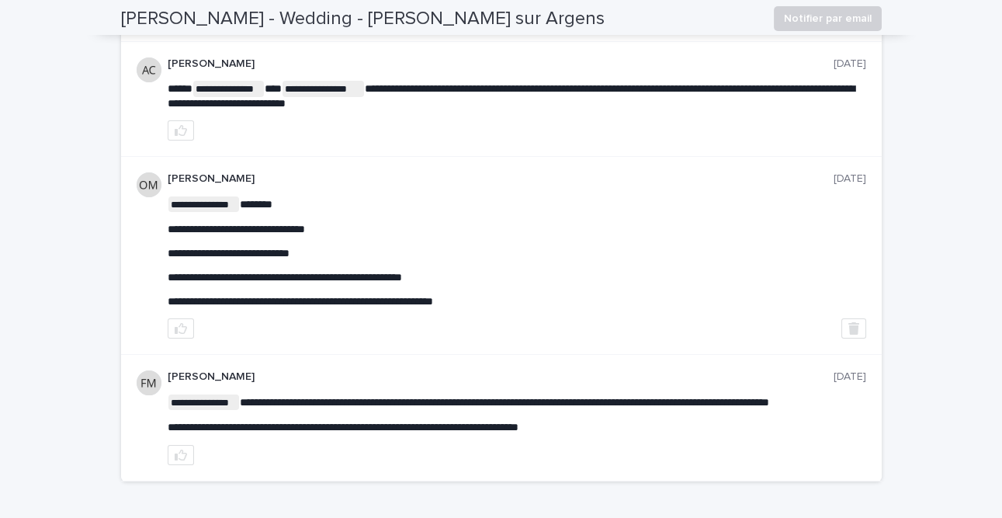
scroll to position [381, 0]
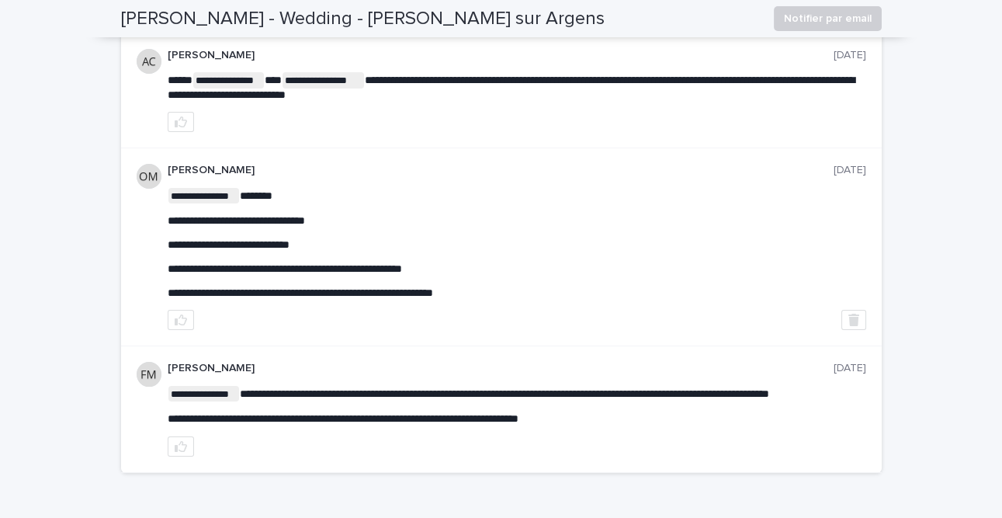
drag, startPoint x: 483, startPoint y: 290, endPoint x: 205, endPoint y: 252, distance: 280.6
click at [205, 252] on div "**********" at bounding box center [517, 243] width 699 height 111
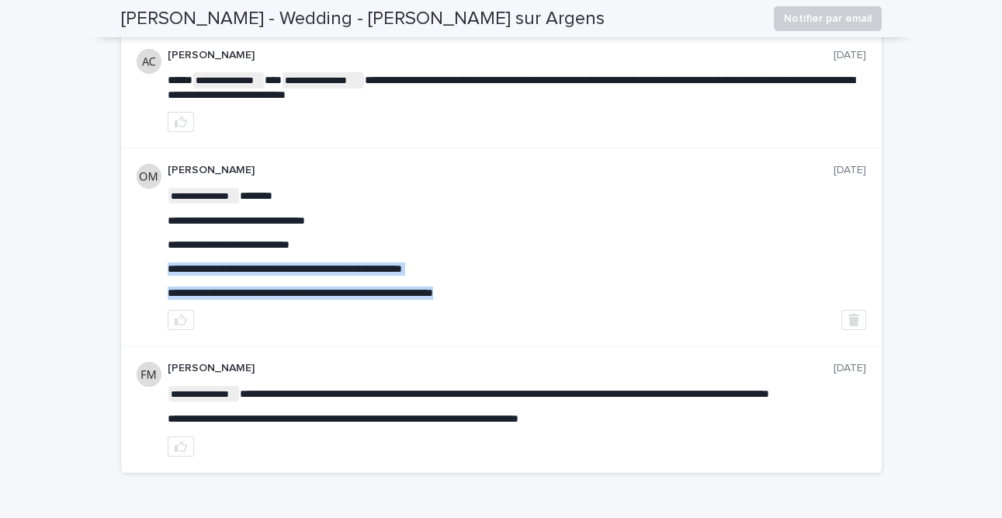
drag, startPoint x: 161, startPoint y: 264, endPoint x: 492, endPoint y: 297, distance: 332.4
click at [492, 297] on div "**********" at bounding box center [501, 247] width 761 height 198
copy span "**********"
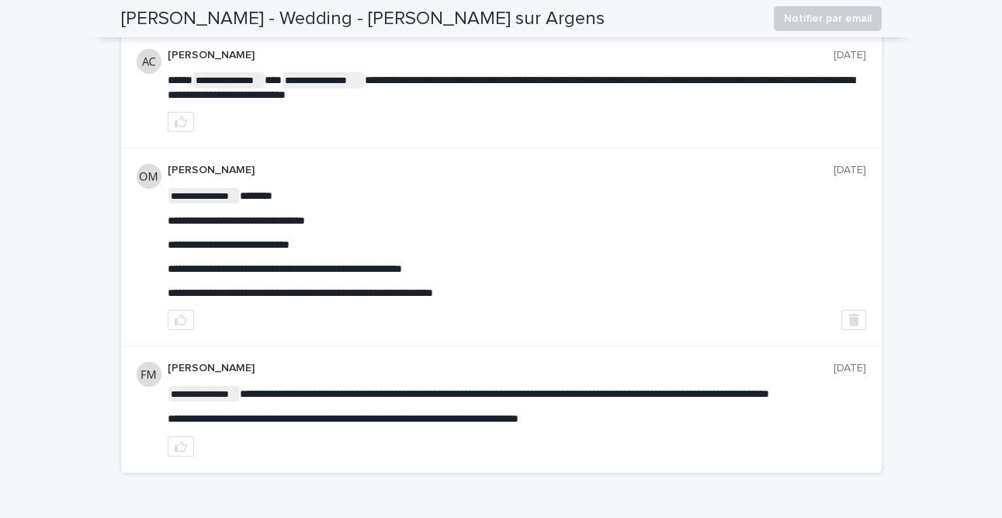
scroll to position [0, 0]
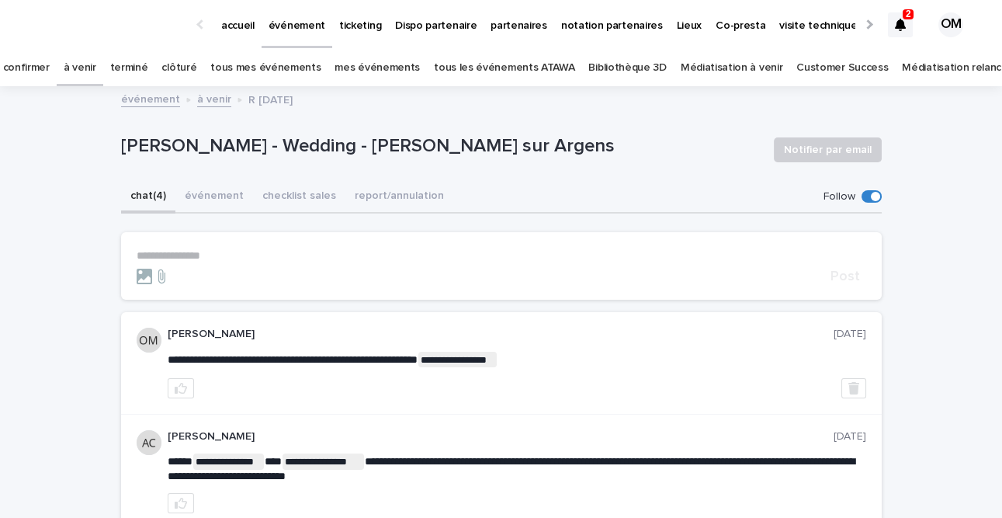
click at [96, 71] on link "à venir" at bounding box center [80, 68] width 33 height 36
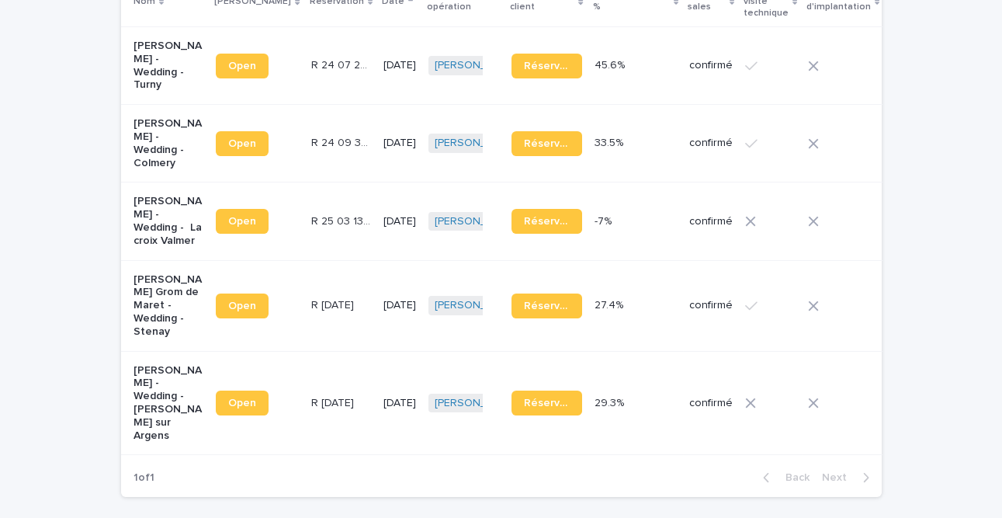
scroll to position [308, 0]
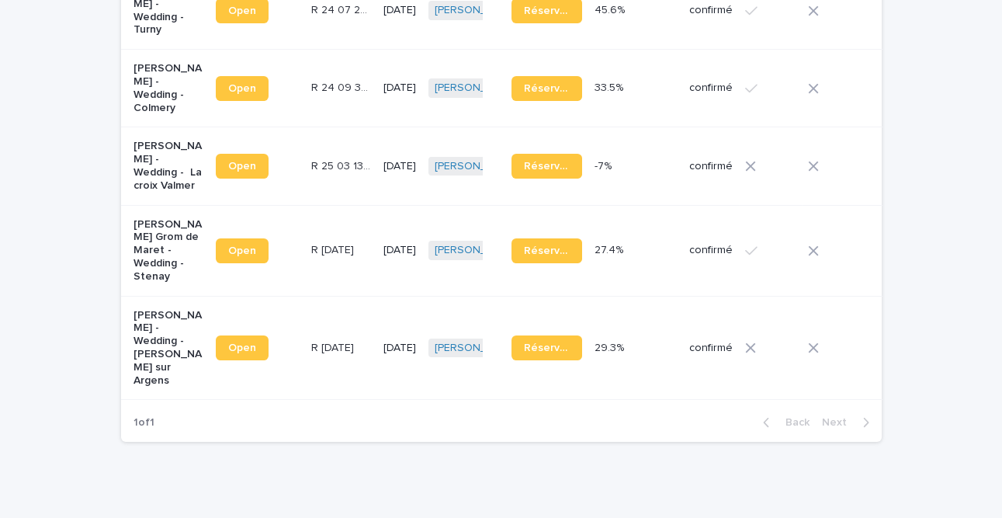
click at [156, 174] on p "[PERSON_NAME] - Wedding - La croix Valmer" at bounding box center [169, 166] width 71 height 52
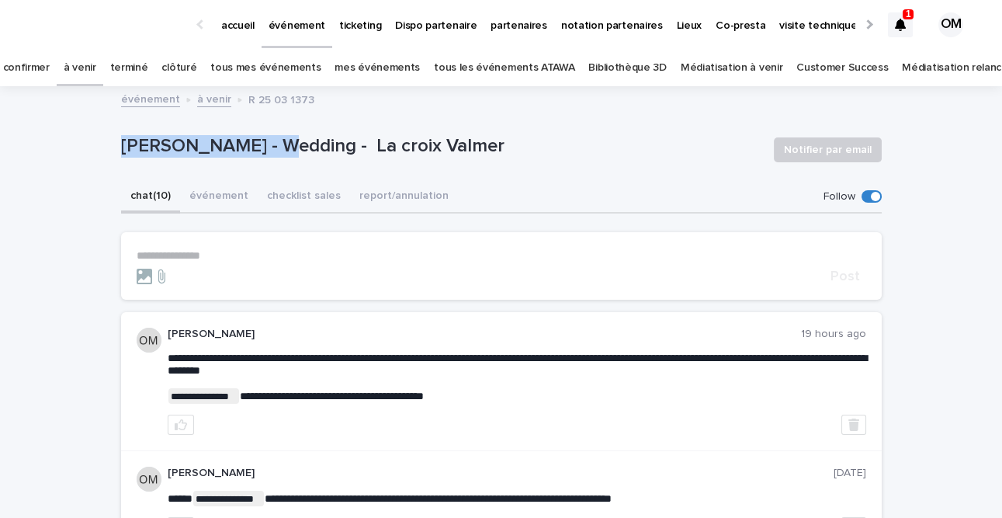
drag, startPoint x: 120, startPoint y: 146, endPoint x: 285, endPoint y: 147, distance: 165.4
click at [899, 23] on icon at bounding box center [900, 25] width 11 height 12
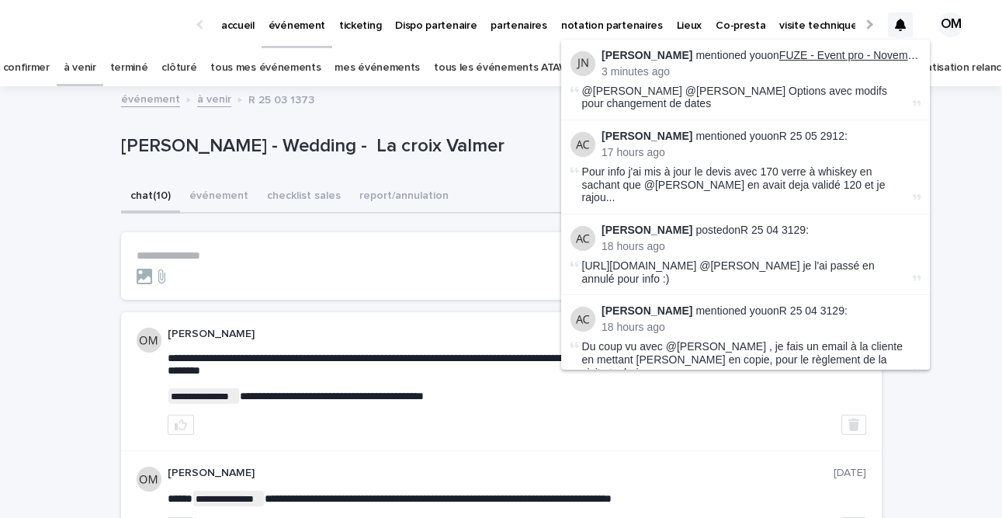
click at [815, 58] on link "FUZE - Event pro - Novembre - IDF" at bounding box center [866, 55] width 172 height 12
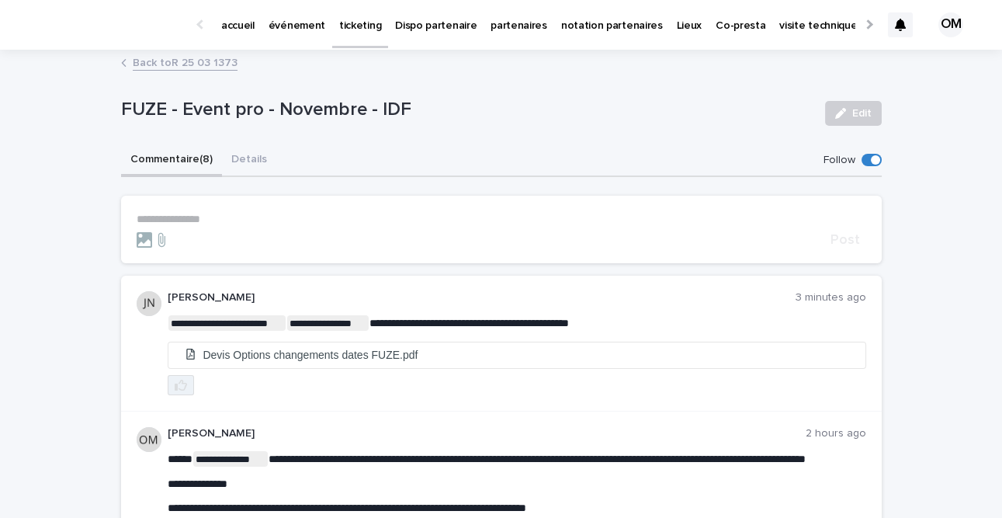
click at [182, 388] on icon "button" at bounding box center [181, 385] width 12 height 12
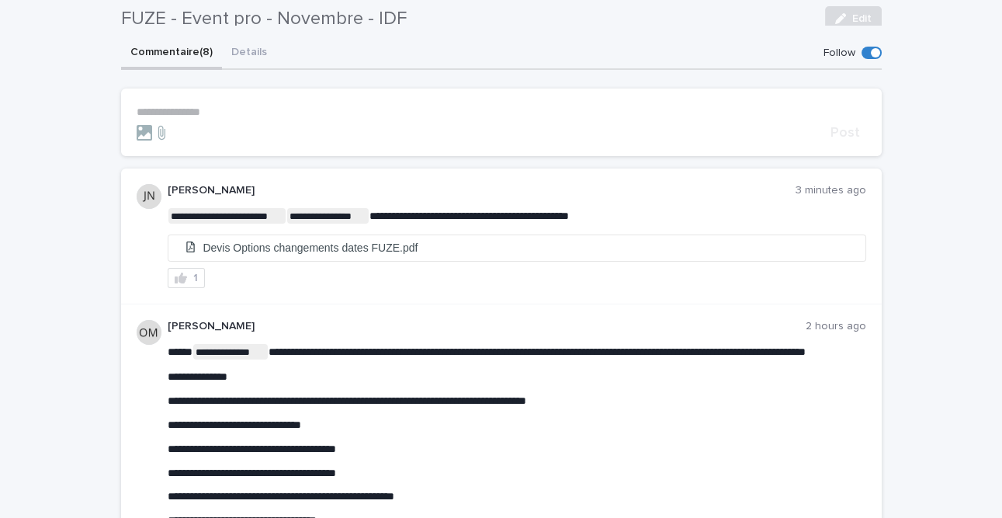
scroll to position [106, 0]
